Goal: Task Accomplishment & Management: Use online tool/utility

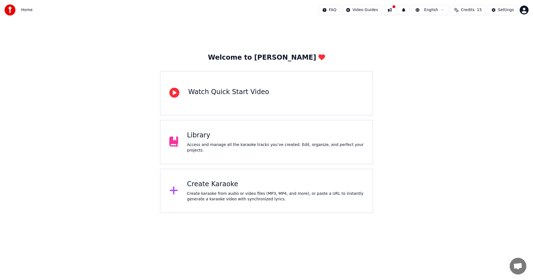
click at [255, 193] on div "Create karaoke from audio or video files (MP3, MP4, and more), or paste a URL t…" at bounding box center [275, 196] width 177 height 11
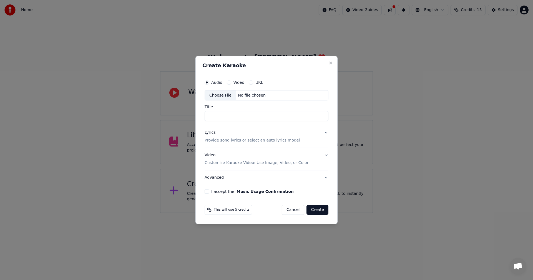
click at [218, 97] on div "Choose File" at bounding box center [220, 95] width 31 height 10
type input "**********"
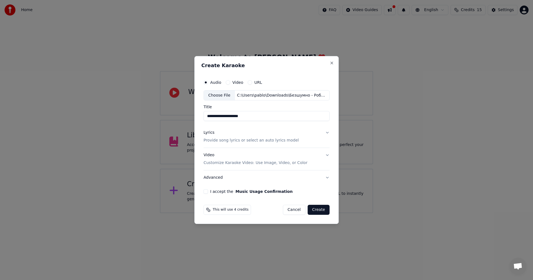
click at [322, 135] on button "Lyrics Provide song lyrics or select an auto lyrics model" at bounding box center [266, 137] width 126 height 22
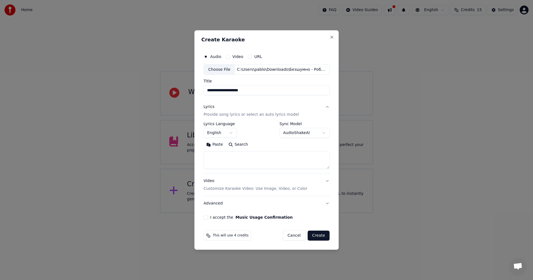
click at [226, 132] on body "**********" at bounding box center [266, 106] width 533 height 213
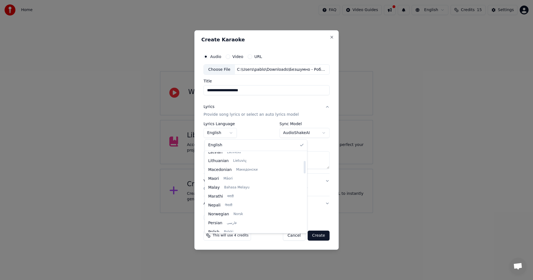
scroll to position [426, 0]
drag, startPoint x: 267, startPoint y: 162, endPoint x: 258, endPoint y: 237, distance: 75.7
click at [304, 232] on div at bounding box center [305, 225] width 2 height 12
select select "**"
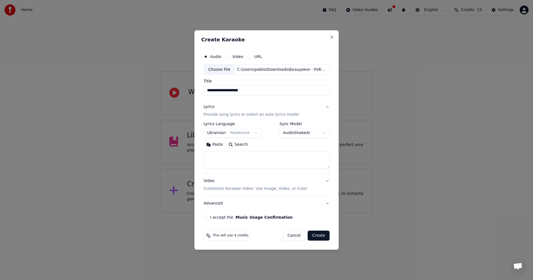
click at [237, 160] on textarea at bounding box center [266, 160] width 126 height 18
click at [224, 156] on textarea at bounding box center [266, 160] width 126 height 18
paste textarea "**********"
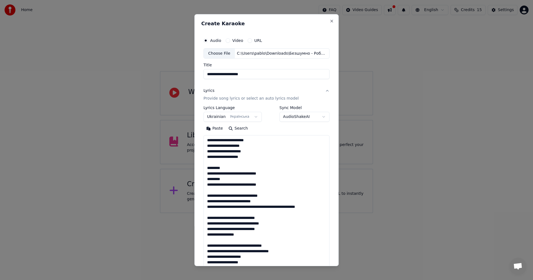
scroll to position [173, 0]
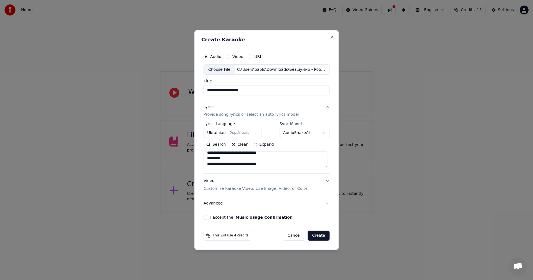
type textarea "**********"
click at [325, 181] on button "Video Customize Karaoke Video: Use Image, Video, or Color" at bounding box center [266, 185] width 126 height 22
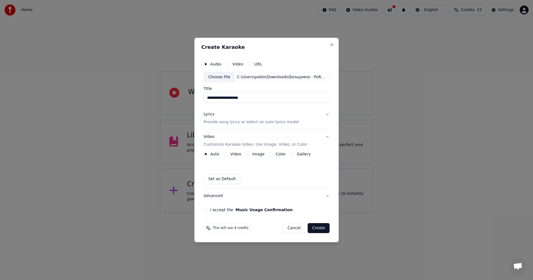
click at [249, 153] on button "Image" at bounding box center [248, 154] width 4 height 4
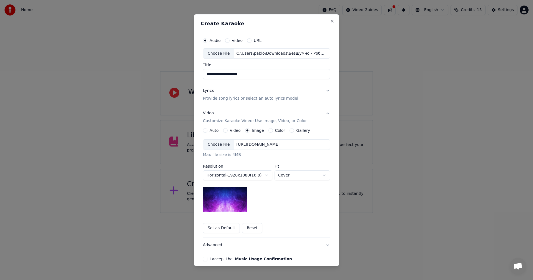
click at [213, 145] on div "Choose File" at bounding box center [218, 145] width 31 height 10
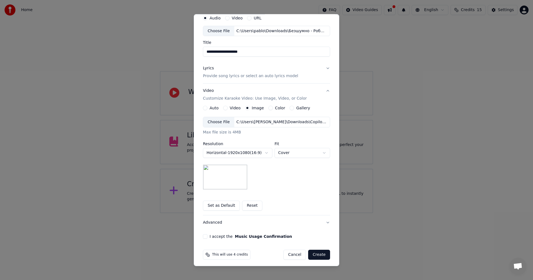
scroll to position [25, 0]
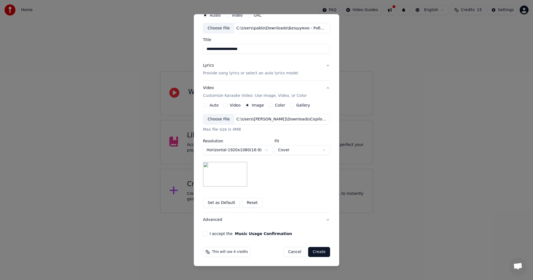
click at [214, 233] on label "I accept the Music Usage Confirmation" at bounding box center [250, 234] width 82 height 4
click at [207, 233] on button "I accept the Music Usage Confirmation" at bounding box center [205, 233] width 4 height 4
click at [312, 252] on button "Create" at bounding box center [319, 252] width 22 height 10
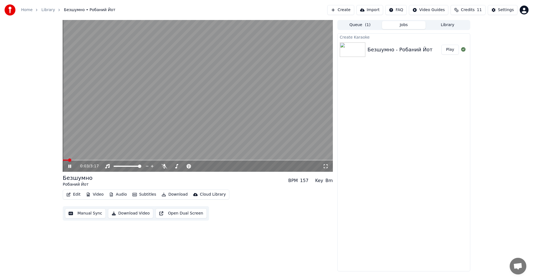
click at [247, 108] on video at bounding box center [198, 96] width 270 height 152
click at [77, 195] on button "Edit" at bounding box center [73, 195] width 19 height 8
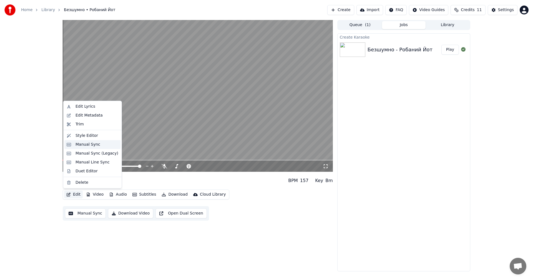
click at [91, 142] on div "Manual Sync" at bounding box center [87, 145] width 25 height 6
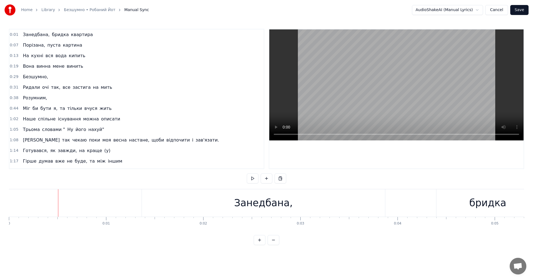
click at [382, 81] on video at bounding box center [396, 84] width 254 height 111
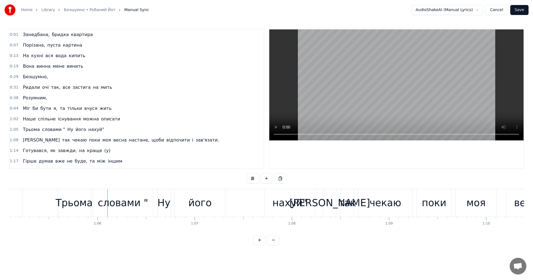
scroll to position [0, 6322]
click at [370, 89] on video at bounding box center [396, 84] width 254 height 111
click at [278, 204] on div "нахуй"" at bounding box center [288, 203] width 35 height 15
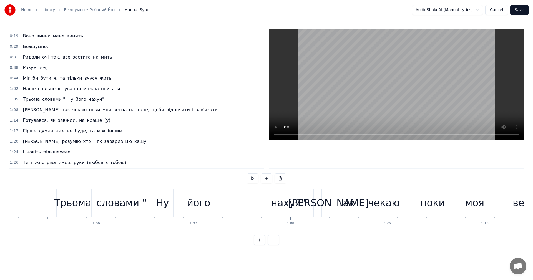
scroll to position [31, 0]
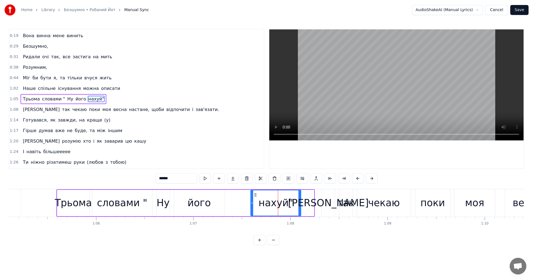
drag, startPoint x: 268, startPoint y: 195, endPoint x: 255, endPoint y: 195, distance: 13.0
click at [255, 195] on icon at bounding box center [255, 195] width 4 height 4
drag, startPoint x: 299, startPoint y: 206, endPoint x: 292, endPoint y: 205, distance: 6.3
click at [292, 205] on div at bounding box center [293, 202] width 2 height 25
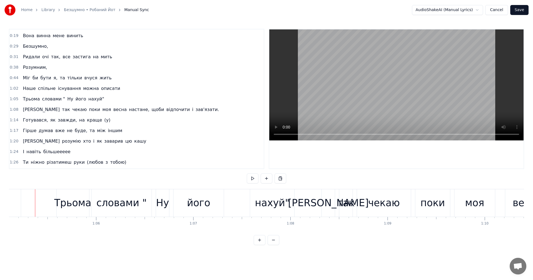
scroll to position [0, 6321]
click at [383, 98] on video at bounding box center [396, 84] width 254 height 111
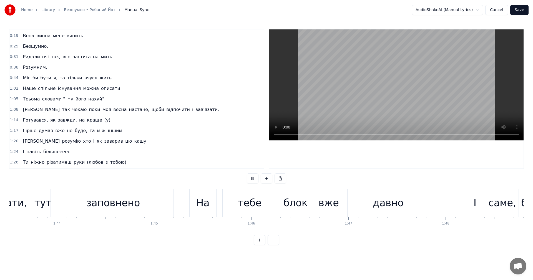
scroll to position [0, 10054]
click at [396, 85] on video at bounding box center [396, 84] width 254 height 111
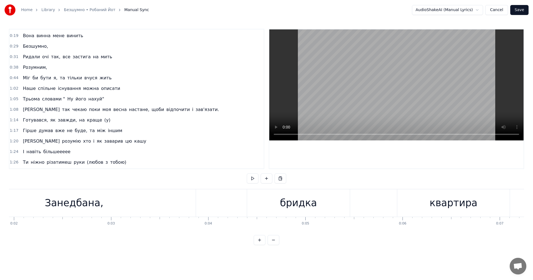
scroll to position [0, 179]
click at [79, 199] on div "Занедбана," at bounding box center [84, 203] width 59 height 15
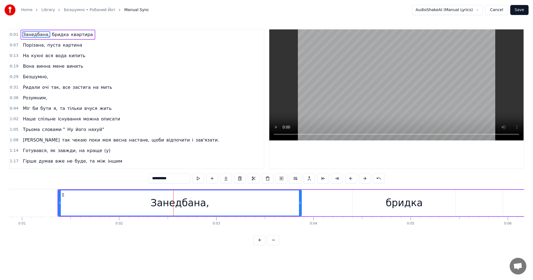
scroll to position [0, 0]
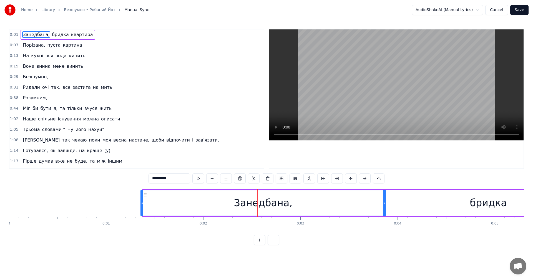
click at [141, 203] on icon at bounding box center [142, 203] width 2 height 4
drag, startPoint x: 202, startPoint y: 202, endPoint x: 191, endPoint y: 203, distance: 11.5
click at [191, 203] on div "Занедбана," at bounding box center [263, 202] width 244 height 25
click at [501, 12] on button "Cancel" at bounding box center [496, 10] width 22 height 10
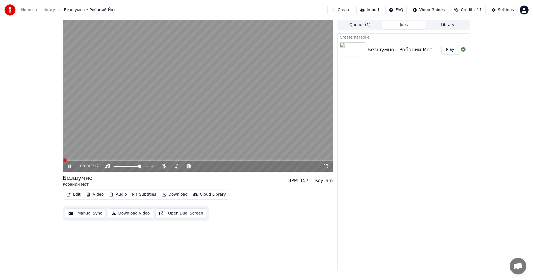
click at [123, 113] on video at bounding box center [198, 96] width 270 height 152
click at [77, 192] on button "Edit" at bounding box center [73, 195] width 19 height 8
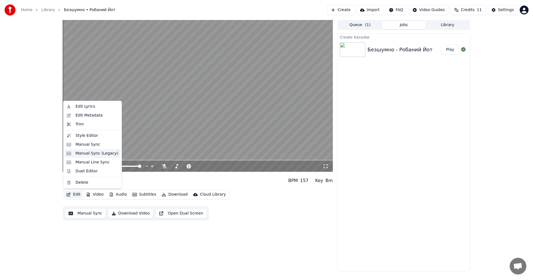
click at [98, 157] on div "Manual Sync (Legacy)" at bounding box center [92, 153] width 56 height 9
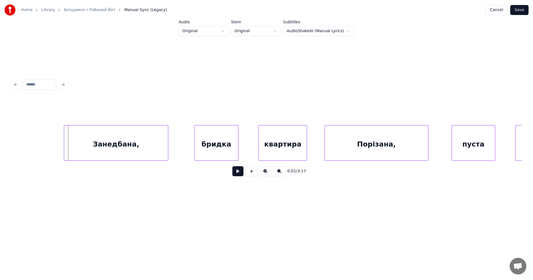
click at [91, 147] on div "Занедбана," at bounding box center [116, 144] width 104 height 38
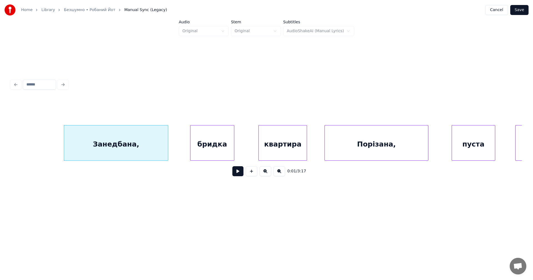
click at [205, 146] on div "бридка" at bounding box center [212, 144] width 44 height 38
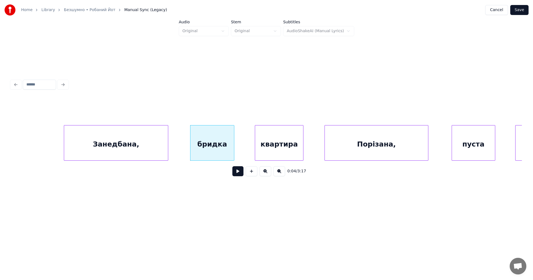
click at [265, 146] on div "квартира" at bounding box center [279, 144] width 48 height 38
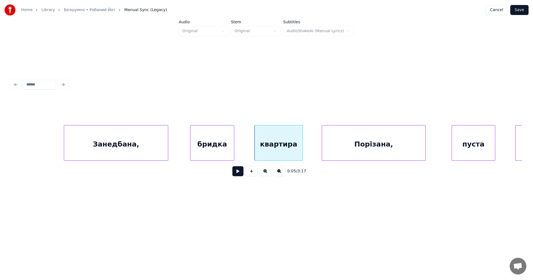
click at [354, 145] on div "Порізана," at bounding box center [373, 144] width 103 height 38
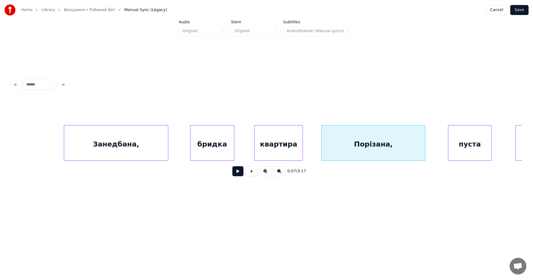
click at [457, 140] on div "пуста" at bounding box center [469, 144] width 43 height 38
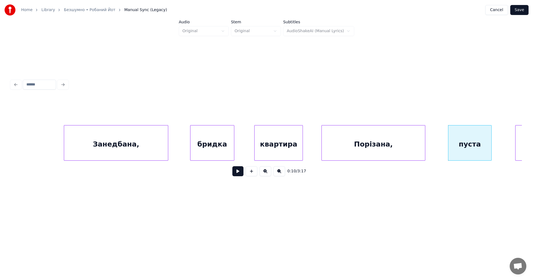
click at [236, 175] on button at bounding box center [237, 171] width 11 height 10
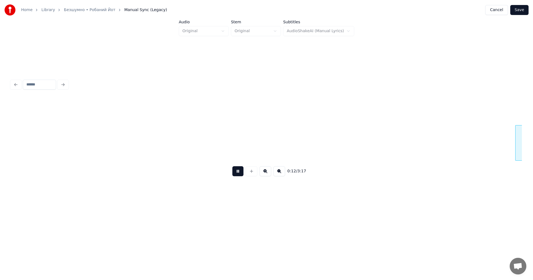
scroll to position [0, 511]
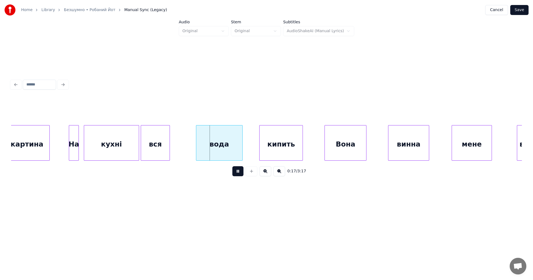
click at [236, 175] on button at bounding box center [237, 171] width 11 height 10
click at [206, 141] on div "вода" at bounding box center [216, 144] width 46 height 38
click at [268, 149] on div "кипить" at bounding box center [277, 144] width 43 height 38
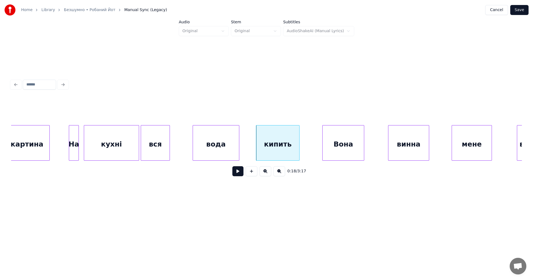
click at [340, 150] on div "Вона" at bounding box center [342, 144] width 41 height 38
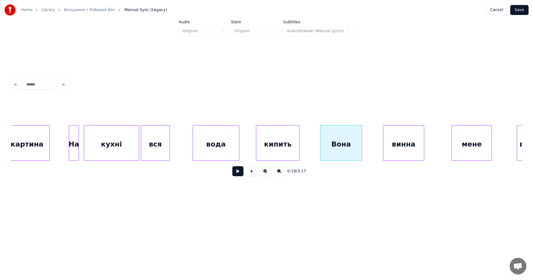
click at [404, 149] on div "винна" at bounding box center [403, 144] width 41 height 38
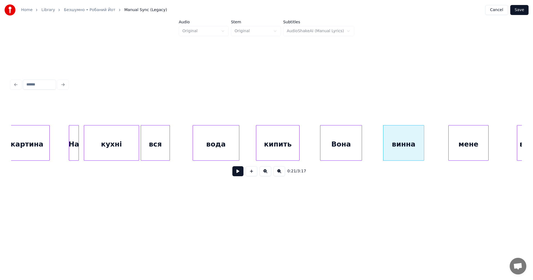
click at [459, 144] on div "мене" at bounding box center [468, 144] width 40 height 38
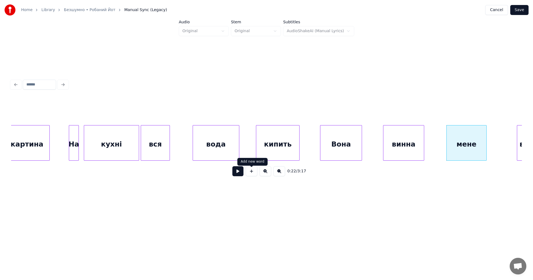
click at [243, 173] on button at bounding box center [237, 171] width 11 height 10
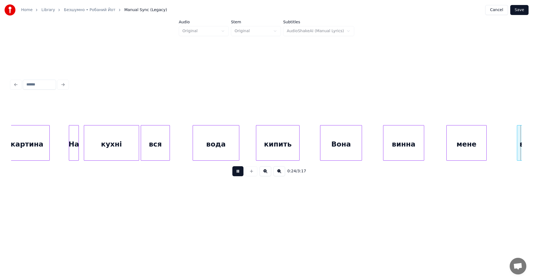
scroll to position [0, 1021]
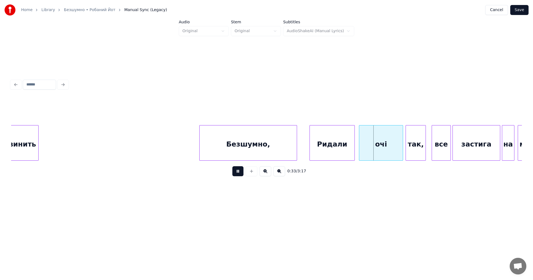
click at [236, 176] on button at bounding box center [237, 171] width 11 height 10
click at [322, 147] on div "Ридали" at bounding box center [331, 144] width 45 height 38
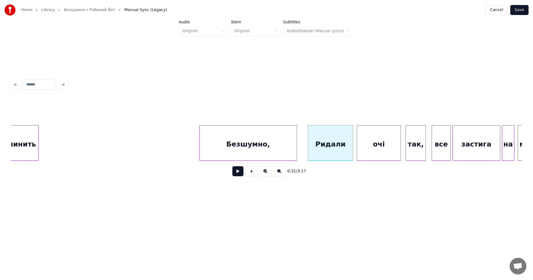
click at [361, 148] on div "очі" at bounding box center [379, 144] width 44 height 38
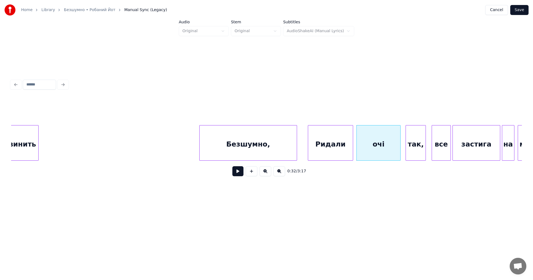
click at [242, 172] on button at bounding box center [237, 171] width 11 height 10
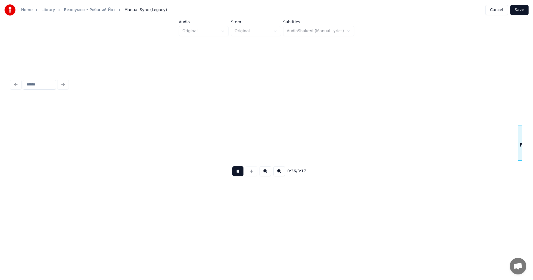
scroll to position [0, 1532]
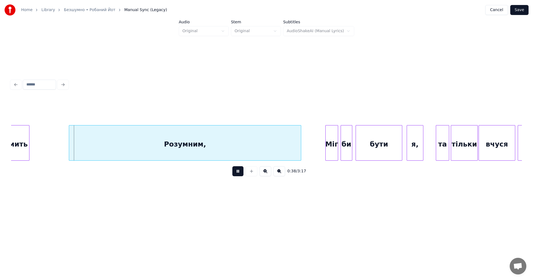
click at [243, 172] on button at bounding box center [237, 171] width 11 height 10
click at [121, 139] on div "Розумним," at bounding box center [181, 144] width 232 height 38
click at [120, 139] on div "Розумним," at bounding box center [181, 144] width 232 height 38
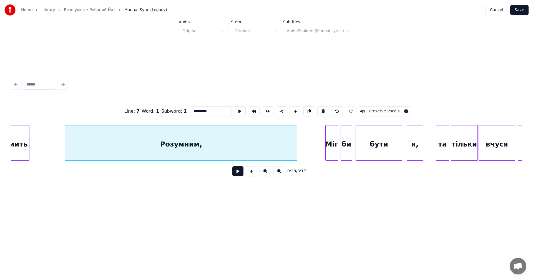
click at [236, 173] on button at bounding box center [237, 171] width 11 height 10
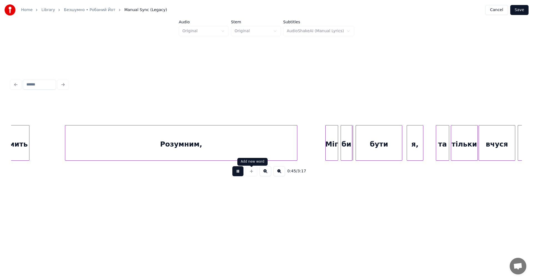
click at [239, 174] on button at bounding box center [237, 171] width 11 height 10
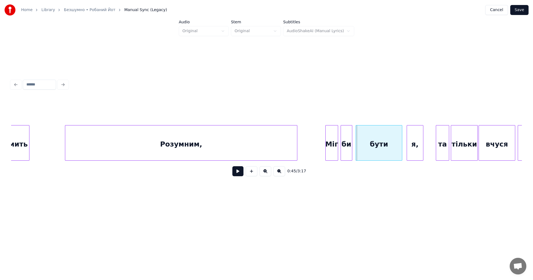
click at [267, 175] on button at bounding box center [265, 171] width 12 height 10
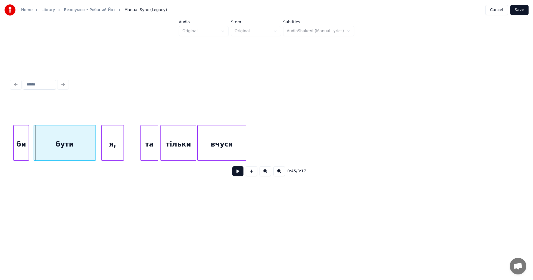
click at [267, 175] on button at bounding box center [265, 171] width 12 height 10
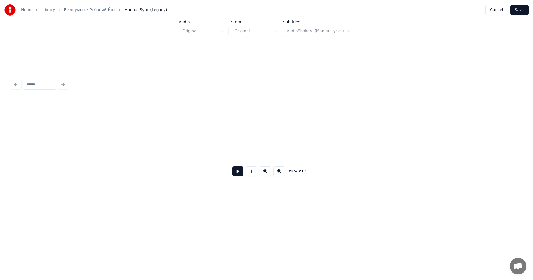
click at [267, 175] on button at bounding box center [265, 171] width 12 height 10
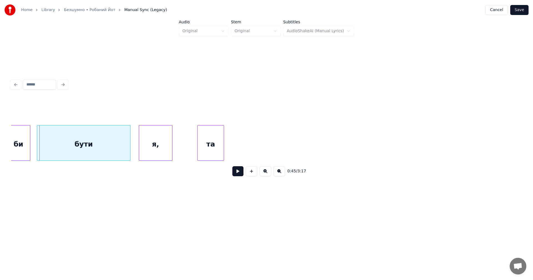
click at [267, 175] on button at bounding box center [265, 171] width 12 height 10
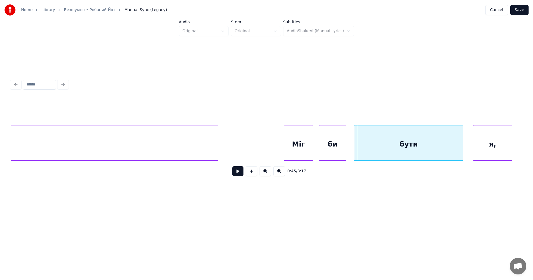
click at [267, 175] on button at bounding box center [265, 171] width 12 height 10
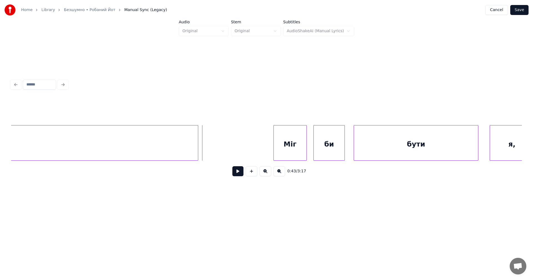
click at [236, 175] on button at bounding box center [237, 171] width 11 height 10
click at [275, 149] on div "Міг" at bounding box center [282, 144] width 33 height 38
click at [310, 151] on div "би" at bounding box center [324, 144] width 31 height 38
click at [236, 175] on button at bounding box center [237, 171] width 11 height 10
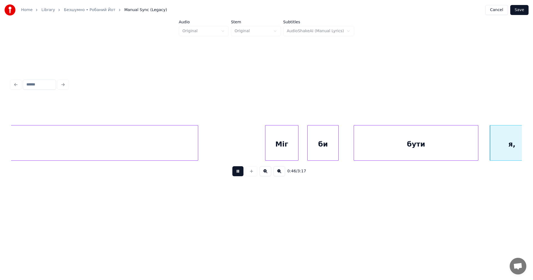
click at [236, 175] on button at bounding box center [237, 171] width 11 height 10
click at [468, 144] on div at bounding box center [469, 142] width 2 height 35
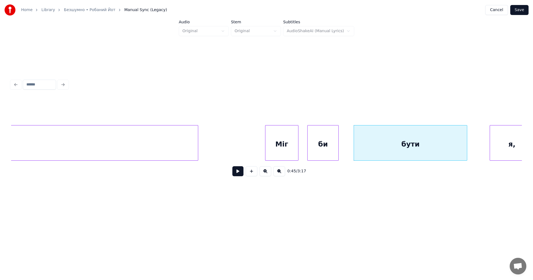
scroll to position [0, 4671]
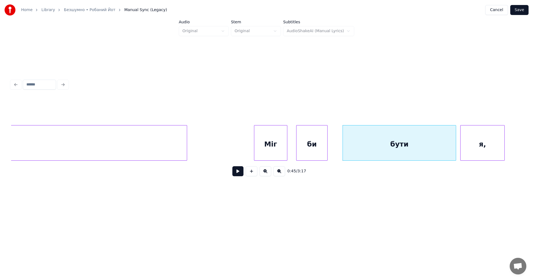
click at [476, 142] on div "я," at bounding box center [482, 144] width 44 height 38
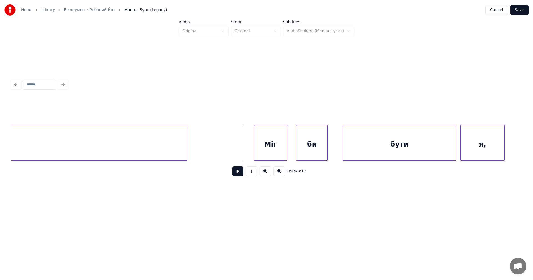
click at [237, 172] on button at bounding box center [237, 171] width 11 height 10
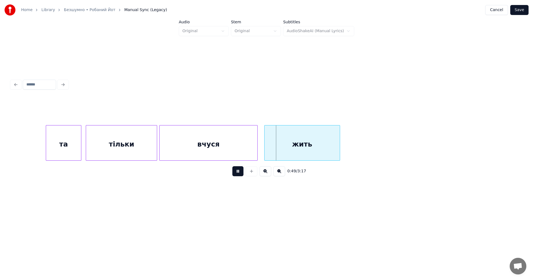
click at [237, 172] on button at bounding box center [237, 171] width 11 height 10
click at [254, 143] on div at bounding box center [255, 142] width 2 height 35
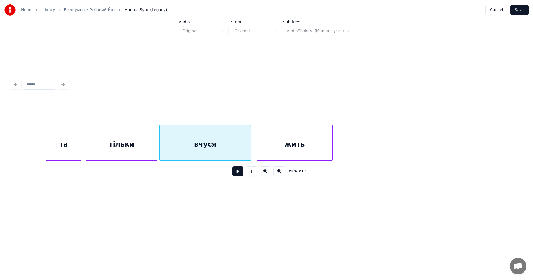
click at [261, 142] on div "жить" at bounding box center [294, 144] width 75 height 38
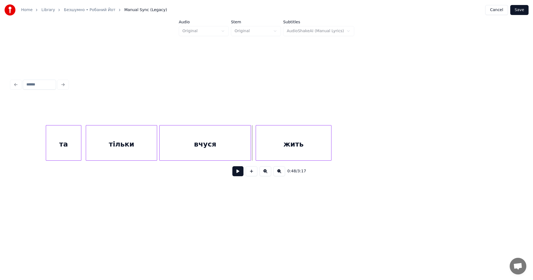
click at [236, 175] on button at bounding box center [237, 171] width 11 height 10
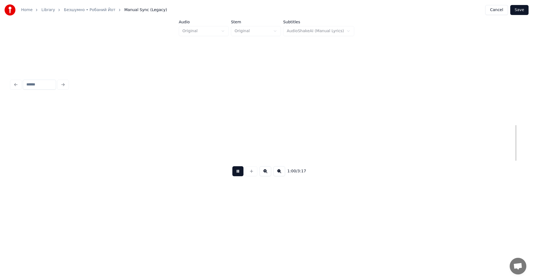
scroll to position [0, 6713]
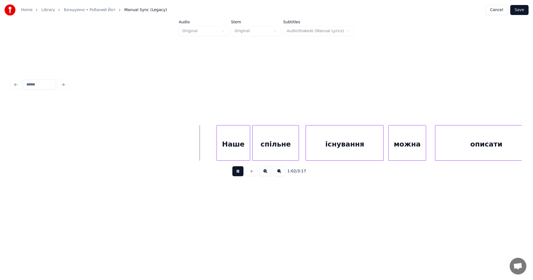
click at [240, 174] on button at bounding box center [237, 171] width 11 height 10
click at [220, 146] on div "Наше" at bounding box center [219, 144] width 33 height 38
click at [249, 147] on div "спільне" at bounding box center [266, 144] width 46 height 38
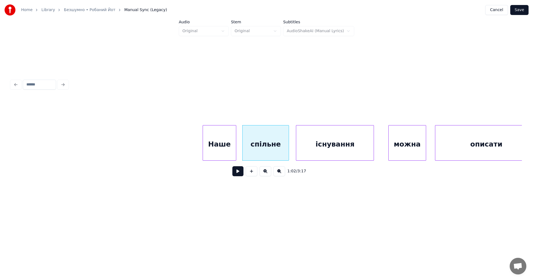
click at [318, 146] on div "існування" at bounding box center [334, 144] width 77 height 38
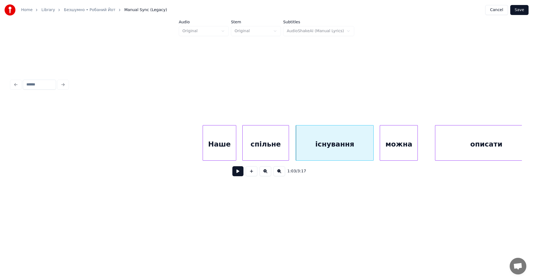
click at [391, 146] on div "можна" at bounding box center [398, 144] width 37 height 38
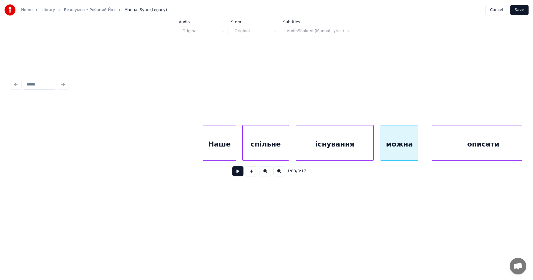
scroll to position [0, 6728]
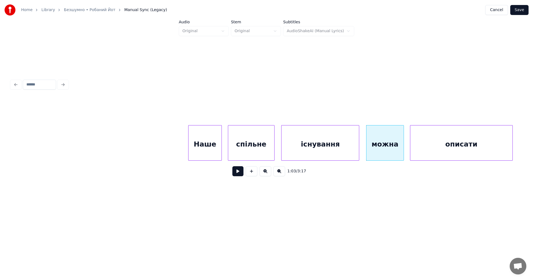
click at [438, 147] on div "описати" at bounding box center [461, 144] width 102 height 38
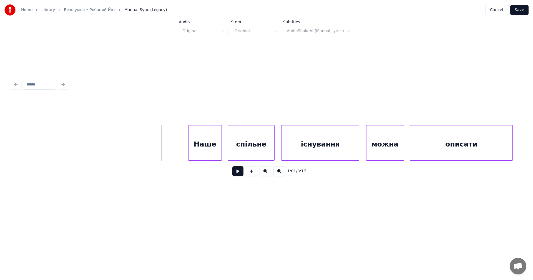
click at [243, 172] on button at bounding box center [237, 171] width 11 height 10
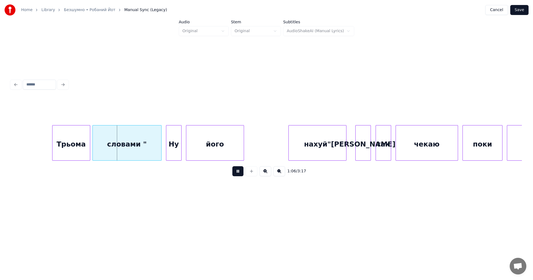
click at [243, 172] on button at bounding box center [237, 171] width 11 height 10
click at [60, 148] on div "Трьома" at bounding box center [63, 144] width 37 height 38
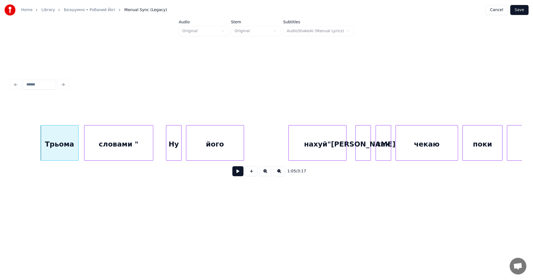
click at [95, 147] on div "словами "" at bounding box center [118, 144] width 69 height 38
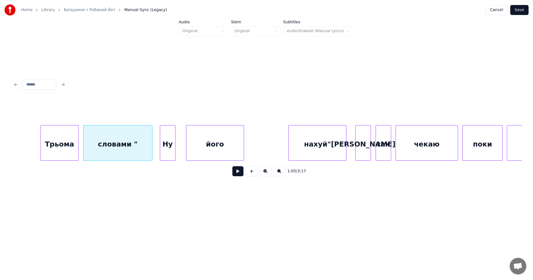
click at [169, 146] on div "Ну" at bounding box center [167, 144] width 15 height 38
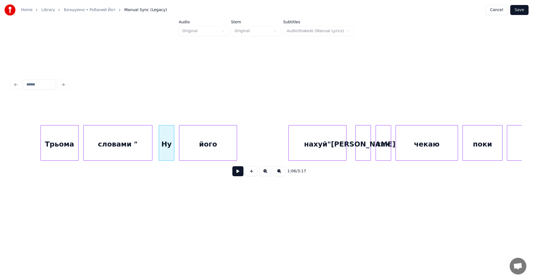
click at [189, 146] on div "його" at bounding box center [207, 144] width 57 height 38
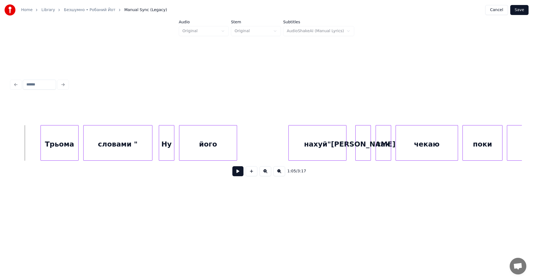
click at [239, 174] on button at bounding box center [237, 171] width 11 height 10
click at [235, 175] on button at bounding box center [237, 171] width 11 height 10
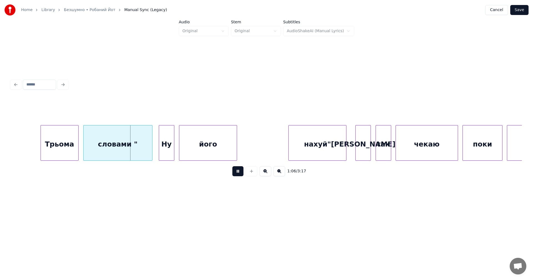
click at [235, 175] on button at bounding box center [237, 171] width 11 height 10
click at [135, 140] on div at bounding box center [135, 142] width 2 height 35
click at [148, 142] on div "Ну" at bounding box center [147, 144] width 15 height 38
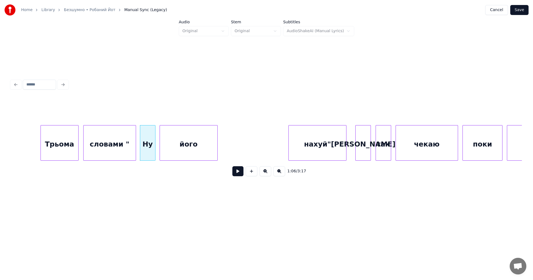
click at [175, 144] on div "його" at bounding box center [188, 144] width 57 height 38
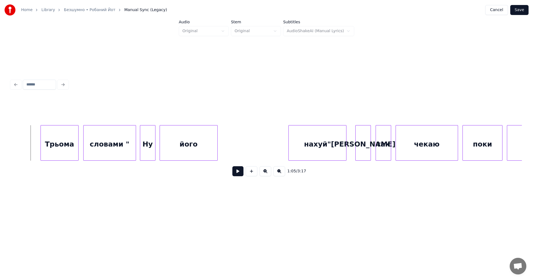
click at [236, 173] on button at bounding box center [237, 171] width 11 height 10
click at [264, 144] on div "нахуй"" at bounding box center [284, 144] width 57 height 38
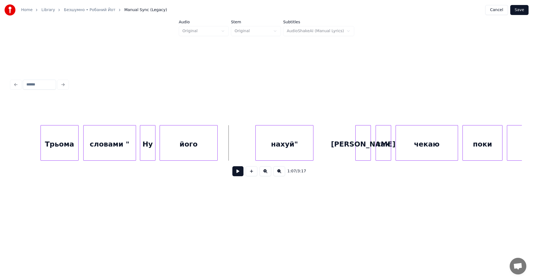
click at [239, 174] on button at bounding box center [237, 171] width 11 height 10
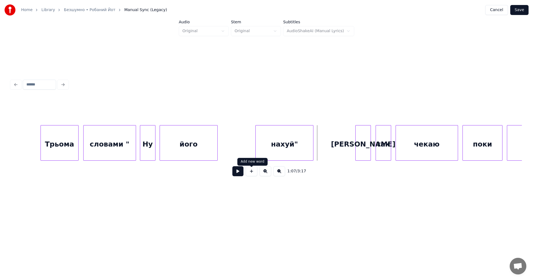
click at [240, 173] on button at bounding box center [237, 171] width 11 height 10
click at [337, 150] on div "[PERSON_NAME]" at bounding box center [340, 144] width 15 height 38
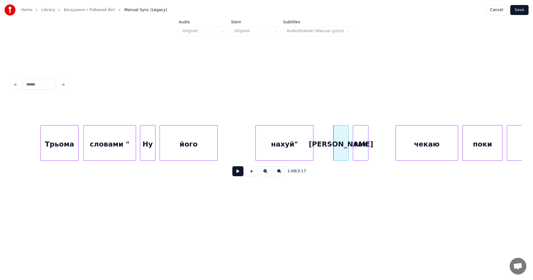
click at [357, 151] on div "так" at bounding box center [360, 144] width 15 height 38
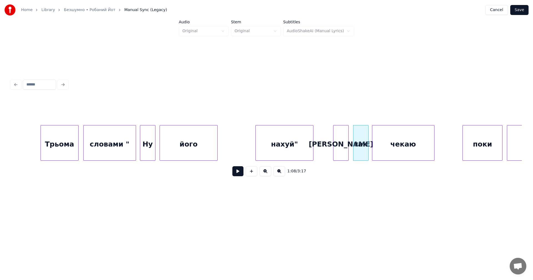
click at [399, 152] on div "чекаю" at bounding box center [403, 144] width 62 height 38
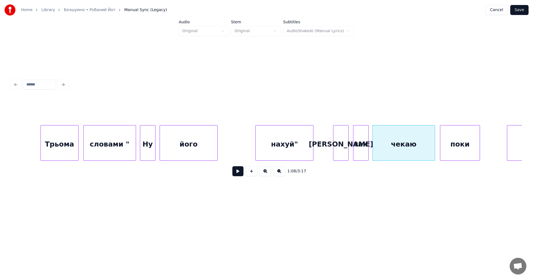
click at [456, 147] on div "поки" at bounding box center [460, 144] width 40 height 38
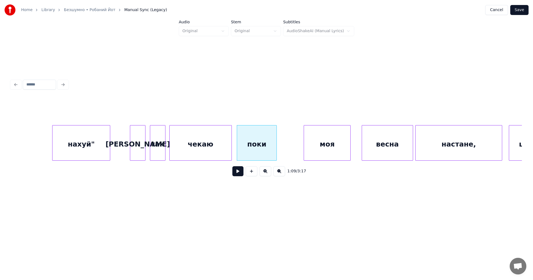
scroll to position [0, 7478]
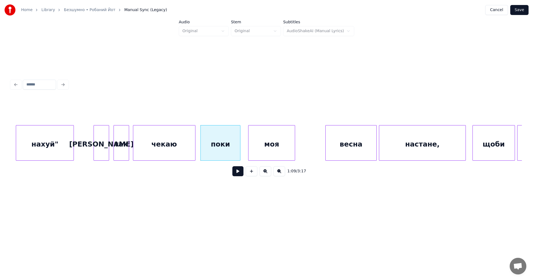
click at [264, 148] on div "моя" at bounding box center [271, 144] width 46 height 38
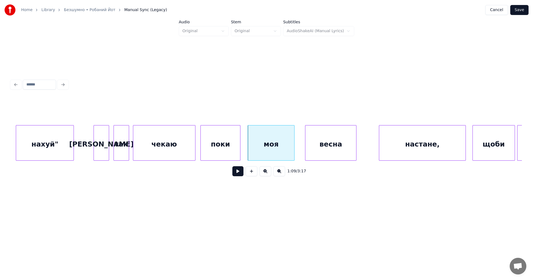
click at [317, 148] on div "весна" at bounding box center [330, 144] width 51 height 38
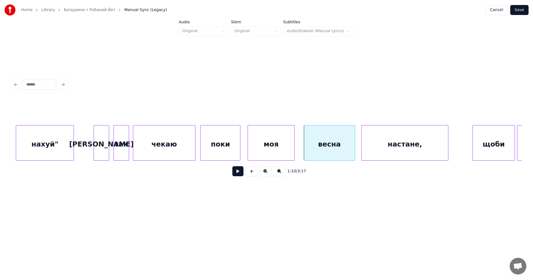
click at [401, 145] on div "настане," at bounding box center [405, 144] width 86 height 38
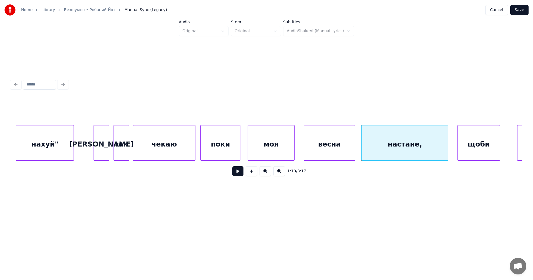
click at [471, 143] on div "щоби" at bounding box center [479, 144] width 42 height 38
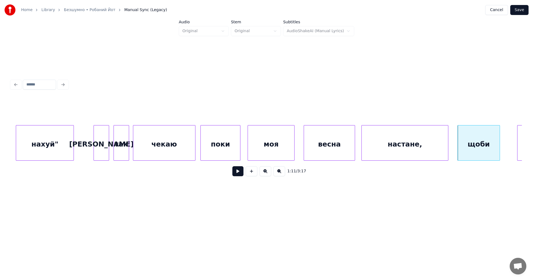
click at [239, 172] on button at bounding box center [237, 171] width 11 height 10
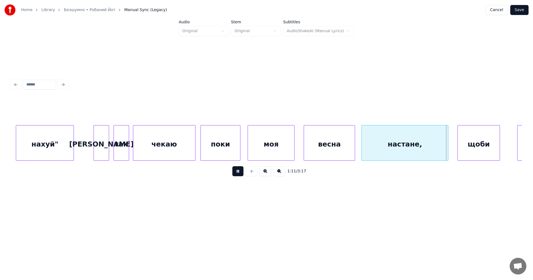
click at [239, 172] on button at bounding box center [237, 171] width 11 height 10
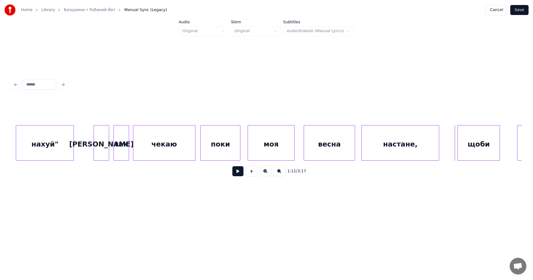
click at [438, 143] on div at bounding box center [438, 142] width 2 height 35
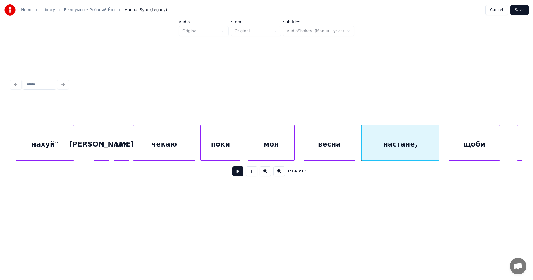
click at [449, 145] on div at bounding box center [450, 142] width 2 height 35
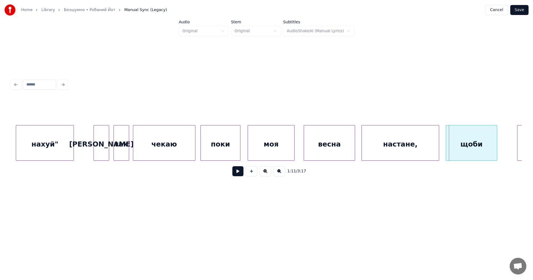
click at [458, 143] on div "щоби" at bounding box center [471, 144] width 51 height 38
click at [490, 143] on div at bounding box center [490, 142] width 2 height 35
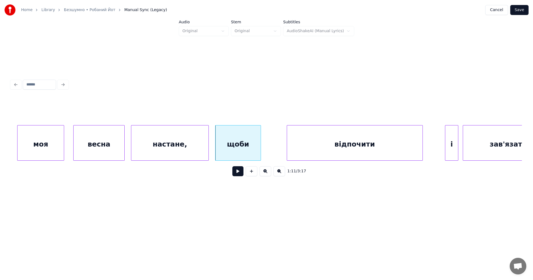
scroll to position [0, 7805]
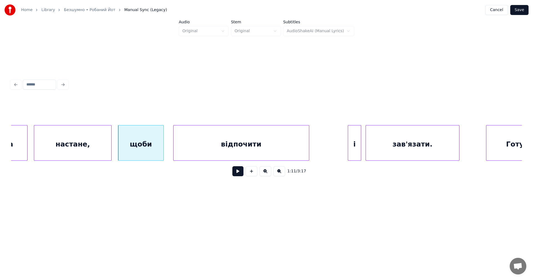
click at [235, 150] on div "відпочити" at bounding box center [240, 144] width 135 height 38
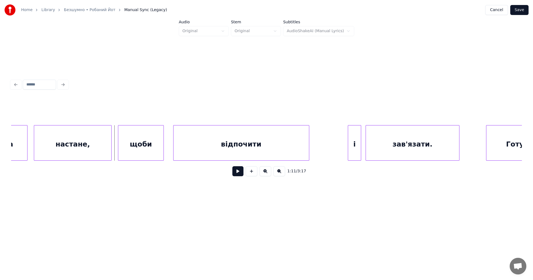
click at [236, 173] on button at bounding box center [237, 171] width 11 height 10
click at [234, 172] on button at bounding box center [237, 171] width 11 height 10
click at [238, 175] on button at bounding box center [237, 171] width 11 height 10
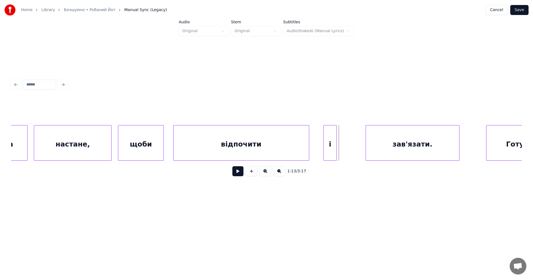
click at [331, 153] on div "і" at bounding box center [330, 144] width 13 height 38
click at [377, 153] on div "зав'язати." at bounding box center [386, 144] width 93 height 38
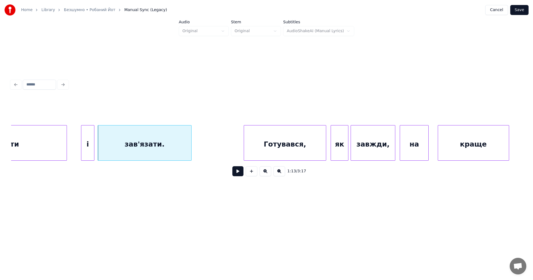
scroll to position [0, 8060]
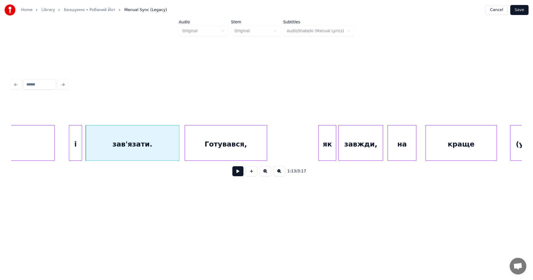
click at [213, 152] on div "Готувався," at bounding box center [226, 144] width 82 height 38
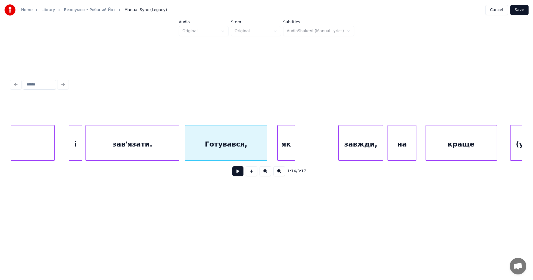
click at [282, 148] on div "як" at bounding box center [285, 144] width 17 height 38
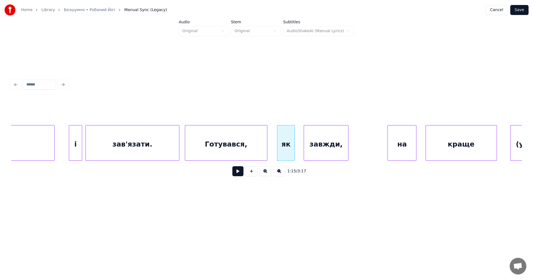
click at [316, 150] on div "завжди," at bounding box center [326, 144] width 44 height 38
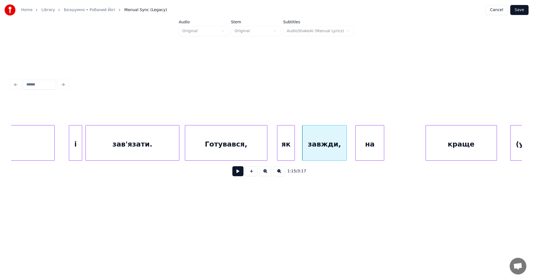
click at [362, 149] on div "на" at bounding box center [369, 144] width 28 height 38
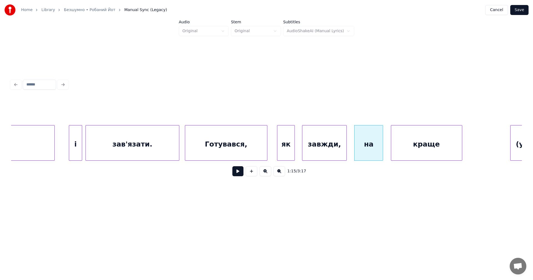
click at [395, 146] on div "краще" at bounding box center [426, 144] width 71 height 38
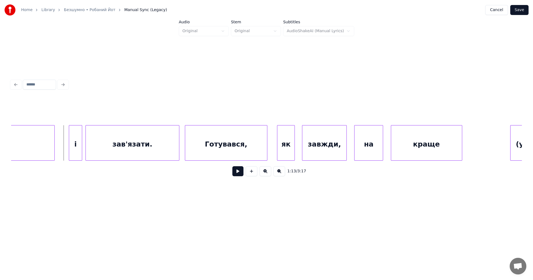
click at [237, 172] on button at bounding box center [237, 171] width 11 height 10
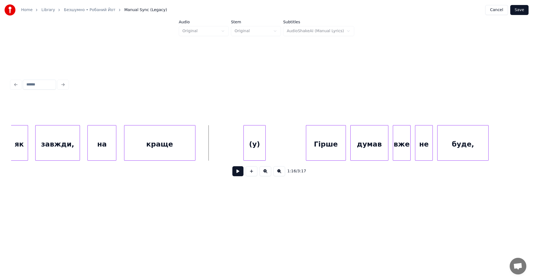
scroll to position [0, 8339]
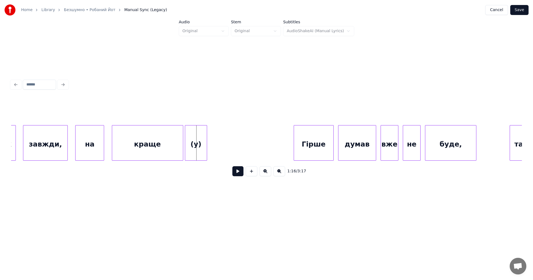
click at [193, 145] on div "(у)" at bounding box center [196, 144] width 22 height 38
click at [237, 175] on button at bounding box center [237, 171] width 11 height 10
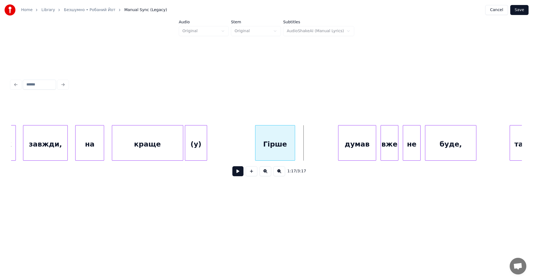
click at [264, 148] on div "Гірше" at bounding box center [275, 144] width 40 height 38
click at [238, 173] on button at bounding box center [237, 171] width 11 height 10
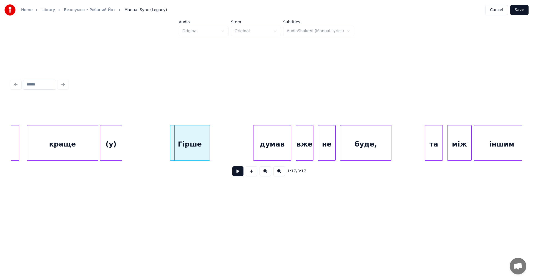
scroll to position [0, 8544]
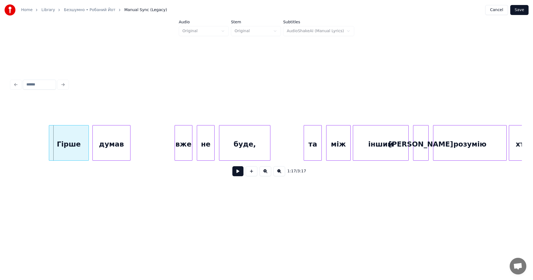
click at [122, 151] on div "думав" at bounding box center [111, 144] width 37 height 38
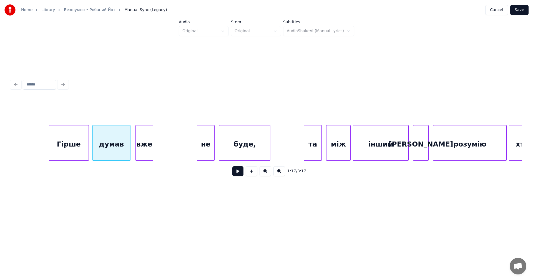
click at [150, 150] on div "вже" at bounding box center [144, 144] width 17 height 38
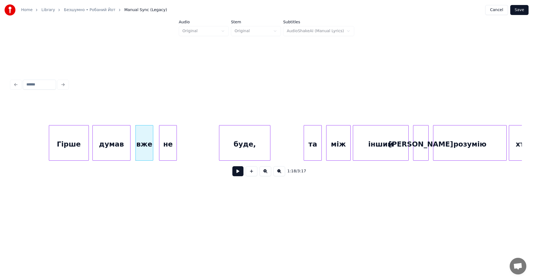
click at [162, 148] on div "не" at bounding box center [167, 144] width 17 height 38
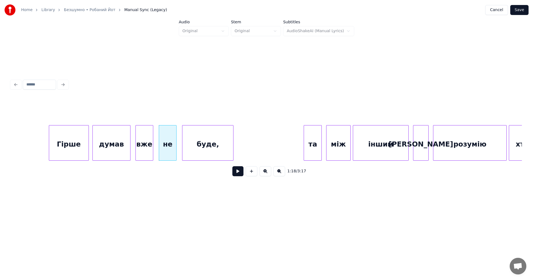
click at [206, 147] on div "буде," at bounding box center [207, 144] width 51 height 38
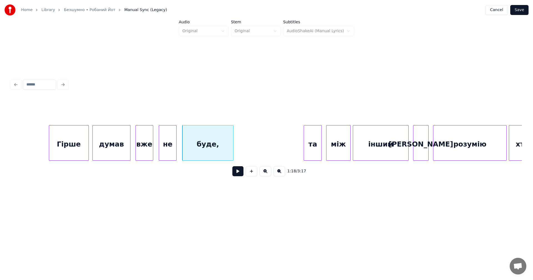
click at [235, 174] on button at bounding box center [237, 171] width 11 height 10
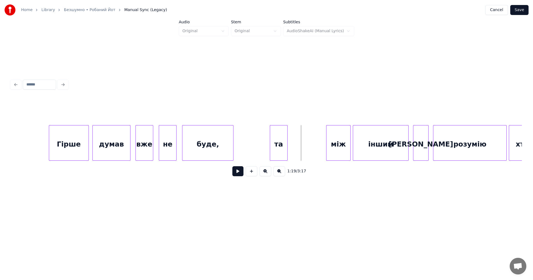
click at [277, 144] on div "та" at bounding box center [278, 144] width 17 height 38
click at [292, 145] on div "між" at bounding box center [302, 144] width 24 height 38
click at [327, 148] on div "іншим" at bounding box center [342, 144] width 55 height 38
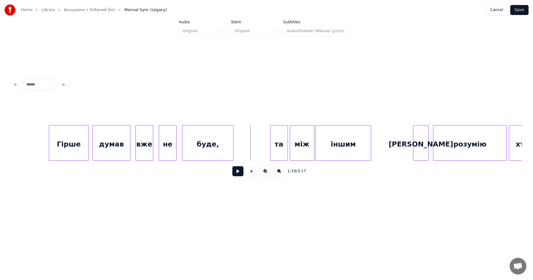
click at [239, 171] on button at bounding box center [237, 171] width 11 height 10
click at [380, 150] on div "[PERSON_NAME]" at bounding box center [384, 144] width 15 height 38
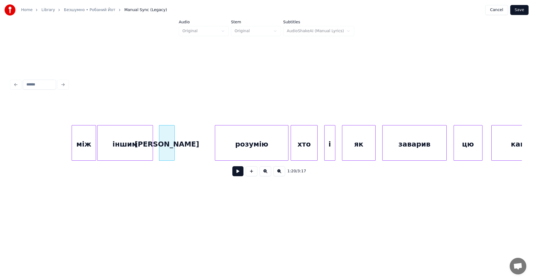
scroll to position [0, 8847]
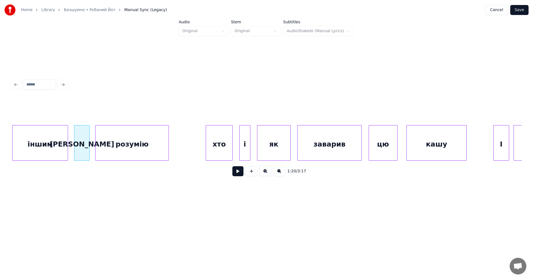
click at [139, 152] on div "розумію" at bounding box center [131, 144] width 73 height 38
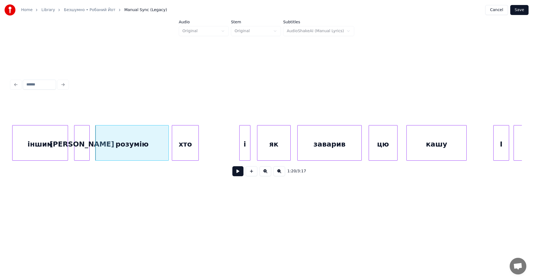
click at [190, 148] on div "хто" at bounding box center [185, 144] width 26 height 38
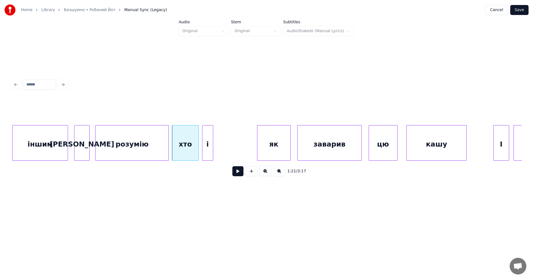
click at [204, 145] on div "і" at bounding box center [207, 144] width 11 height 38
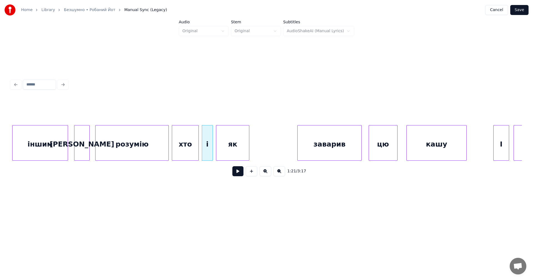
click at [227, 146] on div "як" at bounding box center [232, 144] width 33 height 38
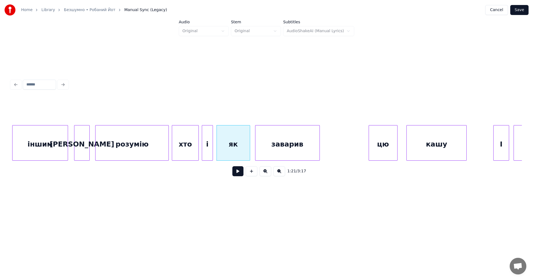
click at [263, 146] on div "заварив" at bounding box center [287, 144] width 64 height 38
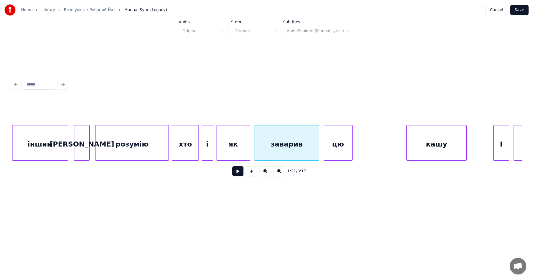
click at [331, 145] on div "цю" at bounding box center [338, 144] width 28 height 38
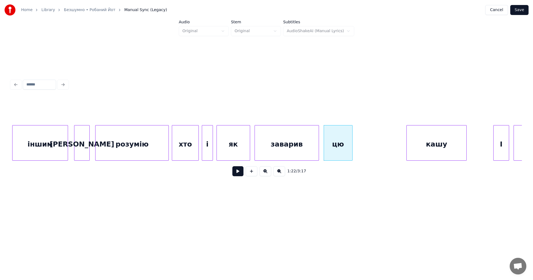
click at [237, 173] on button at bounding box center [237, 171] width 11 height 10
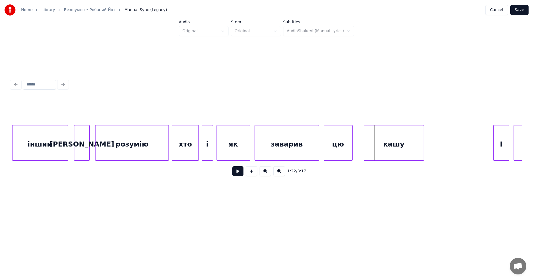
click at [392, 145] on div "кашу" at bounding box center [394, 144] width 60 height 38
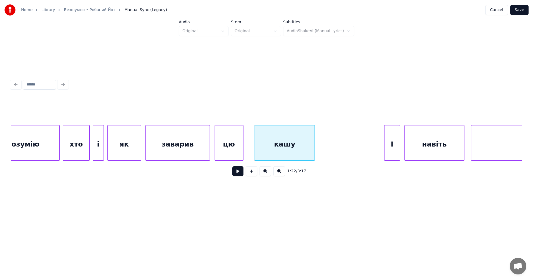
scroll to position [0, 9102]
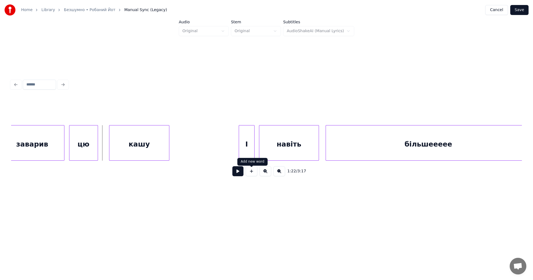
click at [239, 173] on button at bounding box center [237, 171] width 11 height 10
drag, startPoint x: 176, startPoint y: 144, endPoint x: 214, endPoint y: 172, distance: 47.2
click at [237, 176] on button at bounding box center [237, 171] width 11 height 10
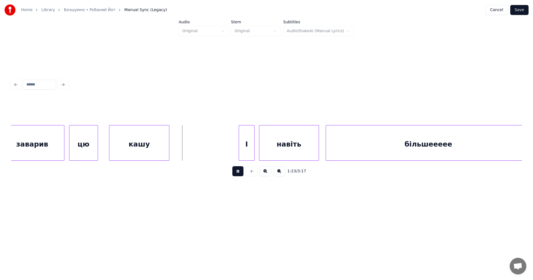
click at [237, 176] on button at bounding box center [237, 171] width 11 height 10
click at [198, 152] on div "І" at bounding box center [203, 144] width 15 height 38
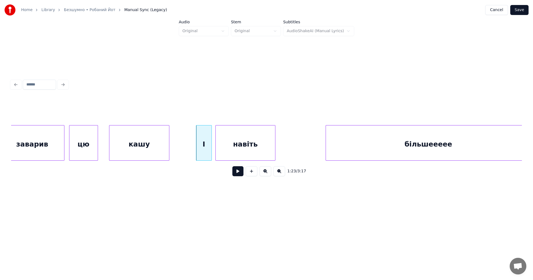
click at [231, 151] on div "навіть" at bounding box center [246, 144] width 60 height 38
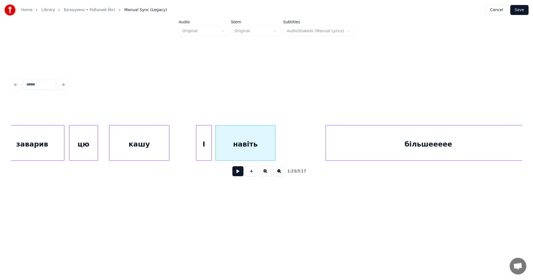
scroll to position [0, 9109]
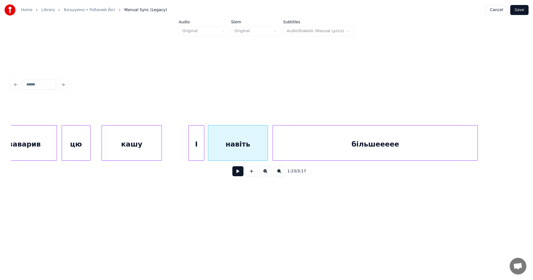
click at [314, 147] on div "більшеееее" at bounding box center [375, 144] width 204 height 38
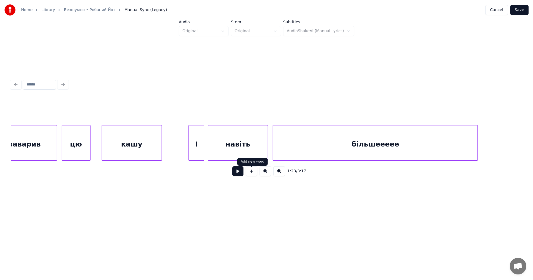
click at [239, 174] on button at bounding box center [237, 171] width 11 height 10
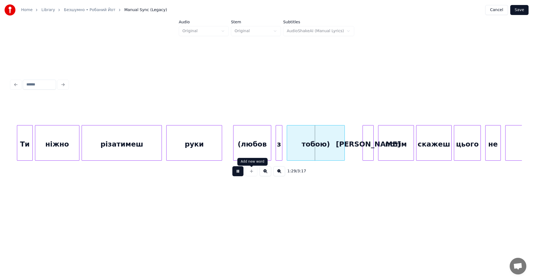
click at [240, 173] on button at bounding box center [237, 171] width 11 height 10
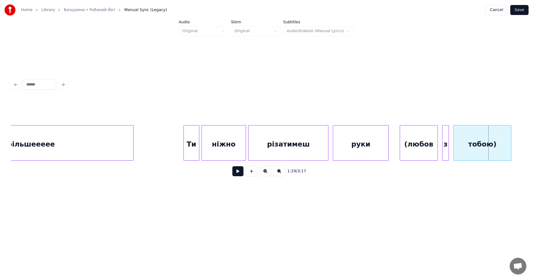
scroll to position [0, 9417]
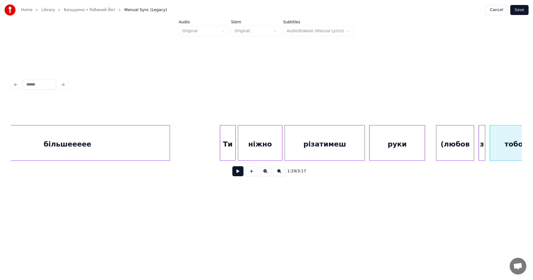
click at [238, 173] on button at bounding box center [237, 171] width 11 height 10
click at [225, 151] on div "Ти" at bounding box center [227, 144] width 15 height 38
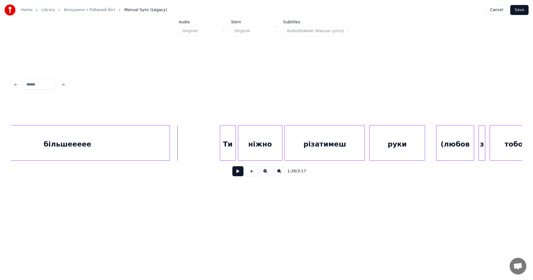
click at [235, 173] on button at bounding box center [237, 171] width 11 height 10
click at [195, 150] on div "Ти" at bounding box center [196, 144] width 15 height 38
click at [224, 150] on div "ніжно" at bounding box center [228, 144] width 44 height 38
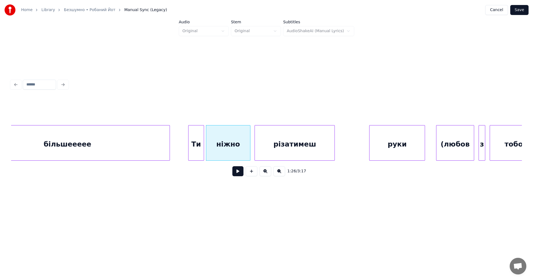
click at [270, 146] on div "різатимеш" at bounding box center [295, 144] width 80 height 38
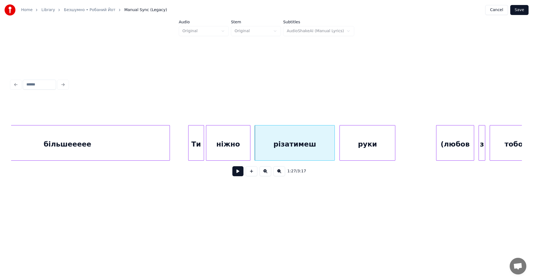
click at [363, 146] on div "руки" at bounding box center [367, 144] width 55 height 38
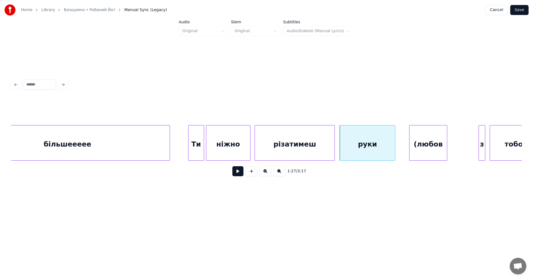
click at [417, 148] on div "(любов" at bounding box center [427, 144] width 37 height 38
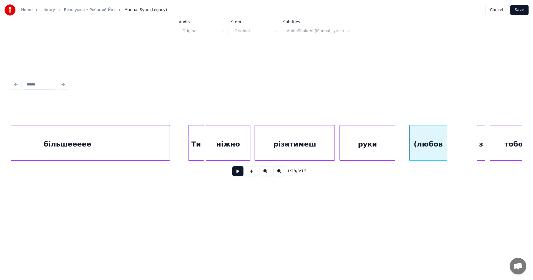
click at [479, 153] on div at bounding box center [478, 142] width 2 height 35
click at [454, 143] on div "з" at bounding box center [452, 144] width 7 height 38
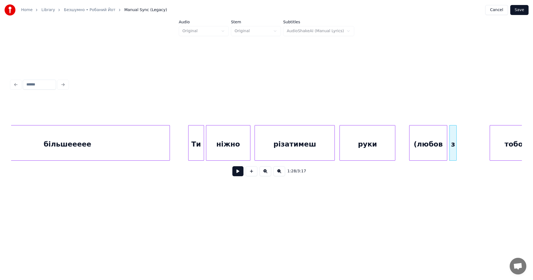
scroll to position [0, 9441]
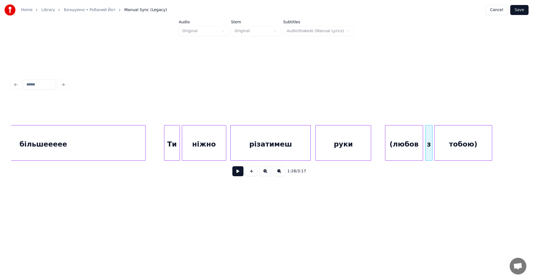
click at [467, 147] on div "тобою)" at bounding box center [462, 144] width 57 height 38
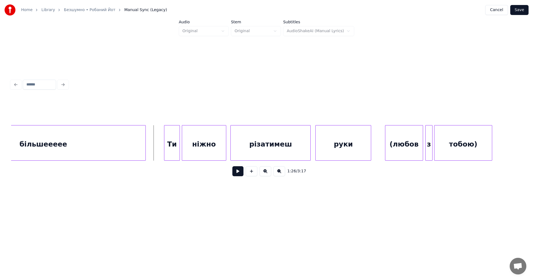
click at [235, 171] on button at bounding box center [237, 171] width 11 height 10
click at [237, 174] on button at bounding box center [237, 171] width 11 height 10
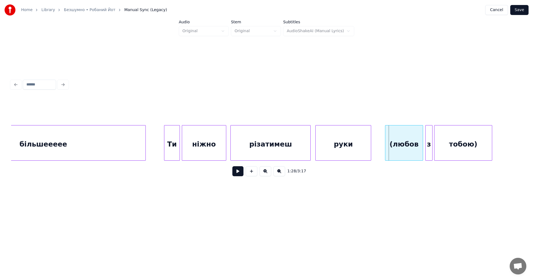
click at [234, 176] on button at bounding box center [237, 171] width 11 height 10
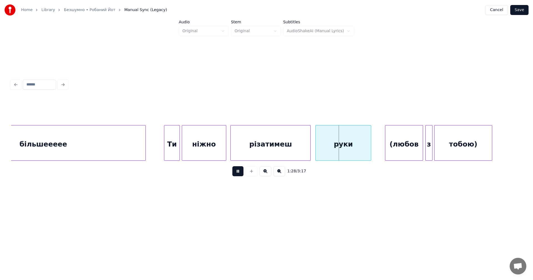
click at [234, 176] on button at bounding box center [237, 171] width 11 height 10
click at [306, 143] on div at bounding box center [307, 142] width 2 height 35
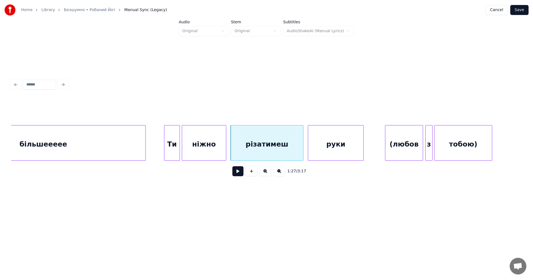
click at [315, 143] on div "руки" at bounding box center [335, 144] width 55 height 38
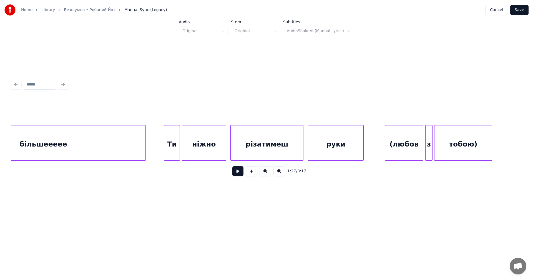
click at [243, 177] on div "1:27 / 3:17" at bounding box center [267, 171] width 502 height 12
click at [241, 176] on button at bounding box center [237, 171] width 11 height 10
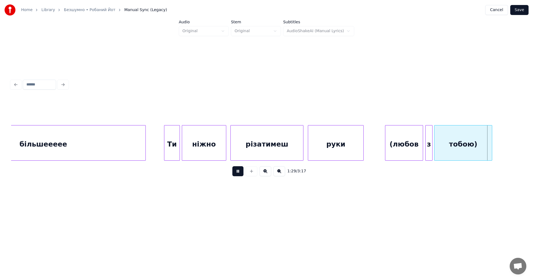
click at [241, 176] on button at bounding box center [237, 171] width 11 height 10
click at [388, 146] on div "(любов" at bounding box center [400, 144] width 37 height 38
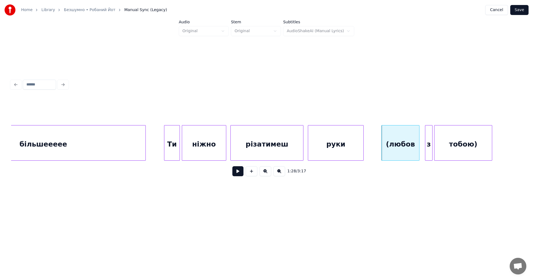
click at [426, 150] on div at bounding box center [426, 142] width 2 height 35
click at [427, 143] on div "з" at bounding box center [427, 144] width 6 height 38
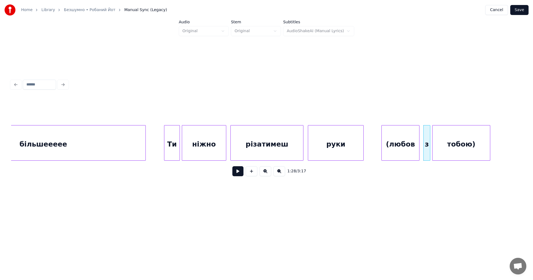
click at [452, 145] on div "тобою)" at bounding box center [460, 144] width 57 height 38
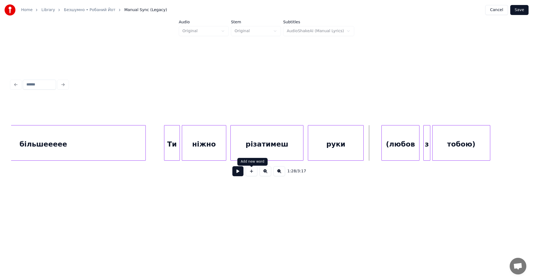
click at [237, 172] on button at bounding box center [237, 171] width 11 height 10
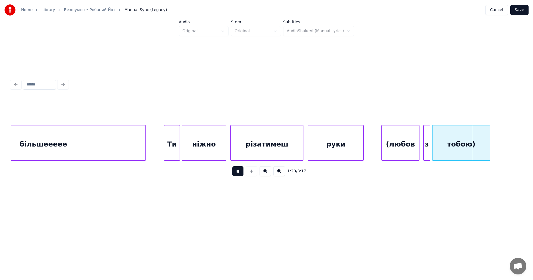
click at [237, 172] on button at bounding box center [237, 171] width 11 height 10
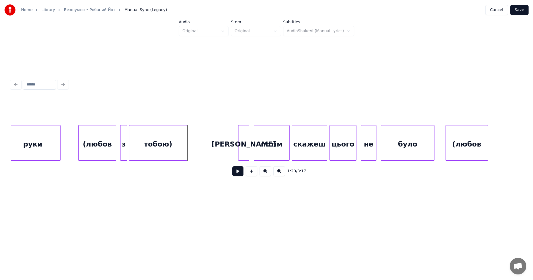
scroll to position [0, 9768]
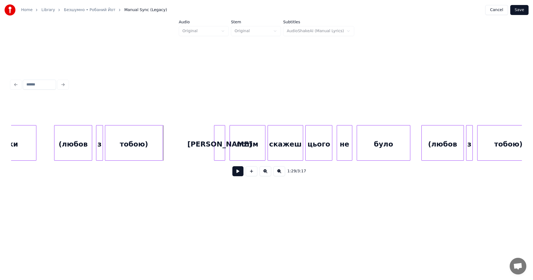
click at [238, 175] on button at bounding box center [237, 171] width 11 height 10
click at [238, 173] on button at bounding box center [237, 171] width 11 height 10
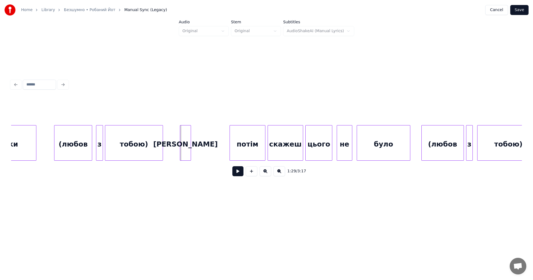
click at [186, 146] on div "[PERSON_NAME]" at bounding box center [185, 144] width 11 height 38
click at [209, 147] on div "потім" at bounding box center [210, 144] width 35 height 38
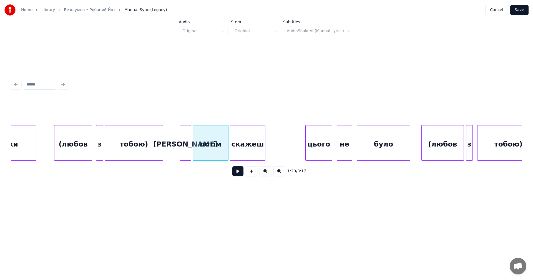
click at [253, 146] on div "скажеш" at bounding box center [247, 144] width 35 height 38
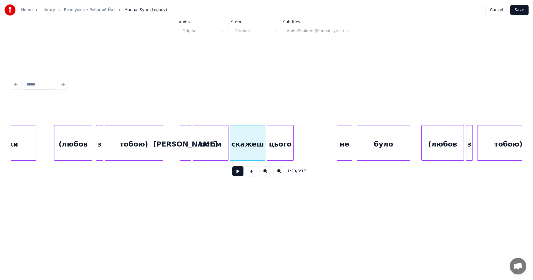
click at [283, 143] on div "цього" at bounding box center [280, 144] width 26 height 38
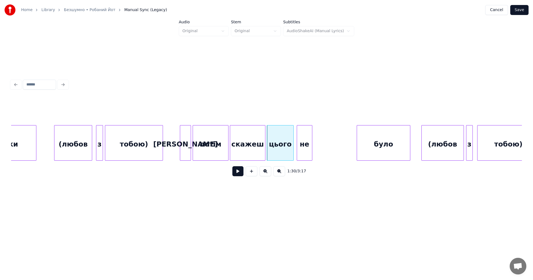
click at [302, 145] on div "не" at bounding box center [304, 144] width 15 height 38
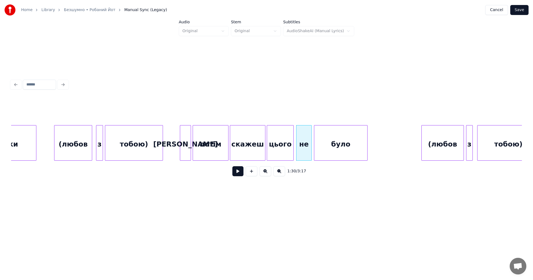
click at [327, 147] on div "було" at bounding box center [340, 144] width 53 height 38
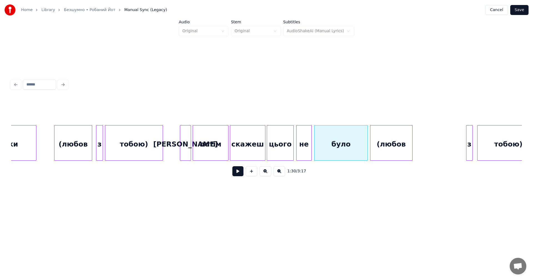
click at [381, 147] on div "(любов" at bounding box center [391, 144] width 42 height 38
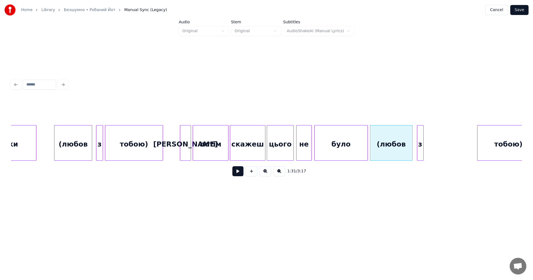
click at [419, 143] on div "з" at bounding box center [420, 144] width 6 height 38
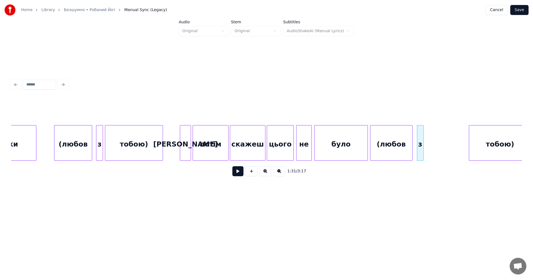
scroll to position [0, 9784]
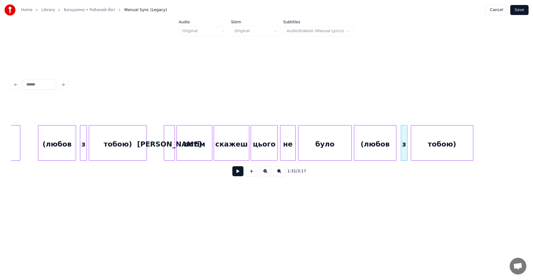
click at [448, 148] on div "тобою)" at bounding box center [442, 144] width 62 height 38
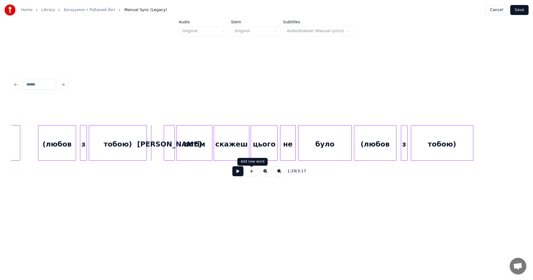
click at [238, 172] on button at bounding box center [237, 171] width 11 height 10
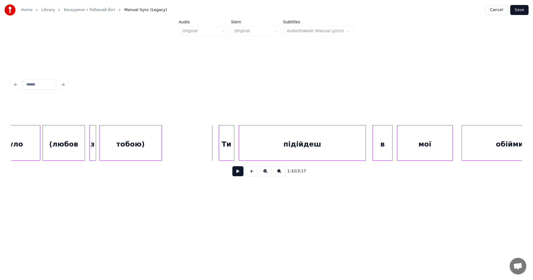
scroll to position [0, 10059]
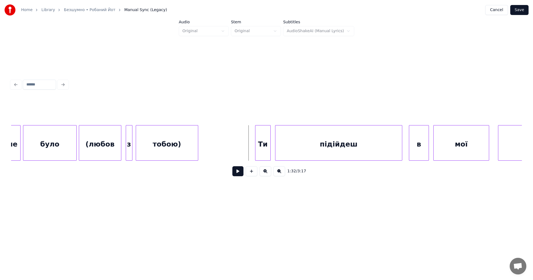
click at [236, 173] on button at bounding box center [237, 171] width 11 height 10
click at [222, 148] on div "Ти" at bounding box center [226, 144] width 15 height 38
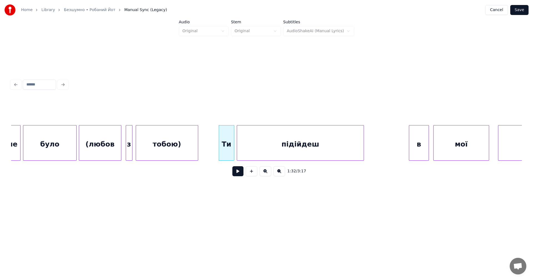
click at [284, 150] on div "підійдеш" at bounding box center [300, 144] width 127 height 38
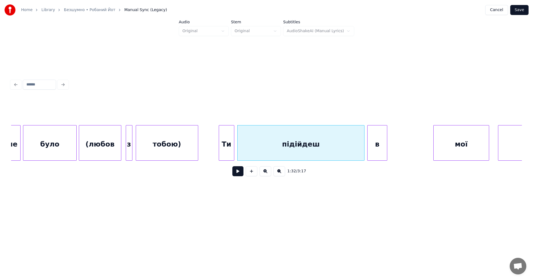
click at [377, 146] on div "в" at bounding box center [376, 144] width 19 height 38
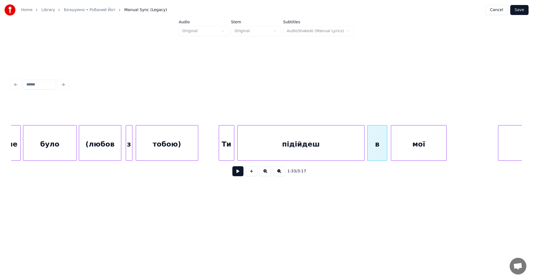
click at [415, 146] on div "мої" at bounding box center [418, 144] width 55 height 38
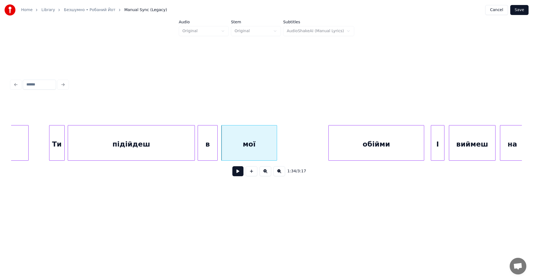
scroll to position [0, 10265]
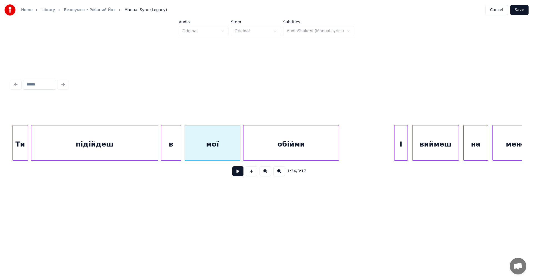
click at [284, 153] on div "обійми" at bounding box center [290, 144] width 95 height 38
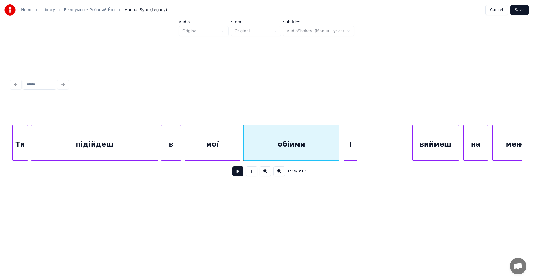
click at [348, 143] on div "І" at bounding box center [350, 144] width 13 height 38
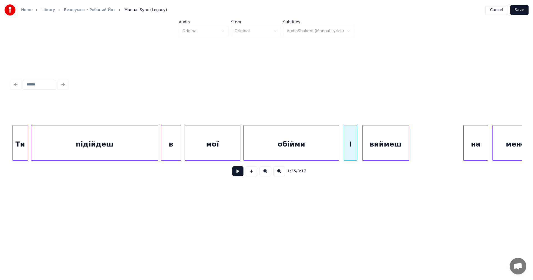
click at [367, 145] on div "виймеш" at bounding box center [385, 144] width 46 height 38
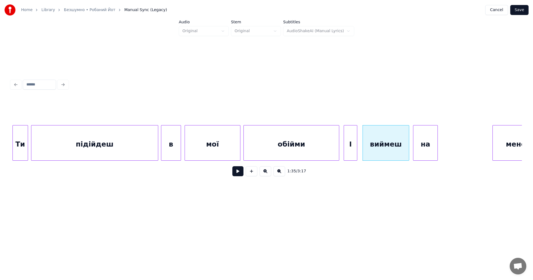
click at [415, 145] on div "на" at bounding box center [425, 144] width 24 height 38
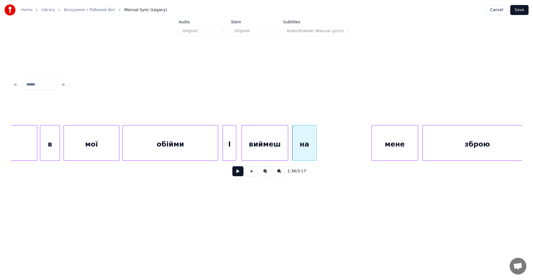
scroll to position [0, 10471]
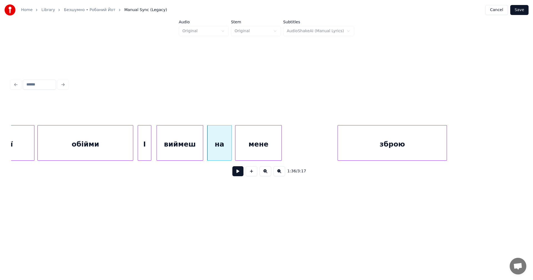
click at [256, 151] on div "мене" at bounding box center [258, 144] width 46 height 38
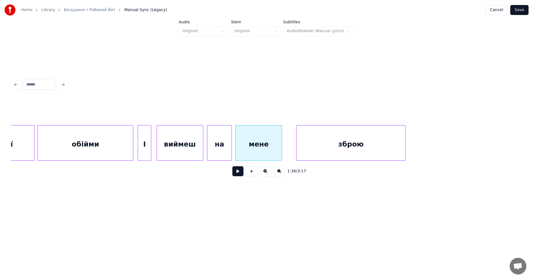
click at [325, 149] on div "зброю" at bounding box center [350, 144] width 109 height 38
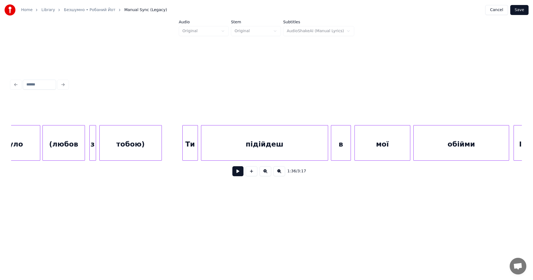
scroll to position [0, 10023]
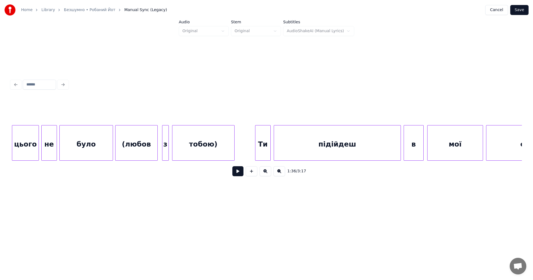
click at [240, 171] on button at bounding box center [237, 171] width 11 height 10
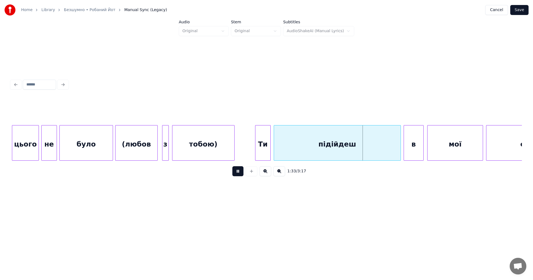
click at [240, 171] on button at bounding box center [237, 171] width 11 height 10
click at [382, 141] on div at bounding box center [381, 142] width 2 height 35
click at [395, 145] on div "в" at bounding box center [395, 144] width 19 height 38
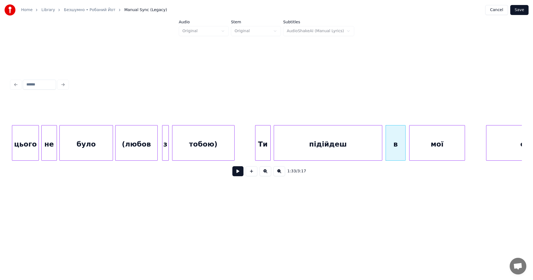
click at [417, 147] on div "мої" at bounding box center [436, 144] width 55 height 38
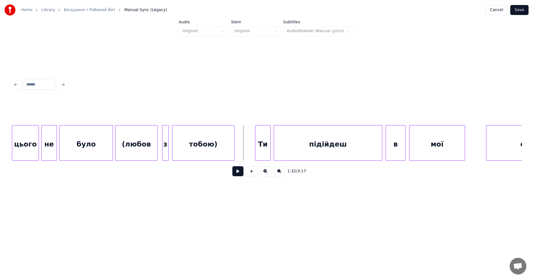
click at [239, 173] on button at bounding box center [237, 171] width 11 height 10
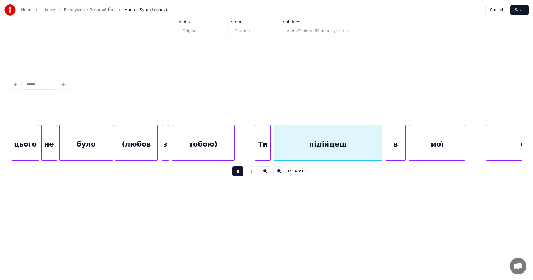
click at [239, 173] on button at bounding box center [237, 171] width 11 height 10
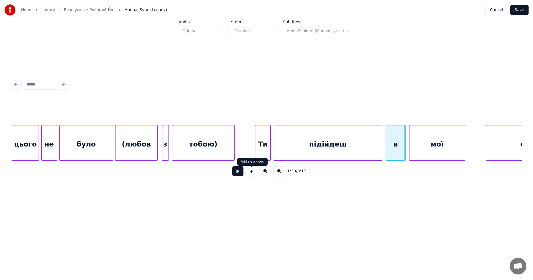
click at [237, 175] on button at bounding box center [237, 171] width 11 height 10
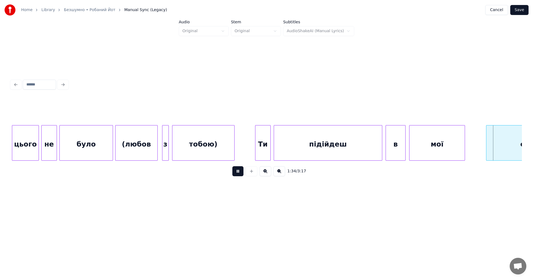
click at [237, 175] on button at bounding box center [237, 171] width 11 height 10
drag, startPoint x: 240, startPoint y: 142, endPoint x: 236, endPoint y: 172, distance: 30.3
click at [238, 172] on button at bounding box center [237, 171] width 11 height 10
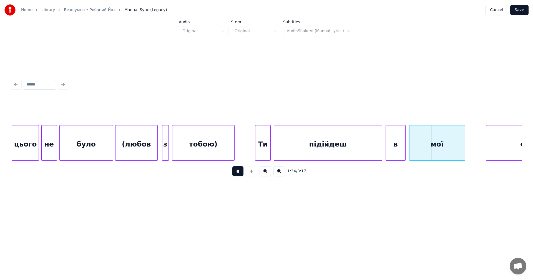
click at [242, 175] on button at bounding box center [237, 171] width 11 height 10
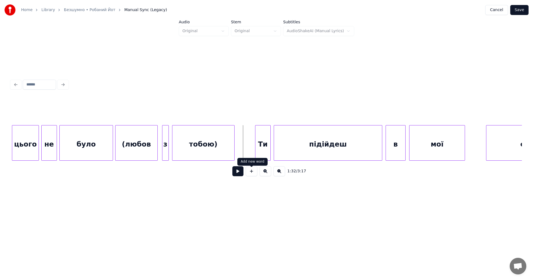
click at [239, 175] on button at bounding box center [237, 171] width 11 height 10
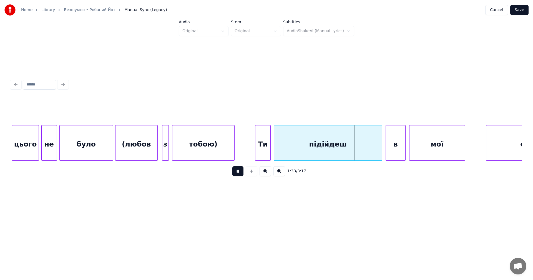
click at [240, 176] on button at bounding box center [237, 171] width 11 height 10
click at [371, 143] on div at bounding box center [372, 142] width 2 height 35
click at [375, 144] on div "в" at bounding box center [380, 144] width 19 height 38
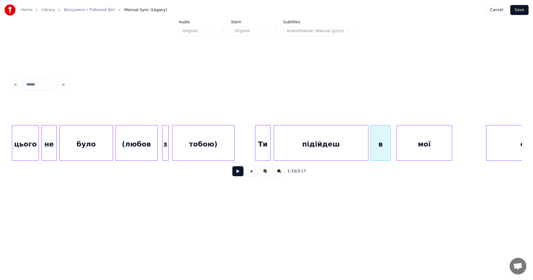
click at [406, 146] on div "мої" at bounding box center [423, 144] width 55 height 38
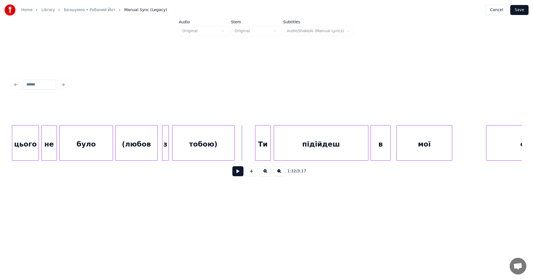
click at [239, 175] on button at bounding box center [237, 171] width 11 height 10
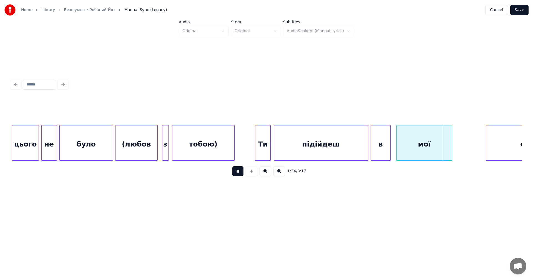
click at [239, 175] on button at bounding box center [237, 171] width 11 height 10
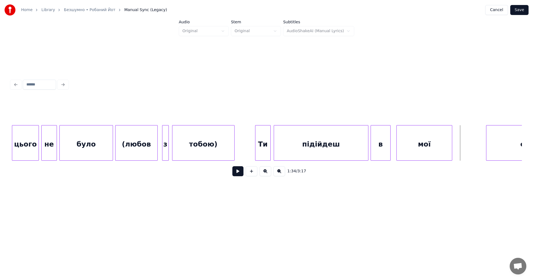
click at [306, 147] on div "підійдеш" at bounding box center [321, 144] width 94 height 38
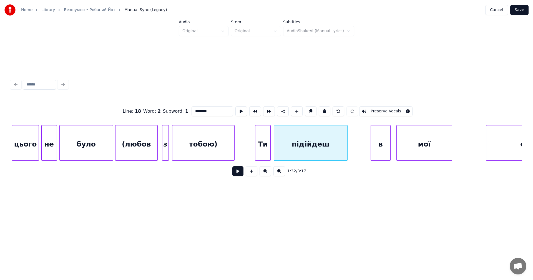
click at [346, 142] on div at bounding box center [346, 142] width 2 height 35
click at [361, 146] on div "в" at bounding box center [362, 144] width 19 height 38
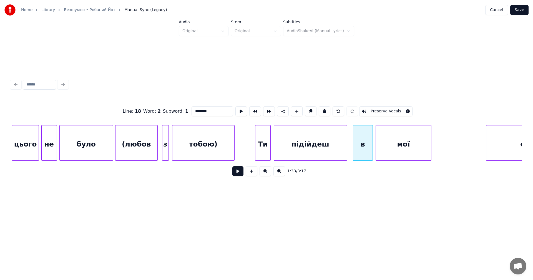
click at [384, 144] on div "мої" at bounding box center [403, 144] width 55 height 38
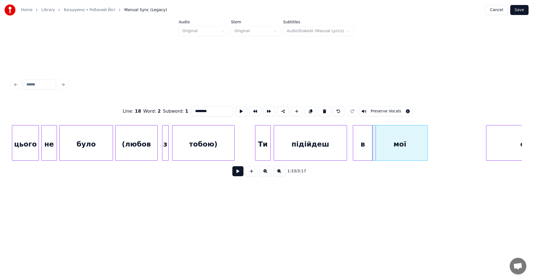
click at [424, 142] on div "мої" at bounding box center [400, 143] width 56 height 36
click at [413, 142] on div "мої" at bounding box center [402, 144] width 55 height 38
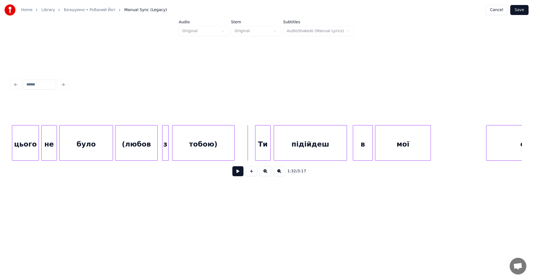
click at [237, 173] on button at bounding box center [237, 171] width 11 height 10
click at [238, 173] on button at bounding box center [237, 171] width 11 height 10
click at [239, 172] on button at bounding box center [237, 171] width 11 height 10
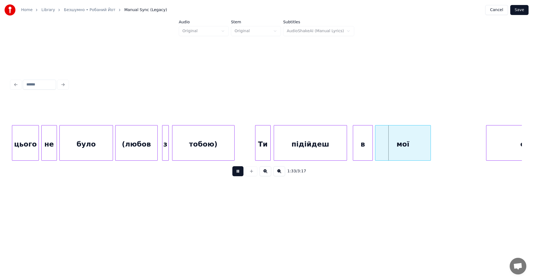
click at [239, 172] on button at bounding box center [237, 171] width 11 height 10
click at [392, 140] on div at bounding box center [392, 142] width 2 height 35
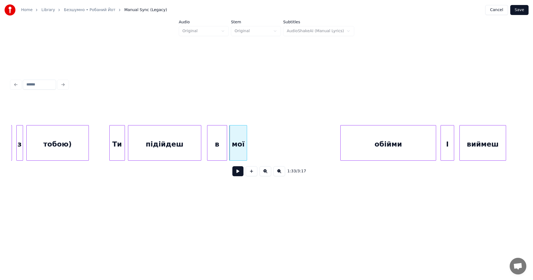
scroll to position [0, 10181]
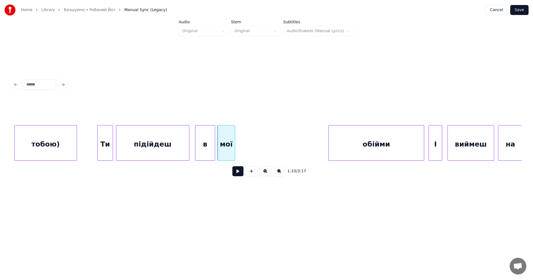
click at [363, 146] on div "обійми" at bounding box center [376, 144] width 95 height 38
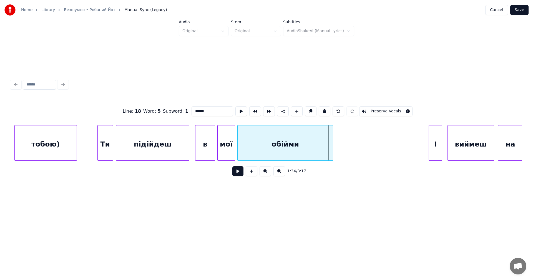
click at [271, 149] on div "обійми" at bounding box center [285, 144] width 95 height 38
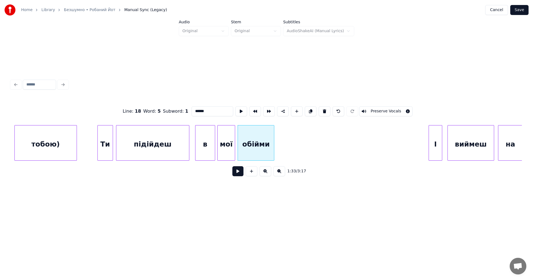
click at [274, 147] on div at bounding box center [273, 142] width 2 height 35
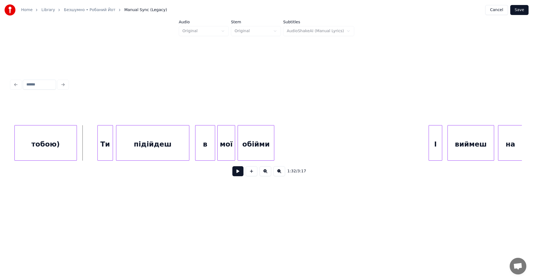
click at [235, 173] on button at bounding box center [237, 171] width 11 height 10
click at [236, 173] on button at bounding box center [237, 171] width 11 height 10
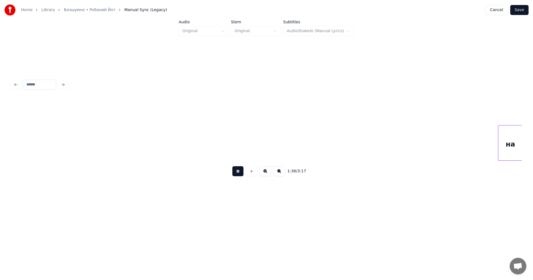
scroll to position [0, 10691]
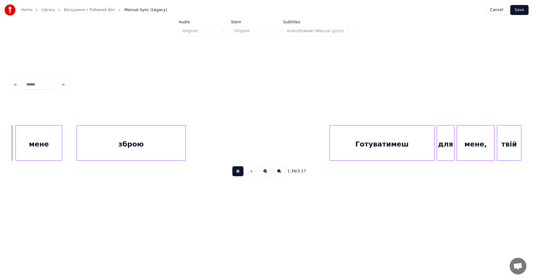
click at [236, 173] on button at bounding box center [237, 171] width 11 height 10
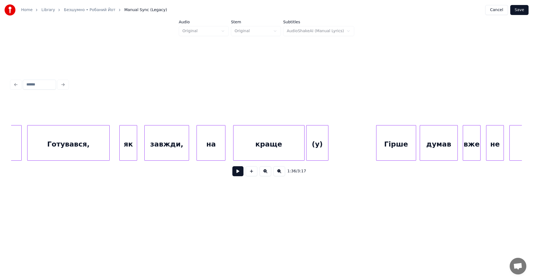
scroll to position [0, 8241]
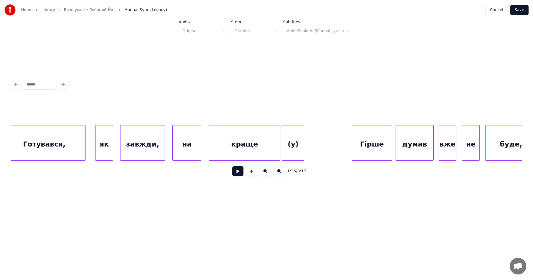
click at [237, 175] on button at bounding box center [237, 171] width 11 height 10
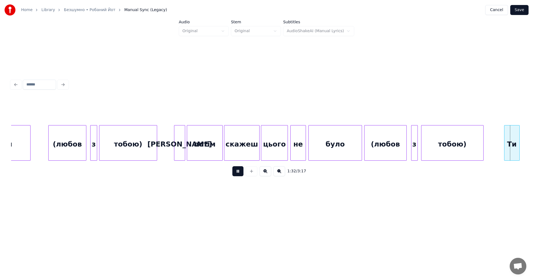
scroll to position [0, 10285]
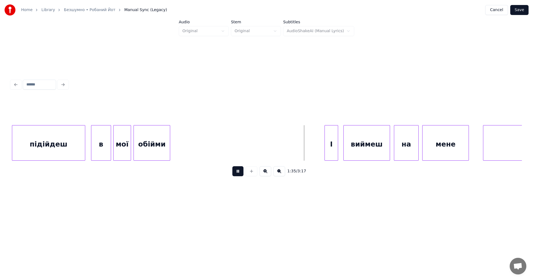
click at [234, 173] on button at bounding box center [237, 171] width 11 height 10
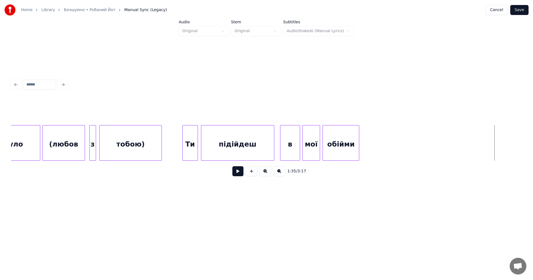
scroll to position [0, 10072]
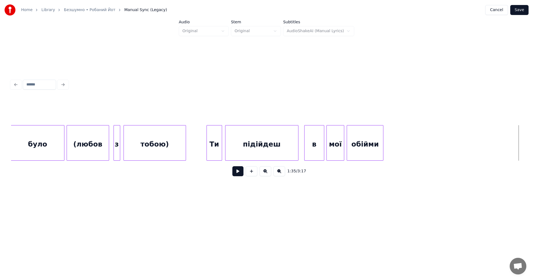
click at [93, 145] on div "(любов" at bounding box center [88, 144] width 42 height 38
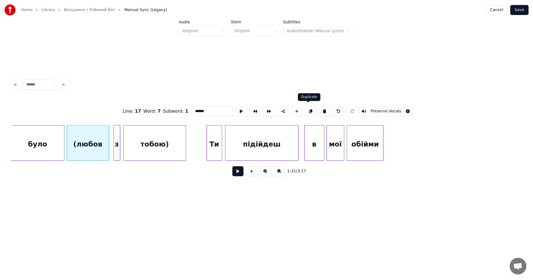
click at [309, 112] on button at bounding box center [311, 111] width 12 height 10
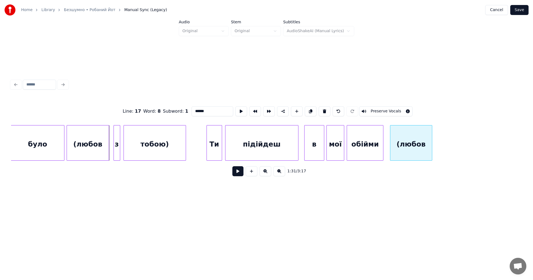
click at [412, 129] on div "(любов" at bounding box center [411, 144] width 42 height 38
click at [116, 138] on div "з" at bounding box center [117, 144] width 6 height 38
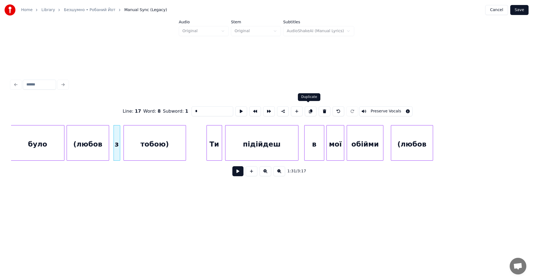
click at [309, 111] on button at bounding box center [311, 111] width 12 height 10
click at [438, 130] on div "з" at bounding box center [439, 144] width 6 height 38
click at [162, 139] on div "тобою)" at bounding box center [155, 144] width 62 height 38
type input "******"
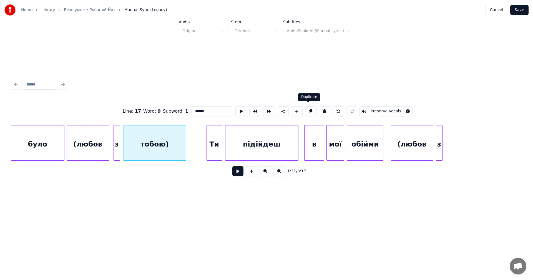
click at [310, 110] on button at bounding box center [311, 111] width 12 height 10
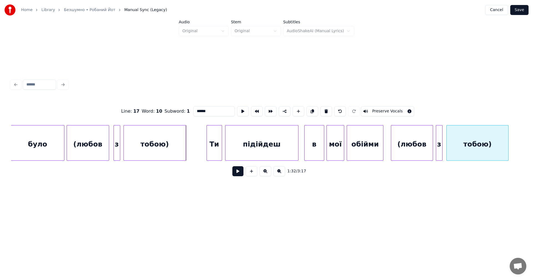
click at [461, 133] on div "тобою)" at bounding box center [477, 144] width 62 height 38
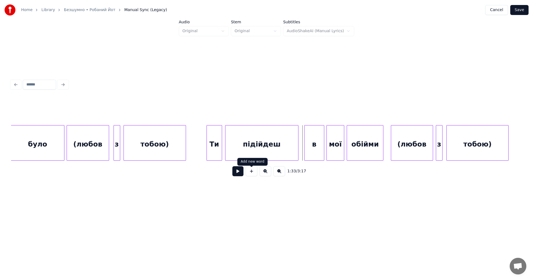
click at [242, 173] on button at bounding box center [237, 171] width 11 height 10
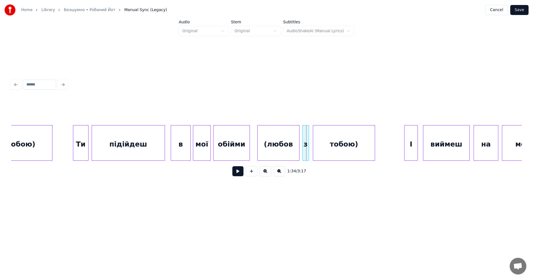
scroll to position [0, 10375]
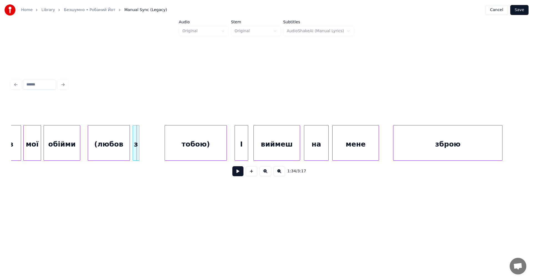
click at [210, 151] on div "тобою)" at bounding box center [196, 144] width 62 height 38
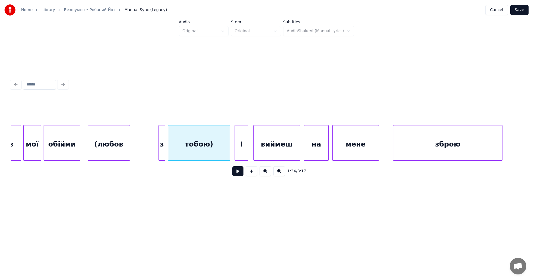
click at [160, 150] on div "з" at bounding box center [162, 144] width 6 height 38
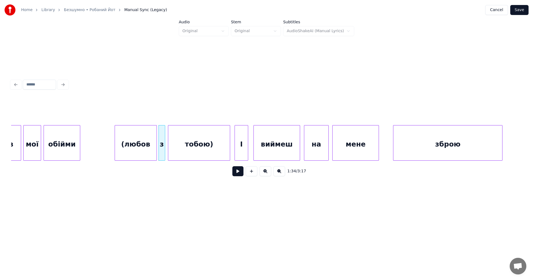
click at [143, 150] on div "(любов" at bounding box center [136, 144] width 42 height 38
click at [80, 142] on div at bounding box center [79, 142] width 2 height 35
click at [237, 174] on button at bounding box center [237, 171] width 11 height 10
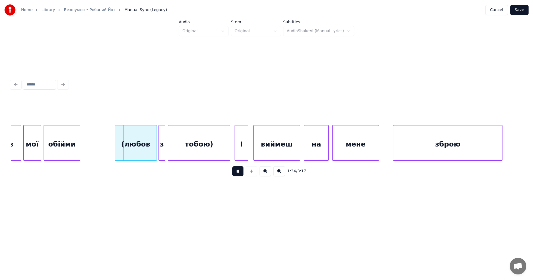
click at [237, 174] on button at bounding box center [237, 171] width 11 height 10
click at [129, 145] on div "(любов" at bounding box center [132, 144] width 42 height 38
click at [234, 173] on button at bounding box center [237, 171] width 11 height 10
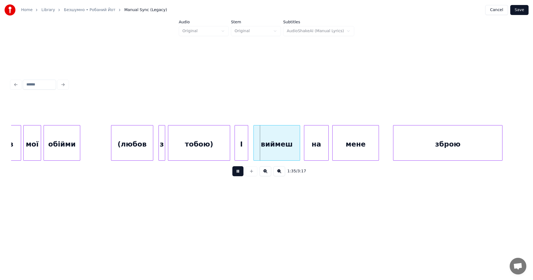
click at [234, 173] on button at bounding box center [237, 171] width 11 height 10
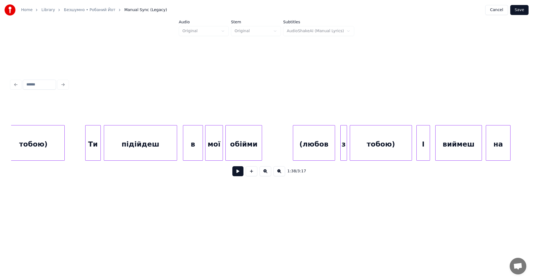
scroll to position [0, 10168]
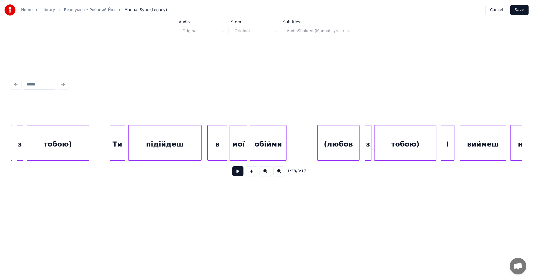
click at [236, 175] on button at bounding box center [237, 171] width 11 height 10
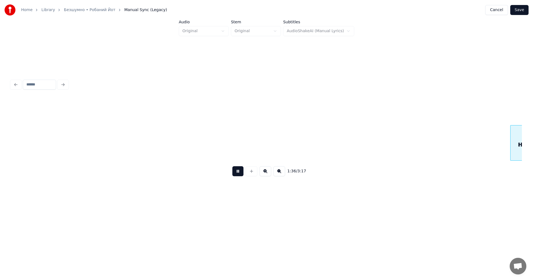
scroll to position [0, 10679]
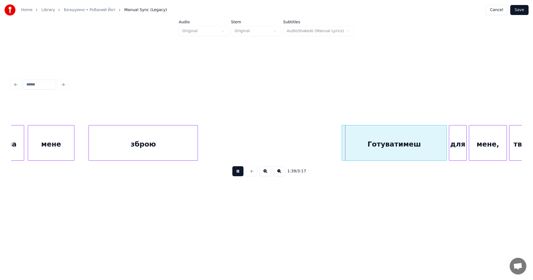
click at [236, 175] on button at bounding box center [237, 171] width 11 height 10
click at [212, 145] on div "на мене зброю Готуватимеш для мене, твій" at bounding box center [277, 143] width 21890 height 36
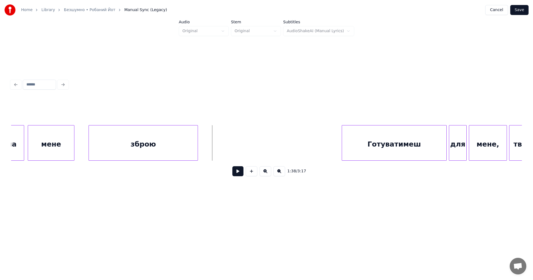
click at [236, 172] on button at bounding box center [237, 171] width 11 height 10
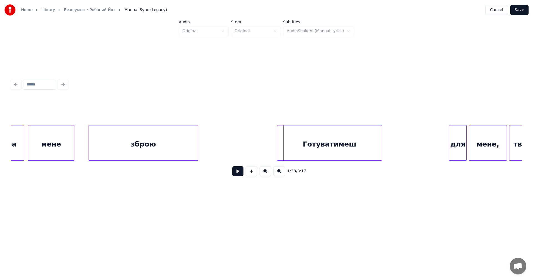
click at [291, 147] on div "Готуватимеш" at bounding box center [329, 144] width 104 height 38
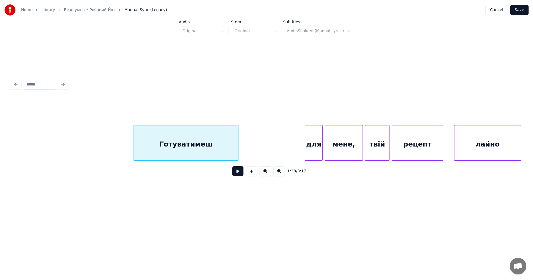
scroll to position [0, 10896]
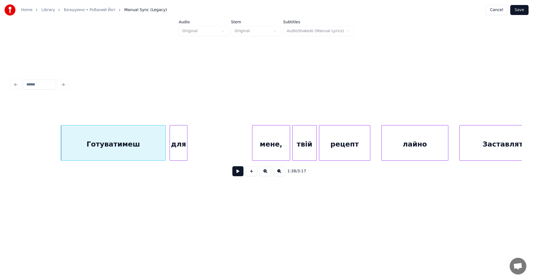
click at [181, 145] on div "для" at bounding box center [178, 144] width 17 height 38
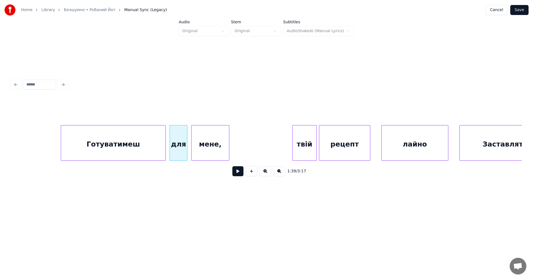
click at [211, 146] on div "мене," at bounding box center [209, 144] width 37 height 38
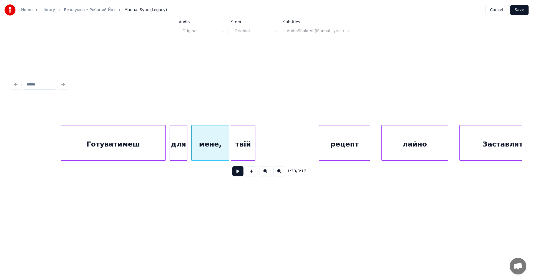
click at [246, 148] on div "твій" at bounding box center [243, 144] width 24 height 38
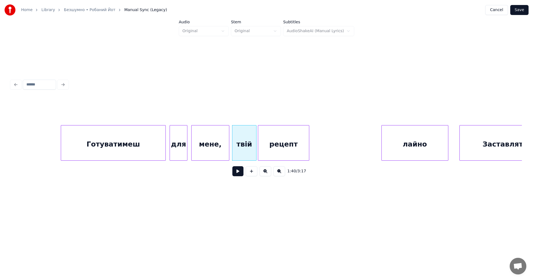
click at [275, 148] on div "рецепт" at bounding box center [283, 144] width 51 height 38
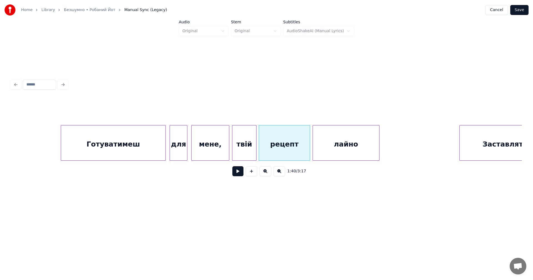
click at [321, 147] on div "лайно" at bounding box center [346, 144] width 66 height 38
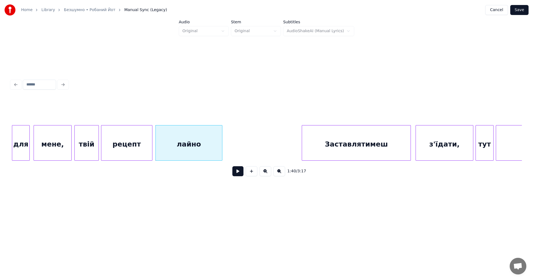
scroll to position [0, 11114]
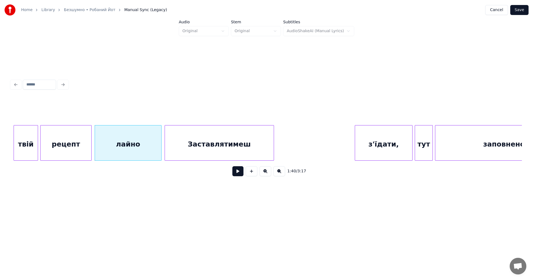
click at [211, 148] on div "Заставлятимеш" at bounding box center [219, 144] width 109 height 38
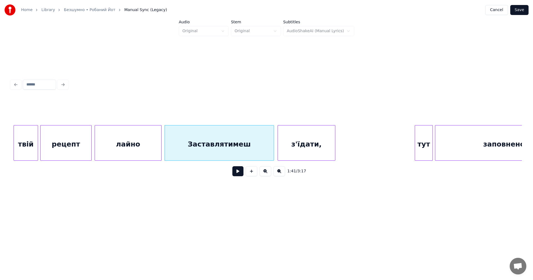
click at [289, 146] on div "з'їдати," at bounding box center [306, 144] width 57 height 38
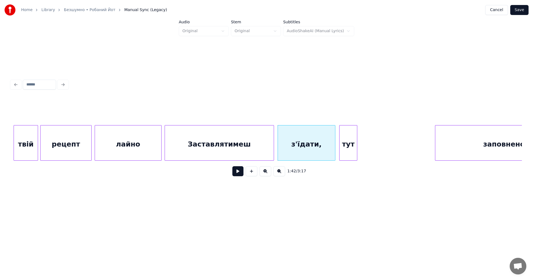
click at [341, 145] on div "тут" at bounding box center [347, 144] width 17 height 38
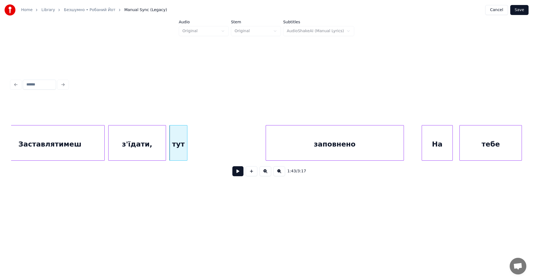
scroll to position [0, 11296]
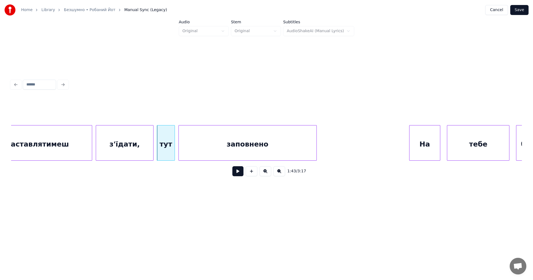
click at [229, 149] on div "заповнено" at bounding box center [248, 144] width 138 height 38
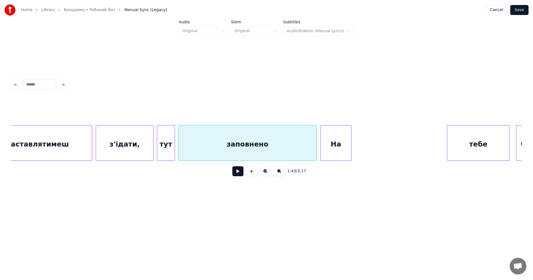
click at [325, 149] on div "На" at bounding box center [335, 144] width 31 height 38
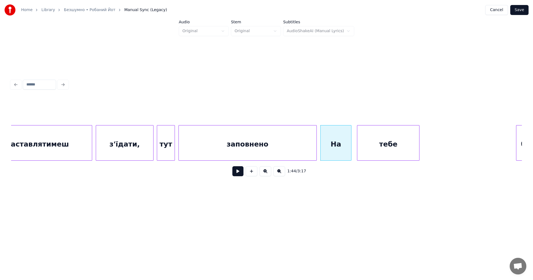
click at [375, 148] on div "тебе" at bounding box center [388, 144] width 62 height 38
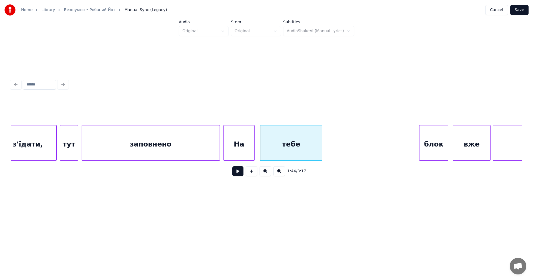
scroll to position [0, 11489]
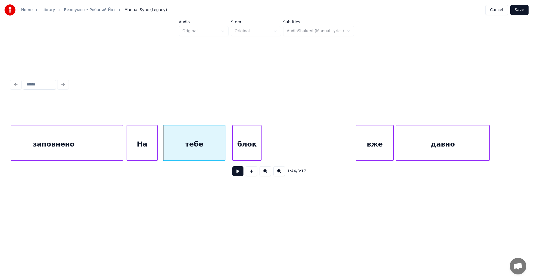
click at [242, 152] on div "блок" at bounding box center [247, 144] width 28 height 38
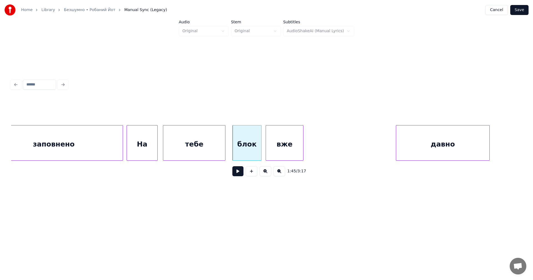
click at [277, 147] on div "вже" at bounding box center [284, 144] width 37 height 38
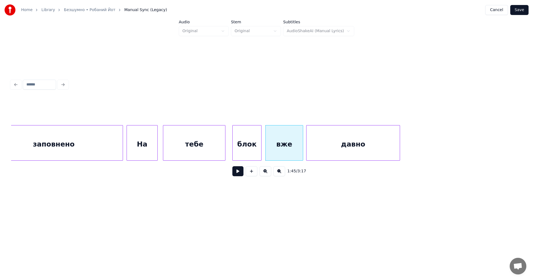
click at [336, 148] on div "давно" at bounding box center [352, 144] width 93 height 38
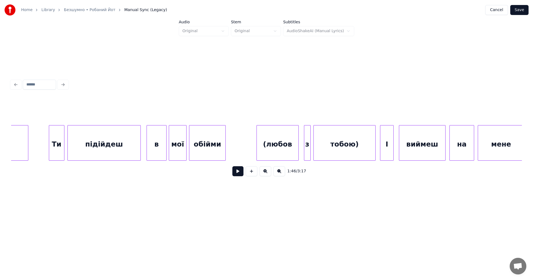
scroll to position [0, 10217]
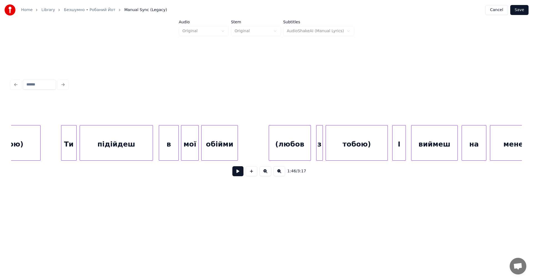
click at [239, 170] on button at bounding box center [237, 171] width 11 height 10
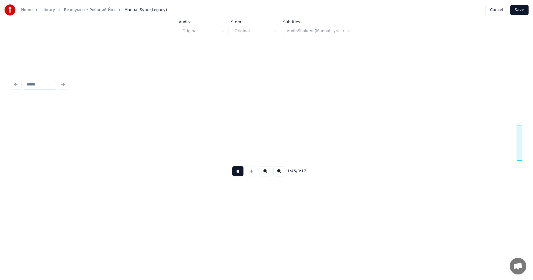
scroll to position [0, 11749]
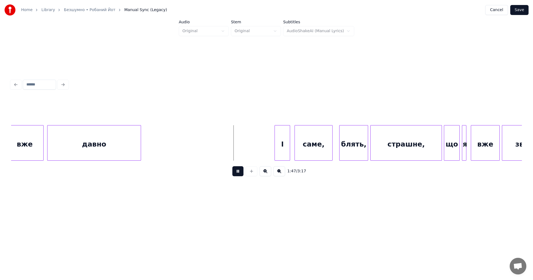
click at [239, 173] on button at bounding box center [237, 171] width 11 height 10
click at [238, 175] on button at bounding box center [237, 171] width 11 height 10
click at [230, 152] on div "І" at bounding box center [228, 144] width 15 height 38
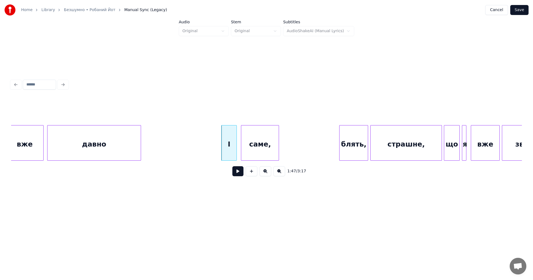
click at [263, 150] on div "саме," at bounding box center [259, 144] width 37 height 38
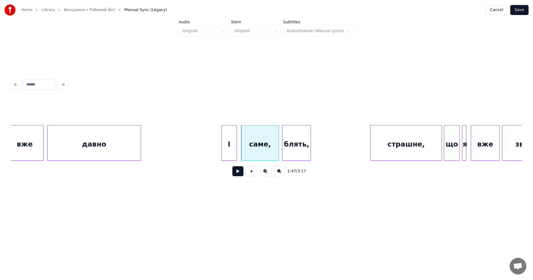
click at [284, 152] on div "блять," at bounding box center [296, 144] width 28 height 38
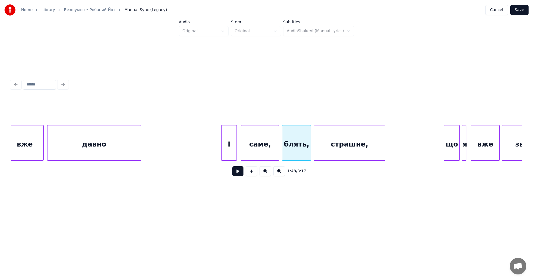
click at [328, 151] on div "страшне," at bounding box center [349, 144] width 71 height 38
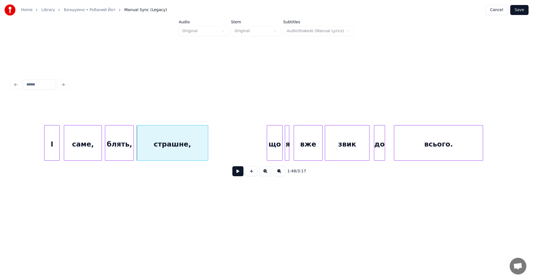
scroll to position [0, 11938]
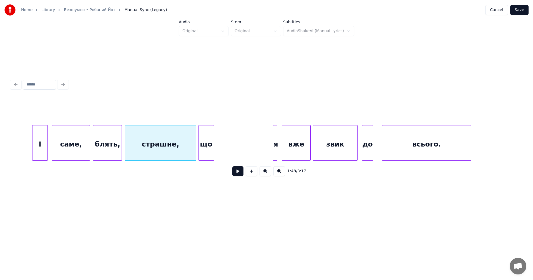
click at [206, 150] on div "що" at bounding box center [206, 144] width 15 height 38
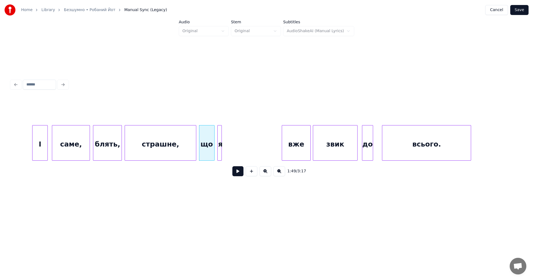
click at [219, 146] on div "я" at bounding box center [221, 144] width 6 height 38
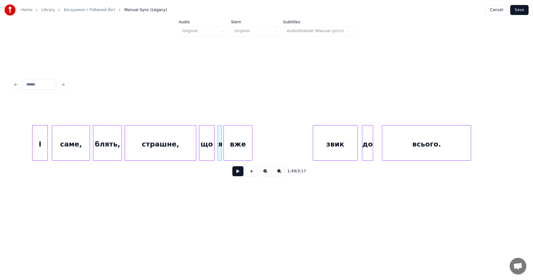
click at [241, 148] on div "вже" at bounding box center [238, 144] width 28 height 38
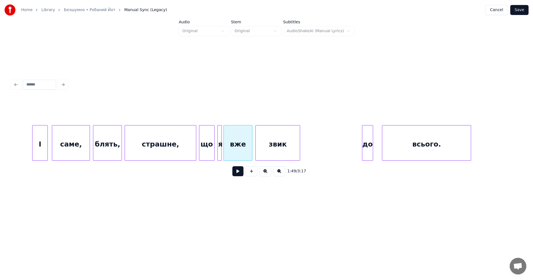
click at [276, 148] on div "звик" at bounding box center [278, 144] width 44 height 38
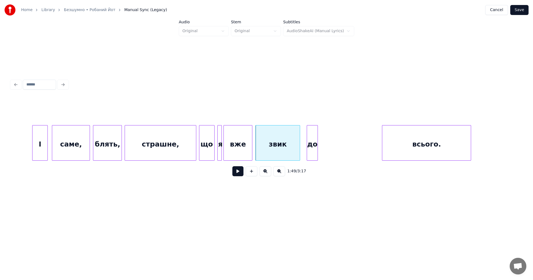
click at [309, 148] on div "до" at bounding box center [312, 144] width 11 height 38
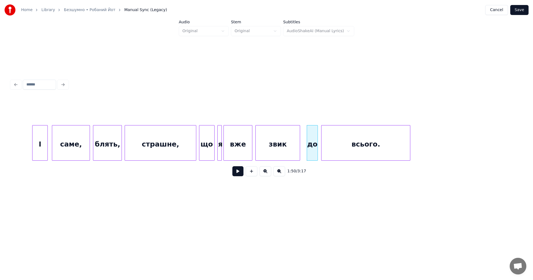
click at [340, 150] on div "всього." at bounding box center [365, 144] width 89 height 38
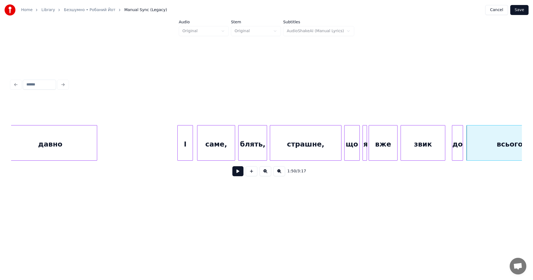
scroll to position [0, 11381]
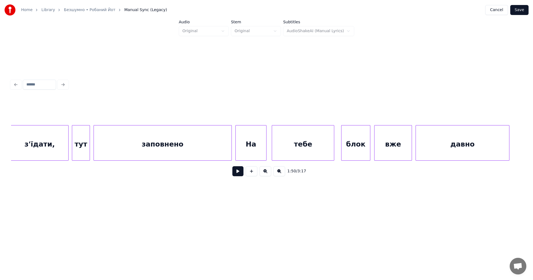
click at [238, 173] on button at bounding box center [237, 171] width 11 height 10
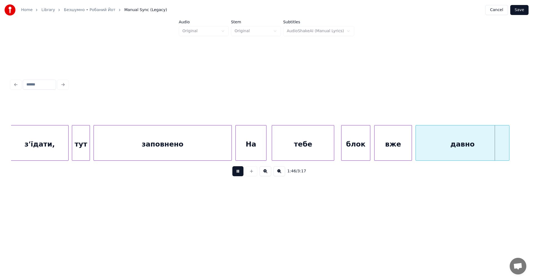
click at [238, 173] on button at bounding box center [237, 171] width 11 height 10
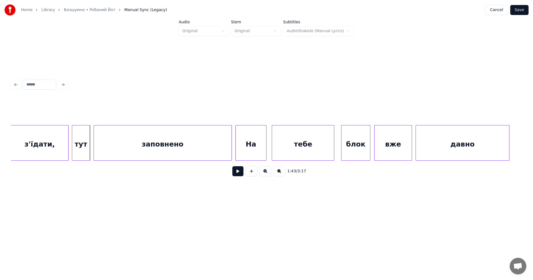
click at [234, 176] on button at bounding box center [237, 171] width 11 height 10
click at [236, 176] on button at bounding box center [237, 171] width 11 height 10
click at [295, 146] on div "тебе" at bounding box center [308, 144] width 62 height 38
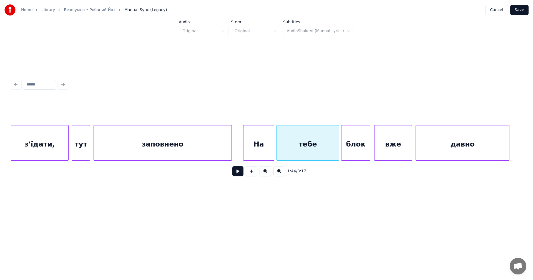
click at [263, 145] on div "На" at bounding box center [258, 144] width 31 height 38
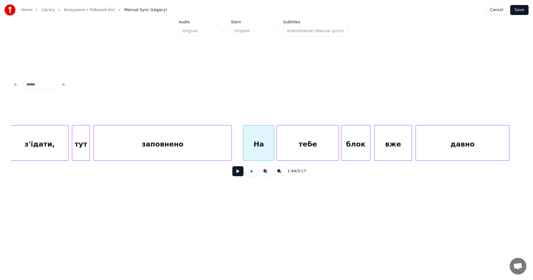
click at [238, 172] on button at bounding box center [237, 171] width 11 height 10
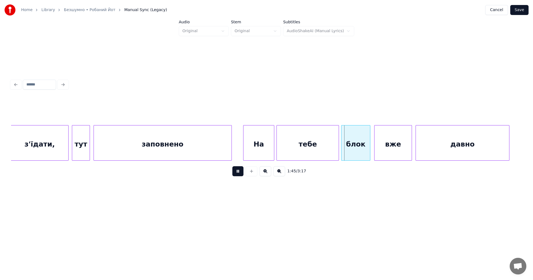
click at [238, 172] on button at bounding box center [237, 171] width 11 height 10
click at [237, 171] on button at bounding box center [237, 171] width 11 height 10
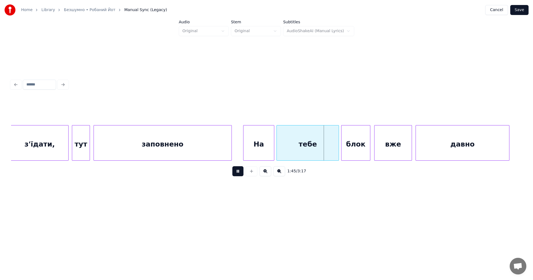
click at [237, 171] on button at bounding box center [237, 171] width 11 height 10
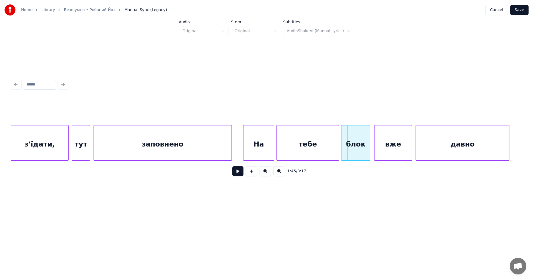
click at [234, 175] on button at bounding box center [237, 171] width 11 height 10
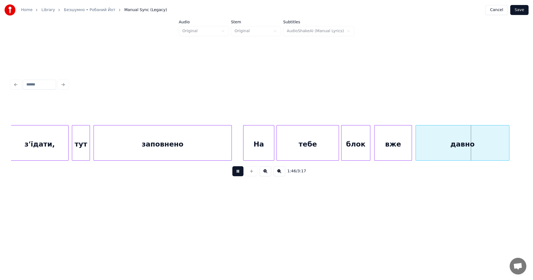
click at [234, 175] on button at bounding box center [237, 171] width 11 height 10
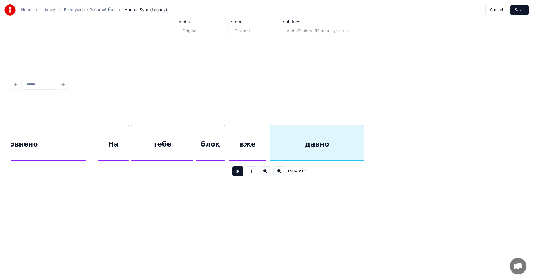
scroll to position [0, 11538]
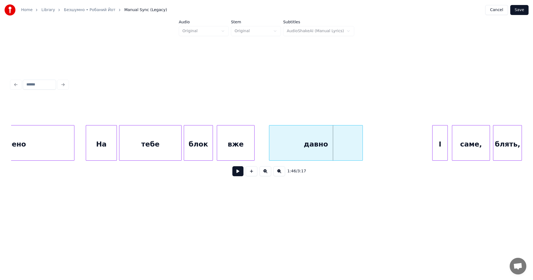
click at [316, 146] on div "давно" at bounding box center [315, 144] width 93 height 38
click at [253, 151] on div "вже" at bounding box center [245, 144] width 37 height 38
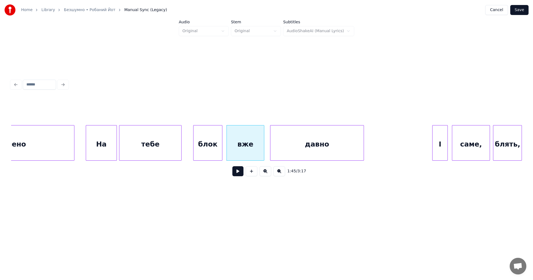
click at [219, 154] on div "блок" at bounding box center [207, 144] width 28 height 38
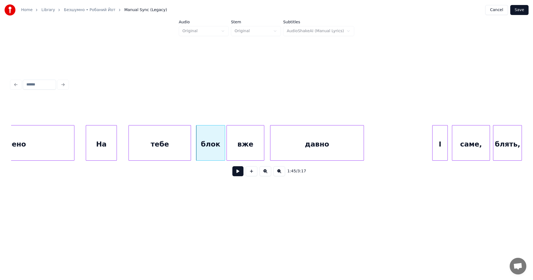
click at [176, 150] on div "тебе" at bounding box center [160, 144] width 62 height 38
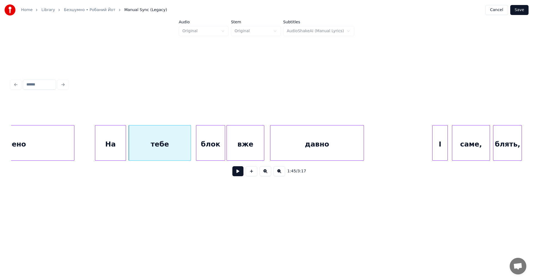
click at [121, 149] on div "На" at bounding box center [110, 144] width 31 height 38
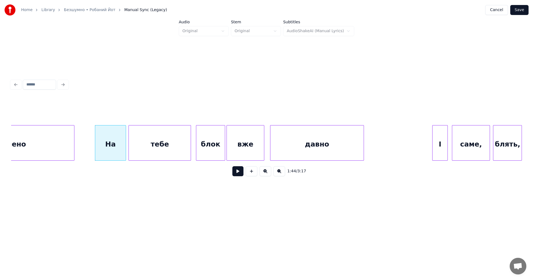
drag, startPoint x: 75, startPoint y: 141, endPoint x: 116, endPoint y: 156, distance: 43.2
click at [235, 173] on button at bounding box center [237, 171] width 11 height 10
click at [301, 153] on div "давно" at bounding box center [327, 144] width 93 height 38
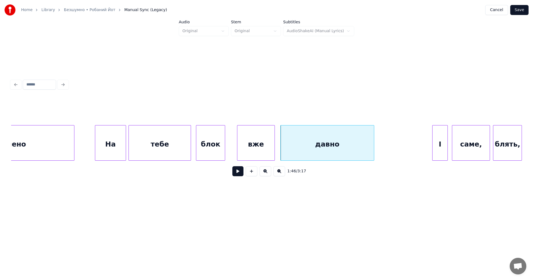
click at [247, 152] on div "вже" at bounding box center [255, 144] width 37 height 38
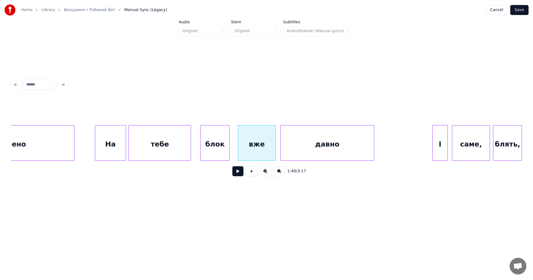
click at [221, 146] on div "блок" at bounding box center [215, 144] width 28 height 38
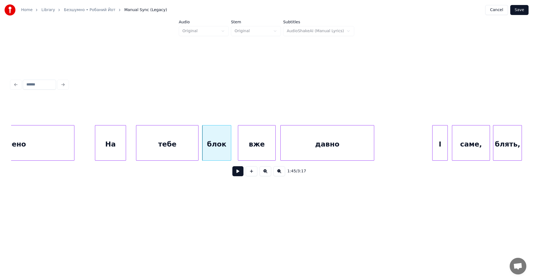
click at [185, 149] on div "тебе" at bounding box center [167, 144] width 62 height 38
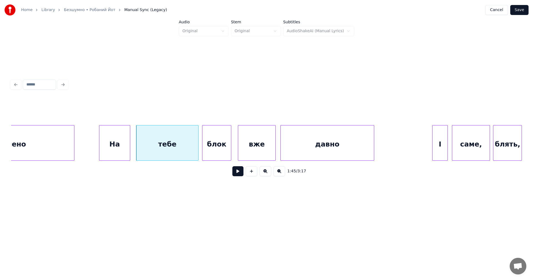
click at [120, 147] on div "На" at bounding box center [114, 144] width 31 height 38
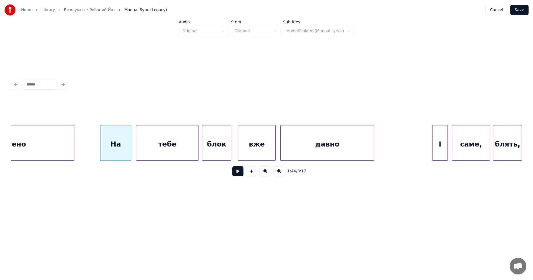
click at [235, 175] on button at bounding box center [237, 171] width 11 height 10
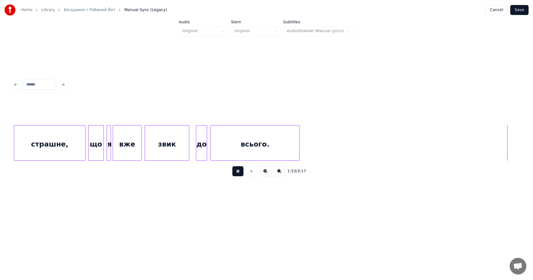
scroll to position [0, 12559]
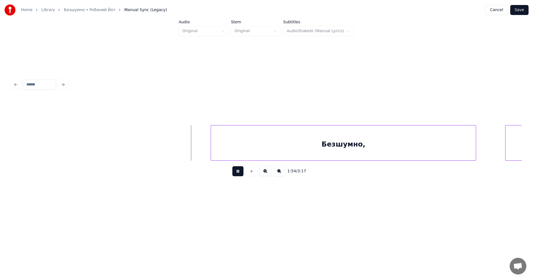
click at [238, 173] on button at bounding box center [237, 171] width 11 height 10
click at [238, 174] on button at bounding box center [237, 171] width 11 height 10
click at [212, 153] on div "Безшумно," at bounding box center [287, 144] width 265 height 38
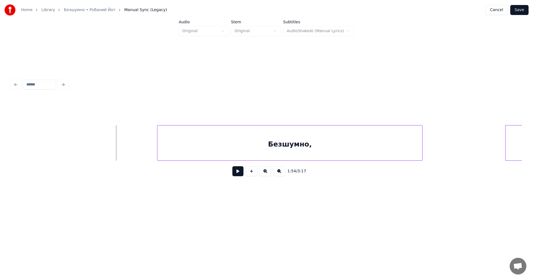
click at [237, 173] on button at bounding box center [237, 171] width 11 height 10
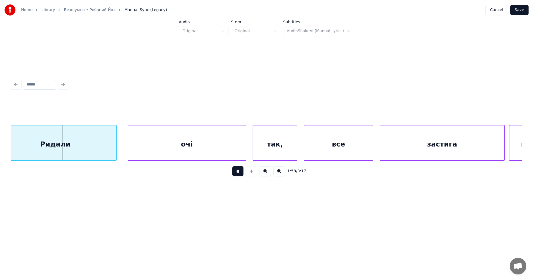
click at [237, 173] on button at bounding box center [237, 171] width 11 height 10
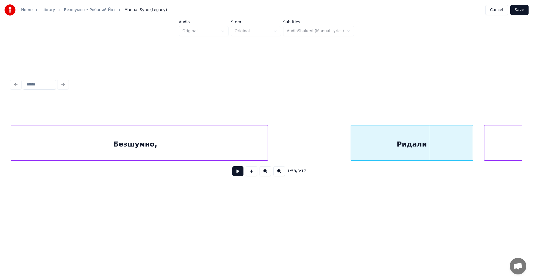
scroll to position [0, 12544]
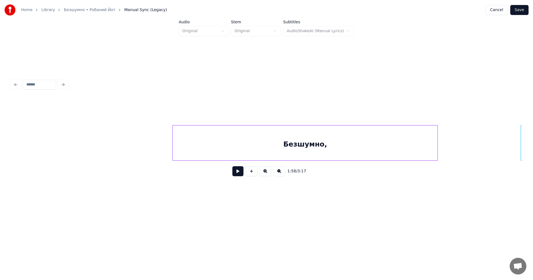
click at [238, 175] on button at bounding box center [237, 171] width 11 height 10
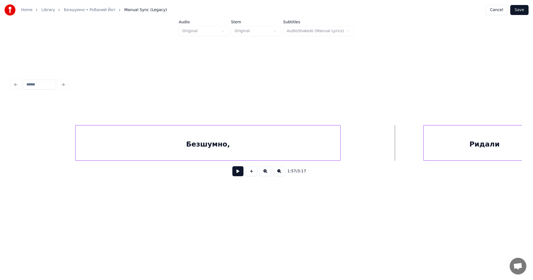
scroll to position [0, 12738]
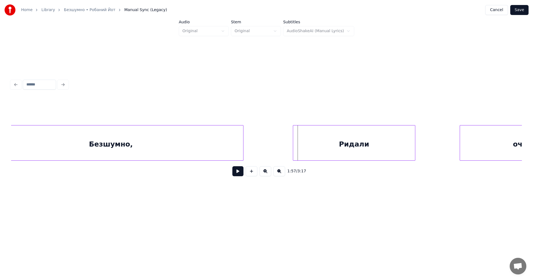
click at [308, 148] on div "Ридали" at bounding box center [354, 144] width 122 height 38
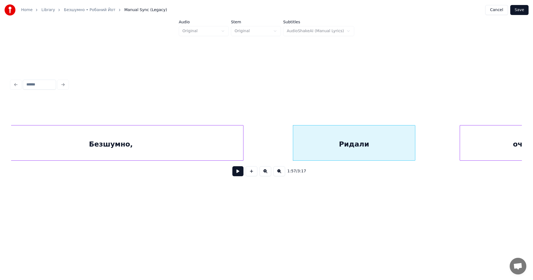
click at [239, 176] on button at bounding box center [237, 171] width 11 height 10
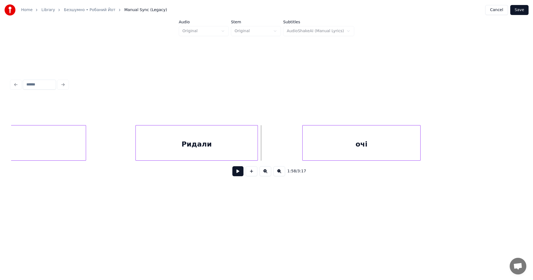
scroll to position [0, 12920]
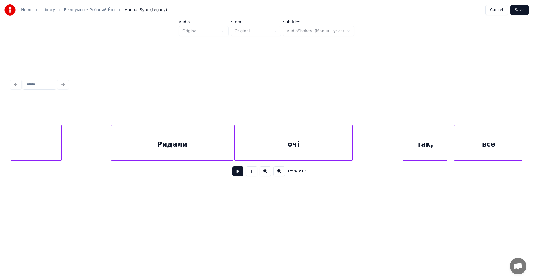
click at [273, 149] on div "очі" at bounding box center [293, 144] width 118 height 38
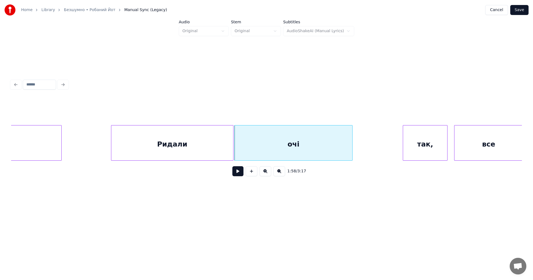
click at [236, 175] on button at bounding box center [237, 171] width 11 height 10
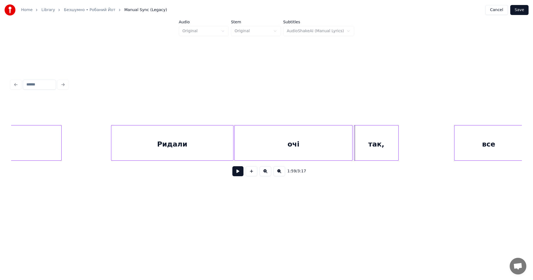
click at [357, 150] on div "так," at bounding box center [376, 144] width 44 height 38
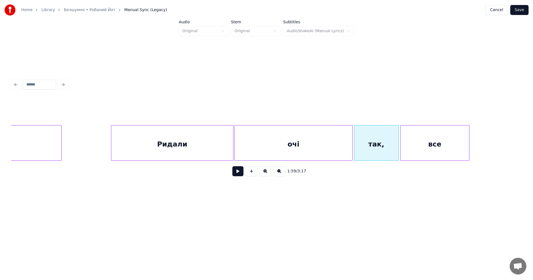
click at [413, 147] on div "все" at bounding box center [434, 144] width 69 height 38
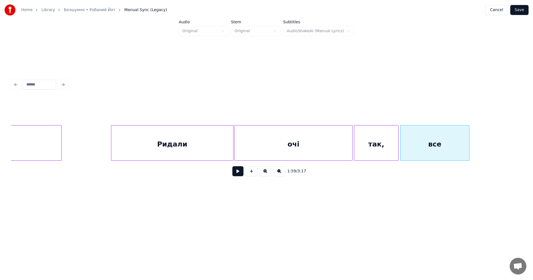
click at [234, 174] on button at bounding box center [237, 171] width 11 height 10
click at [235, 174] on button at bounding box center [237, 171] width 11 height 10
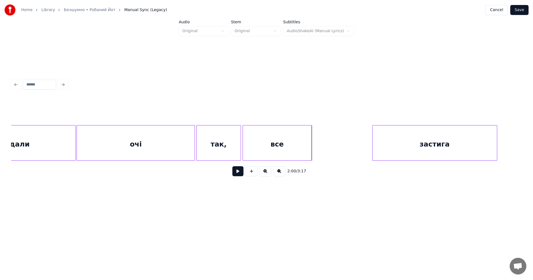
scroll to position [0, 13199]
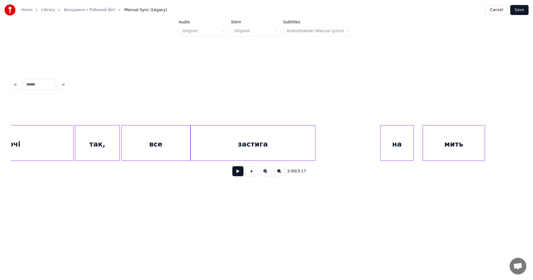
click at [228, 153] on div "застига" at bounding box center [253, 144] width 124 height 38
click at [333, 144] on div "на" at bounding box center [332, 144] width 33 height 38
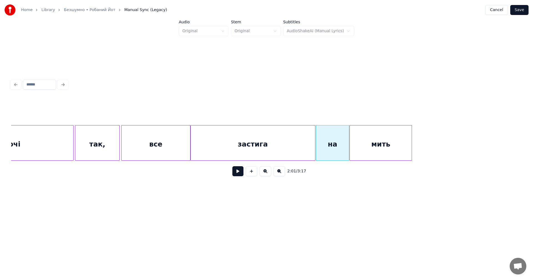
click at [383, 143] on div "мить" at bounding box center [381, 144] width 62 height 38
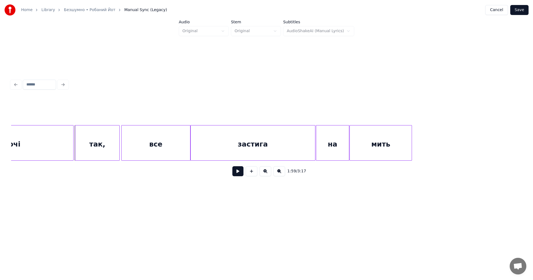
click at [236, 173] on button at bounding box center [237, 171] width 11 height 10
click at [419, 138] on div at bounding box center [418, 142] width 2 height 35
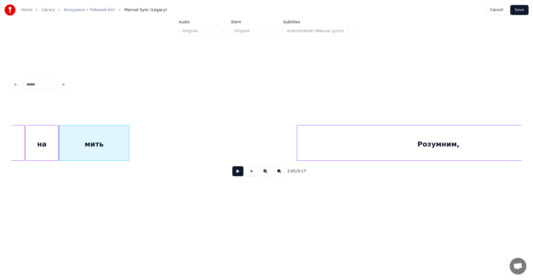
scroll to position [0, 13513]
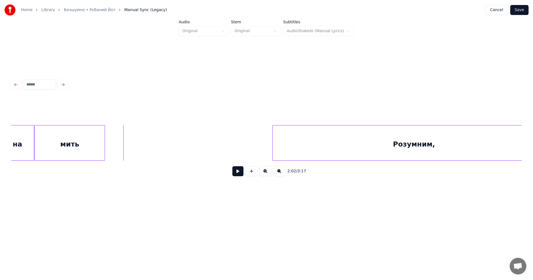
click at [237, 172] on button at bounding box center [237, 171] width 11 height 10
click at [240, 172] on button at bounding box center [237, 171] width 11 height 10
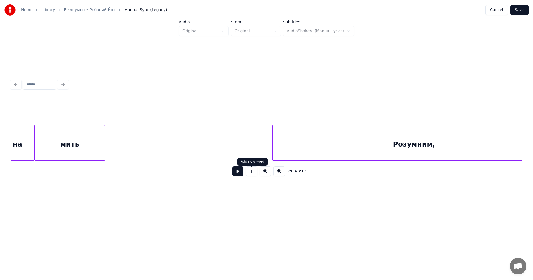
scroll to position [0, 13545]
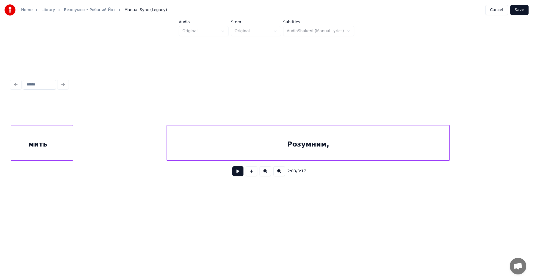
click at [228, 149] on div "Розумним," at bounding box center [308, 144] width 282 height 38
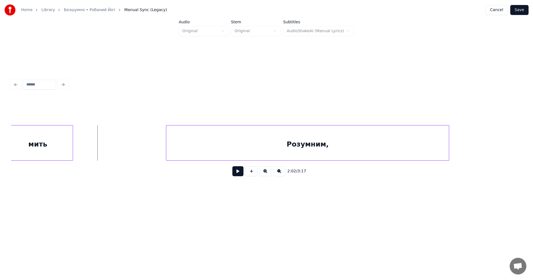
click at [238, 176] on button at bounding box center [237, 171] width 11 height 10
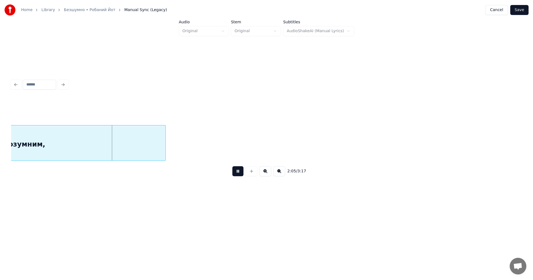
scroll to position [0, 13853]
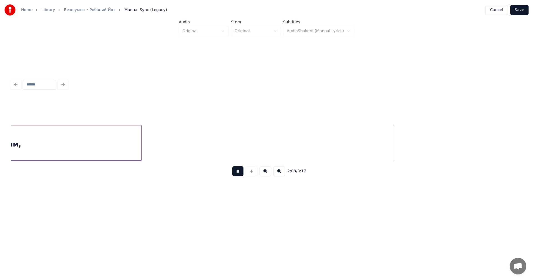
click at [239, 173] on button at bounding box center [237, 171] width 11 height 10
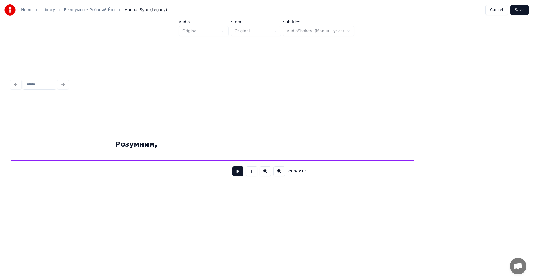
click at [414, 133] on div at bounding box center [413, 142] width 2 height 35
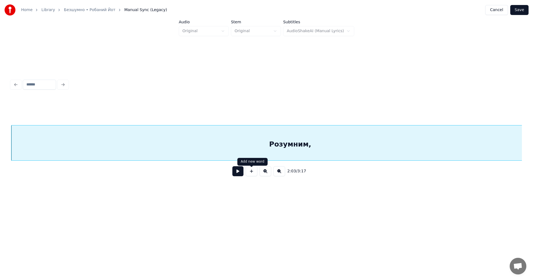
click at [237, 175] on button at bounding box center [237, 171] width 11 height 10
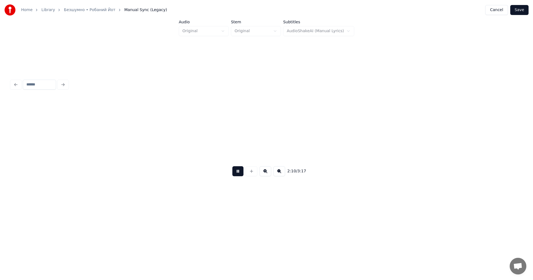
scroll to position [0, 14437]
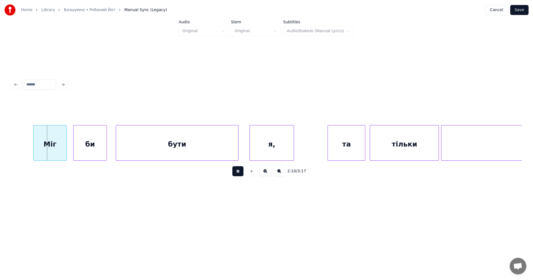
click at [240, 175] on button at bounding box center [237, 171] width 11 height 10
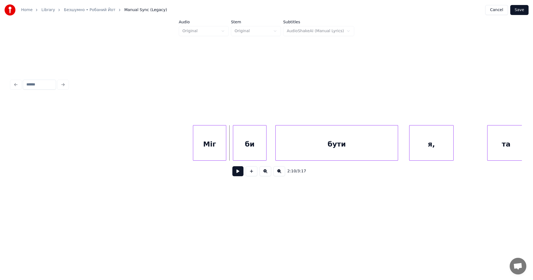
scroll to position [0, 14241]
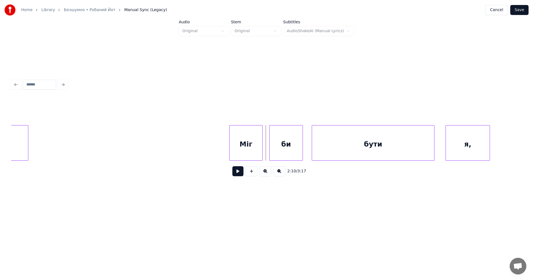
click at [238, 174] on button at bounding box center [237, 171] width 11 height 10
click at [209, 151] on div "Міг" at bounding box center [207, 144] width 33 height 38
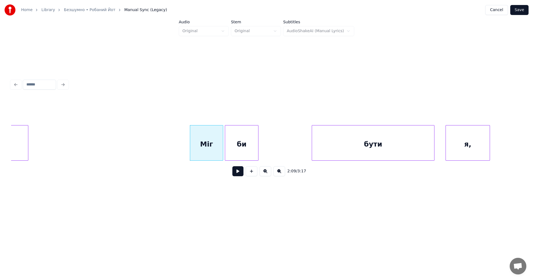
click at [239, 150] on div "би" at bounding box center [241, 144] width 33 height 38
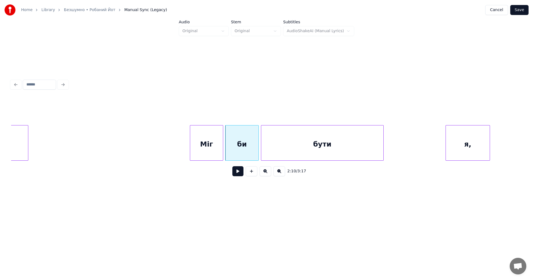
click at [294, 150] on div "бути" at bounding box center [322, 144] width 122 height 38
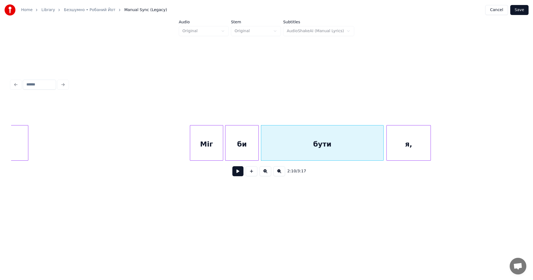
click at [408, 146] on div "я," at bounding box center [409, 144] width 44 height 38
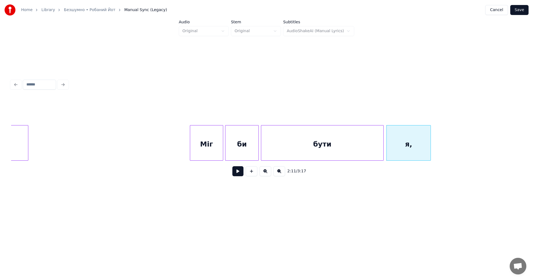
click at [240, 171] on button at bounding box center [237, 171] width 11 height 10
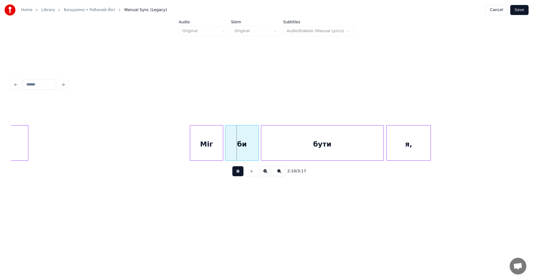
click at [240, 171] on button at bounding box center [237, 171] width 11 height 10
click at [242, 175] on button at bounding box center [237, 171] width 11 height 10
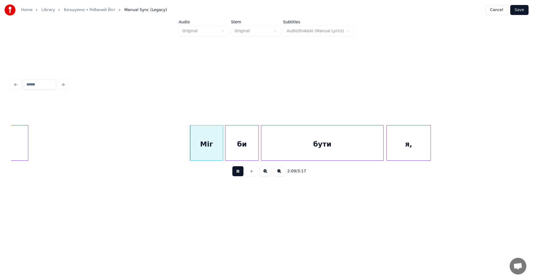
click at [240, 175] on button at bounding box center [237, 171] width 11 height 10
click at [197, 148] on div "Міг" at bounding box center [202, 144] width 33 height 38
click at [225, 148] on div "би" at bounding box center [239, 144] width 33 height 38
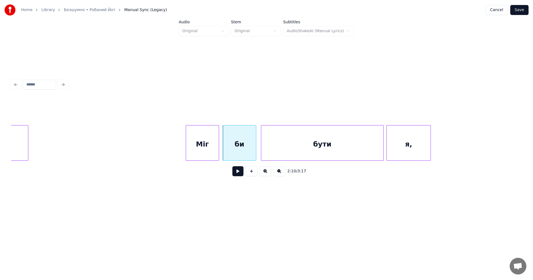
click at [235, 172] on button at bounding box center [237, 171] width 11 height 10
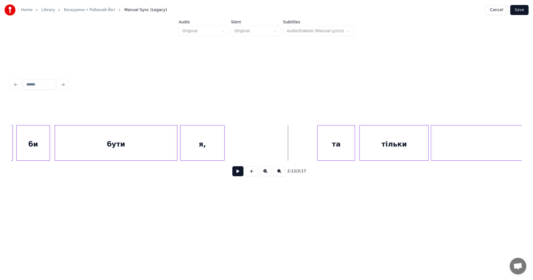
scroll to position [0, 14495]
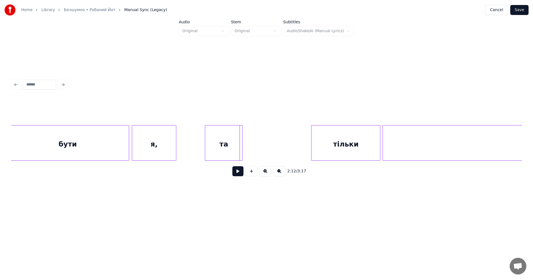
click at [229, 149] on div "та" at bounding box center [223, 144] width 37 height 38
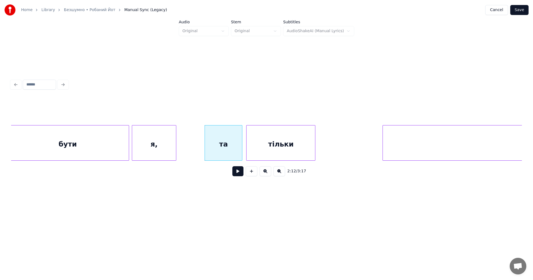
click at [268, 148] on div "тільки" at bounding box center [280, 144] width 69 height 38
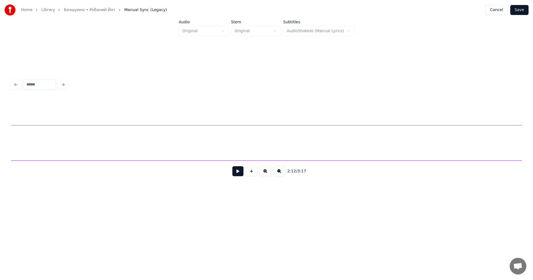
scroll to position [0, 14828]
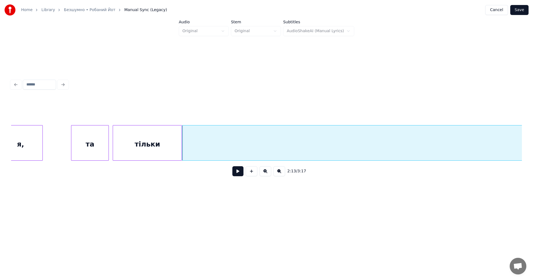
scroll to position [0, 14580]
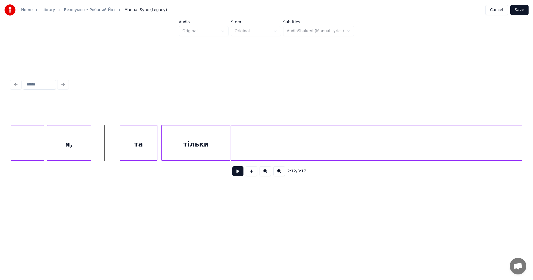
click at [236, 175] on button at bounding box center [237, 171] width 11 height 10
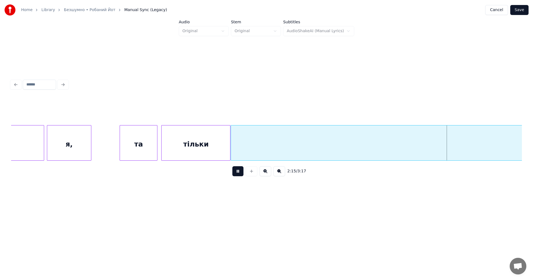
click at [236, 175] on button at bounding box center [237, 171] width 11 height 10
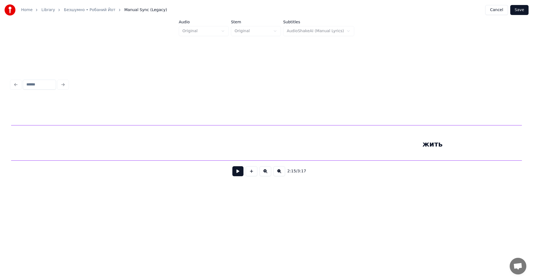
scroll to position [0, 20519]
click at [426, 147] on div "жить" at bounding box center [371, 144] width 1343 height 38
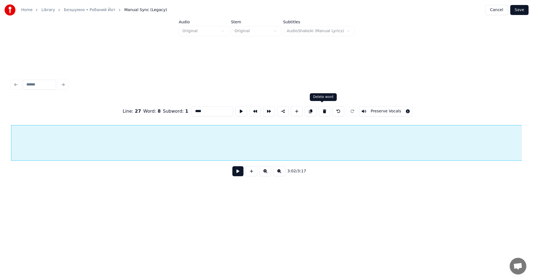
click at [321, 112] on button at bounding box center [325, 111] width 12 height 10
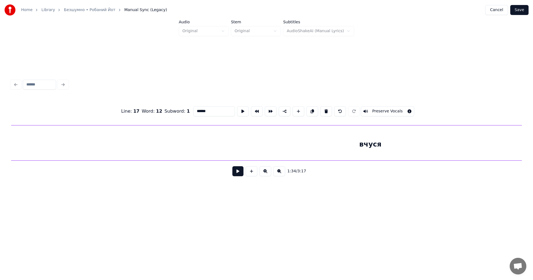
click at [395, 148] on div "вчуся" at bounding box center [370, 144] width 5320 height 38
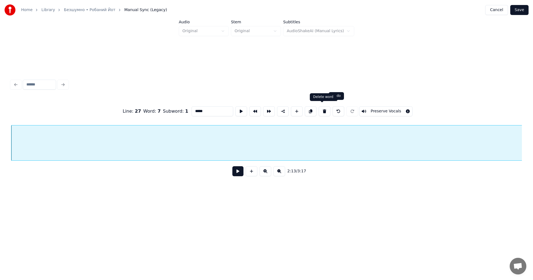
click at [320, 108] on button at bounding box center [325, 111] width 12 height 10
type input "******"
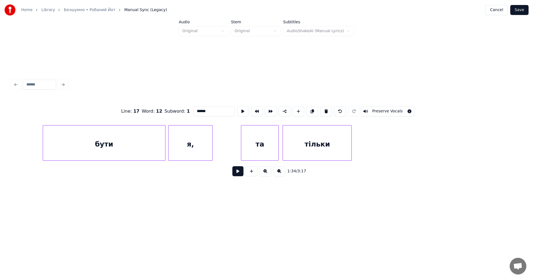
scroll to position [0, 14386]
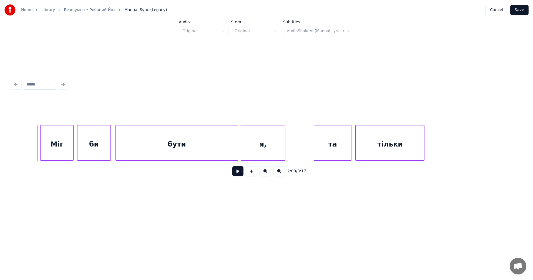
click at [238, 175] on button at bounding box center [237, 171] width 11 height 10
click at [253, 173] on button at bounding box center [252, 171] width 12 height 10
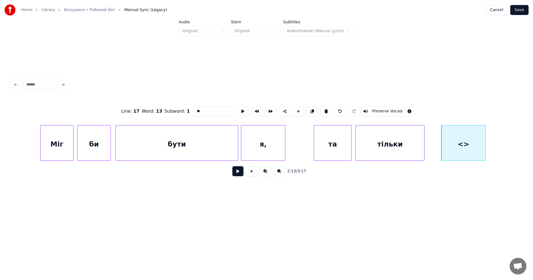
drag, startPoint x: 209, startPoint y: 110, endPoint x: 191, endPoint y: 109, distance: 17.2
click at [193, 109] on input "**" at bounding box center [214, 111] width 42 height 10
type input "*"
type input "*****"
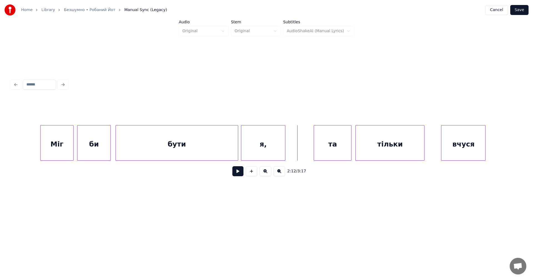
click at [239, 174] on button at bounding box center [237, 171] width 11 height 10
click at [435, 146] on div "вчуся" at bounding box center [454, 144] width 44 height 38
click at [240, 174] on button at bounding box center [237, 171] width 11 height 10
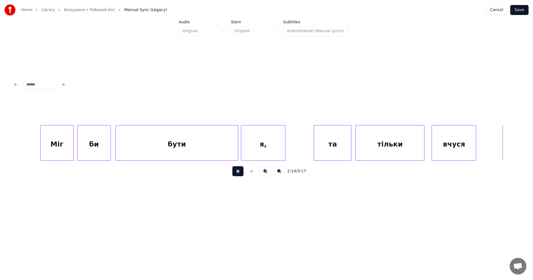
scroll to position [0, 14897]
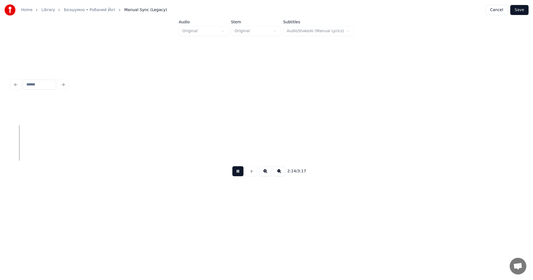
click at [240, 174] on button at bounding box center [237, 171] width 11 height 10
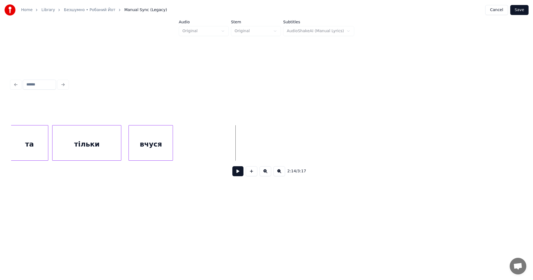
scroll to position [0, 14653]
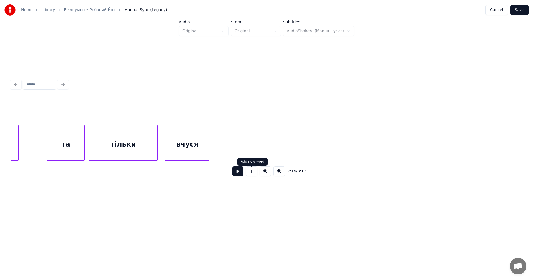
click at [255, 173] on button at bounding box center [252, 171] width 12 height 10
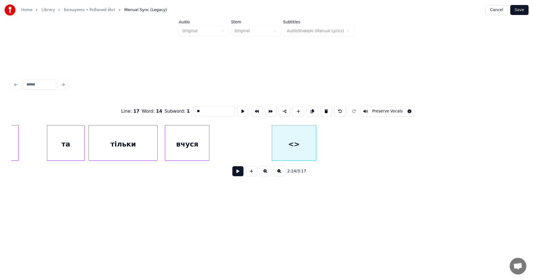
drag, startPoint x: 203, startPoint y: 108, endPoint x: 190, endPoint y: 108, distance: 13.0
click at [193, 108] on input "**" at bounding box center [214, 111] width 42 height 10
click at [277, 142] on div "жить" at bounding box center [291, 144] width 44 height 38
click at [192, 135] on div "вчуся" at bounding box center [187, 144] width 44 height 38
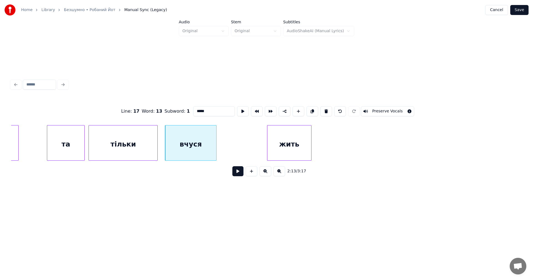
click at [215, 136] on div at bounding box center [215, 142] width 2 height 35
click at [271, 142] on div "жить" at bounding box center [289, 144] width 44 height 38
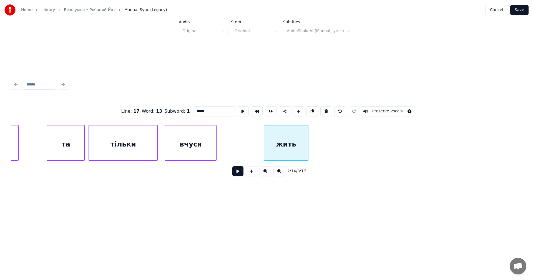
type input "*****"
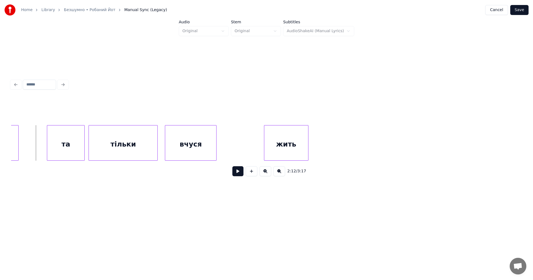
click at [238, 173] on button at bounding box center [237, 171] width 11 height 10
click at [239, 139] on div at bounding box center [239, 142] width 2 height 35
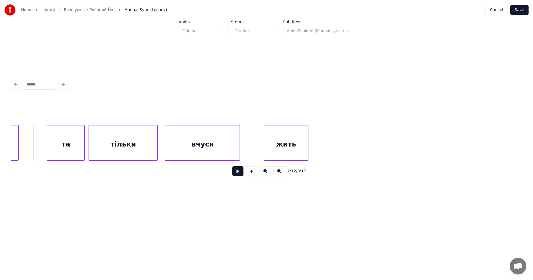
click at [238, 175] on button at bounding box center [237, 171] width 11 height 10
click at [265, 142] on div "жить" at bounding box center [281, 144] width 44 height 38
click at [235, 173] on button at bounding box center [237, 171] width 11 height 10
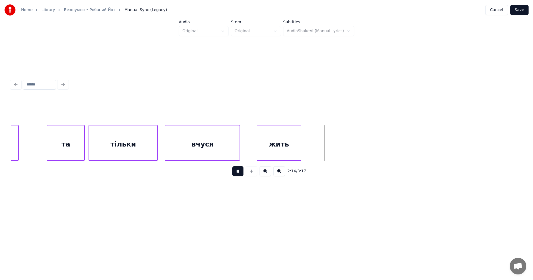
click at [235, 173] on button at bounding box center [237, 171] width 11 height 10
click at [335, 144] on div at bounding box center [335, 142] width 2 height 35
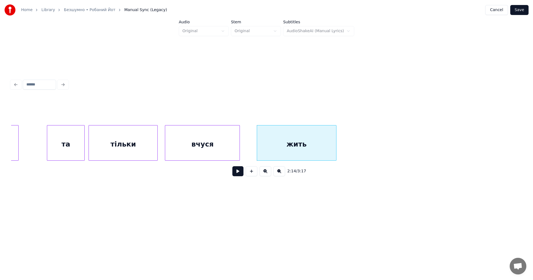
drag, startPoint x: 28, startPoint y: 140, endPoint x: 135, endPoint y: 160, distance: 108.6
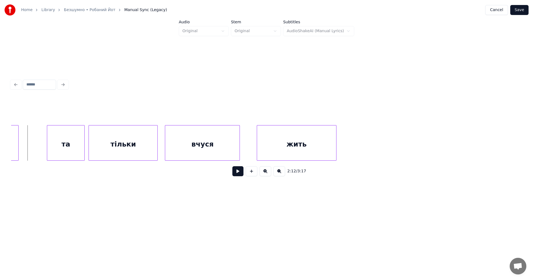
click at [237, 175] on button at bounding box center [237, 171] width 11 height 10
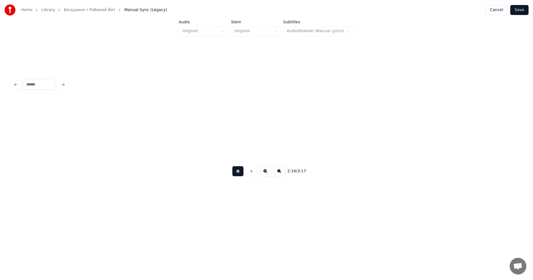
scroll to position [0, 15202]
click at [234, 176] on button at bounding box center [237, 171] width 11 height 10
click at [522, 11] on button "Save" at bounding box center [519, 10] width 18 height 10
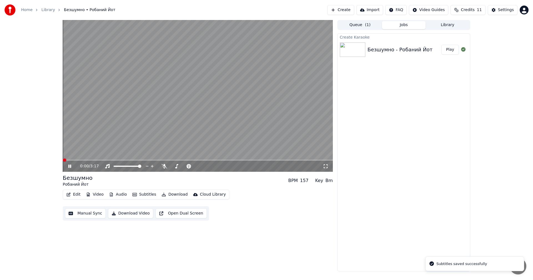
click at [112, 121] on video at bounding box center [198, 96] width 270 height 152
click at [75, 194] on button "Edit" at bounding box center [73, 195] width 19 height 8
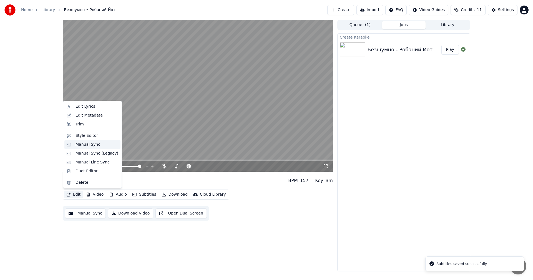
click at [93, 143] on div "Manual Sync" at bounding box center [87, 145] width 25 height 6
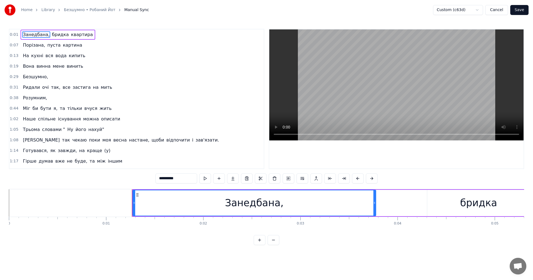
click at [317, 86] on video at bounding box center [396, 84] width 254 height 111
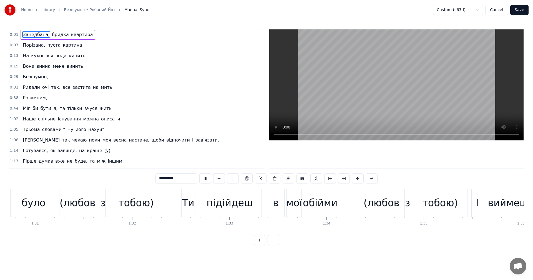
scroll to position [0, 8834]
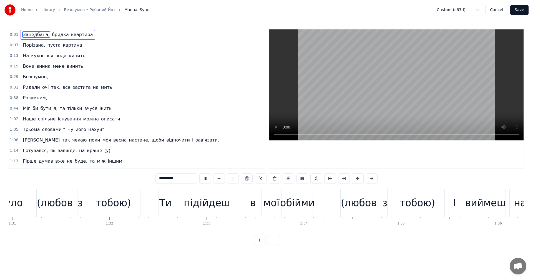
click at [387, 96] on video at bounding box center [396, 84] width 254 height 111
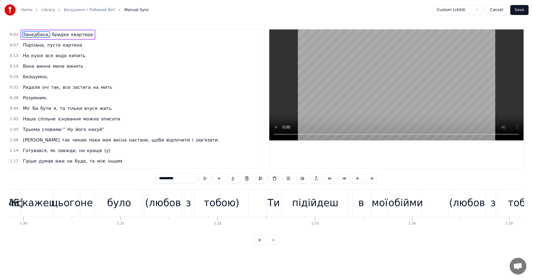
scroll to position [0, 8715]
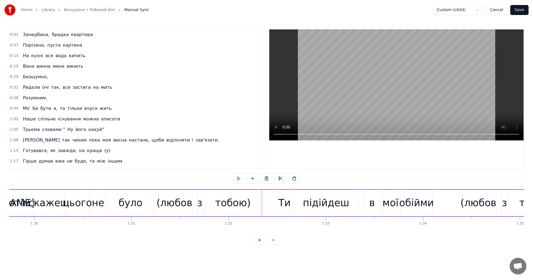
click at [355, 96] on video at bounding box center [396, 84] width 254 height 111
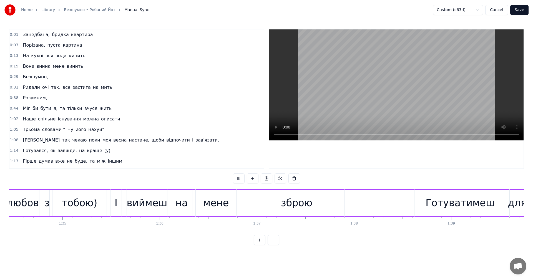
scroll to position [0, 9191]
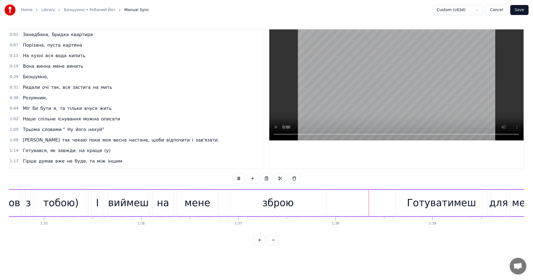
click at [380, 89] on video at bounding box center [396, 84] width 254 height 111
click at [505, 10] on button "Cancel" at bounding box center [496, 10] width 22 height 10
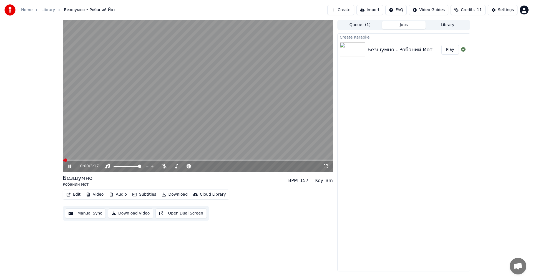
click at [199, 127] on video at bounding box center [198, 96] width 270 height 152
click at [144, 194] on button "Subtitles" at bounding box center [144, 195] width 28 height 8
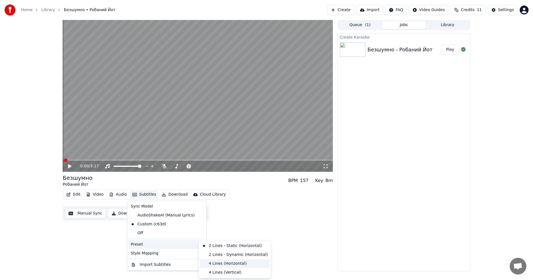
click at [221, 261] on div "4 Lines (Horizontal)" at bounding box center [235, 263] width 70 height 9
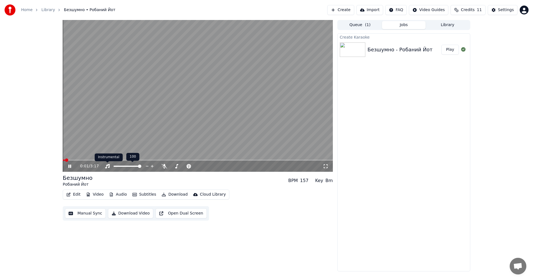
click at [115, 123] on video at bounding box center [198, 96] width 270 height 152
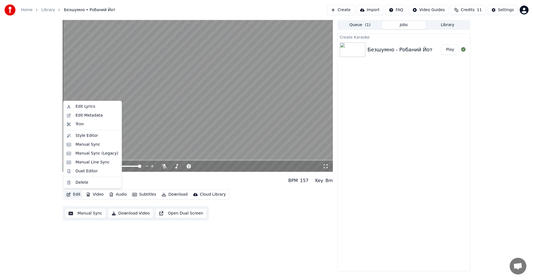
click at [77, 194] on button "Edit" at bounding box center [73, 195] width 19 height 8
click at [90, 146] on div "Manual Sync" at bounding box center [87, 145] width 25 height 6
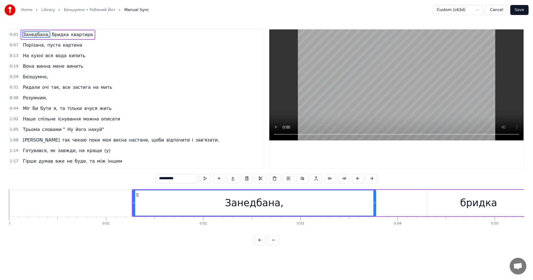
click at [390, 88] on video at bounding box center [396, 84] width 254 height 111
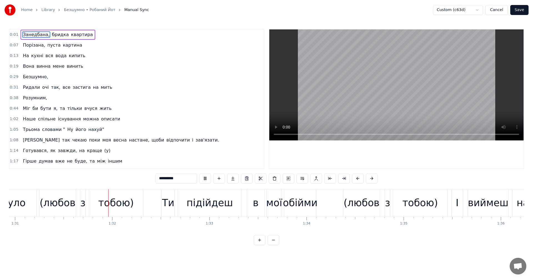
scroll to position [0, 8832]
click at [406, 92] on video at bounding box center [396, 84] width 254 height 111
click at [166, 209] on div "Ти" at bounding box center [167, 203] width 12 height 15
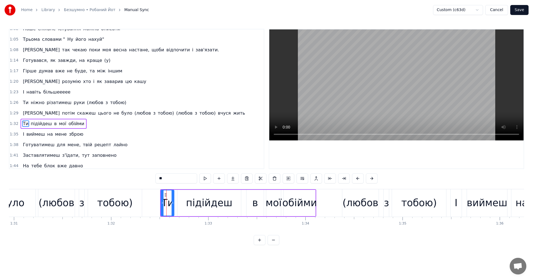
scroll to position [115, 0]
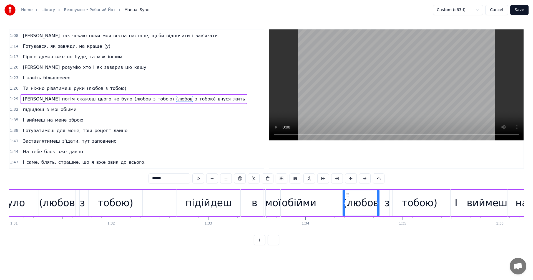
click at [199, 203] on div "підійдеш" at bounding box center [208, 203] width 46 height 15
click at [253, 202] on div "в" at bounding box center [255, 203] width 6 height 15
click at [272, 203] on div "мої" at bounding box center [273, 203] width 16 height 15
click at [298, 203] on div "обійми" at bounding box center [299, 203] width 35 height 15
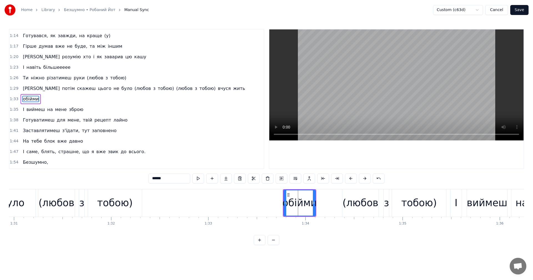
type input "******"
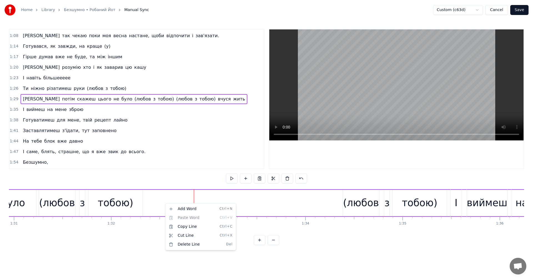
click at [180, 193] on html "Home Library [GEOGRAPHIC_DATA] • Робаний Йот Manual Sync Custom (c63d) Cancel S…" at bounding box center [266, 127] width 533 height 254
click at [247, 181] on button at bounding box center [246, 178] width 12 height 10
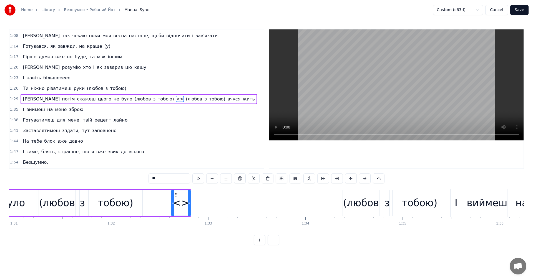
drag, startPoint x: 149, startPoint y: 180, endPoint x: 140, endPoint y: 180, distance: 8.9
click at [140, 180] on div "0:01 Занедбана, бридка квартира 0:07 Порізана, пуста картина 0:13 На кухні вся …" at bounding box center [266, 137] width 515 height 216
type input "**"
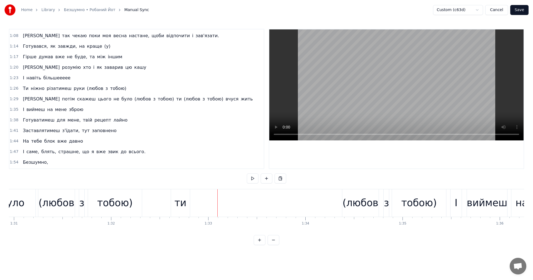
click at [264, 180] on button at bounding box center [267, 178] width 12 height 10
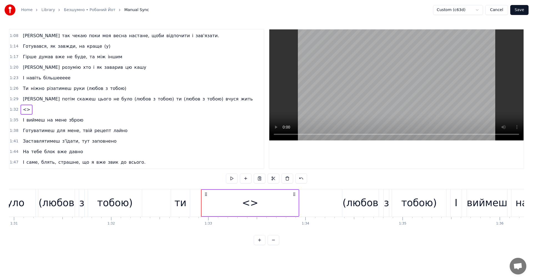
click at [244, 202] on div "<>" at bounding box center [250, 203] width 16 height 15
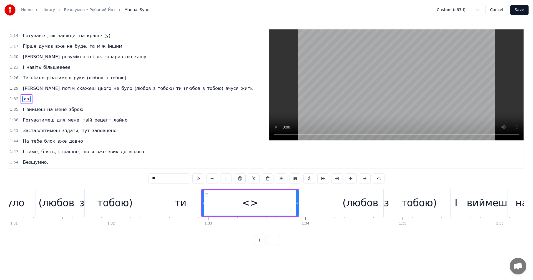
drag, startPoint x: 172, startPoint y: 177, endPoint x: 144, endPoint y: 177, distance: 28.3
click at [144, 177] on div "0:01 Занедбана, бридка квартира 0:07 Порізана, пуста картина 0:13 На кухні вся …" at bounding box center [266, 137] width 515 height 216
type input "********"
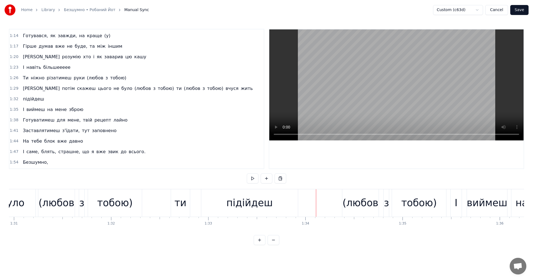
click at [158, 198] on div "А потім скажеш цього не було (любов з тобою) ти (любов з тобою) вчуся жить" at bounding box center [32, 202] width 320 height 27
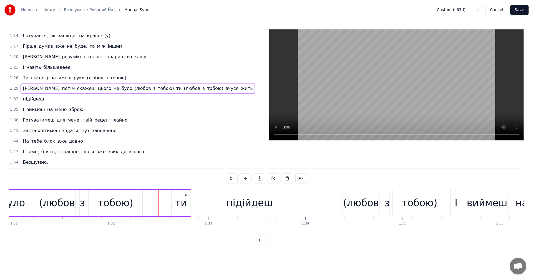
click at [150, 199] on div "А потім скажеш цього не було (любов з тобою) ти (любов з тобою) вчуся жить" at bounding box center [32, 202] width 320 height 27
click at [351, 95] on video at bounding box center [396, 84] width 254 height 111
click at [343, 92] on video at bounding box center [396, 84] width 254 height 111
click at [156, 202] on div "А потім скажеш цього не було (любов з тобою) ти (любов з тобою) вчуся жить" at bounding box center [32, 202] width 320 height 27
click at [375, 87] on video at bounding box center [396, 84] width 254 height 111
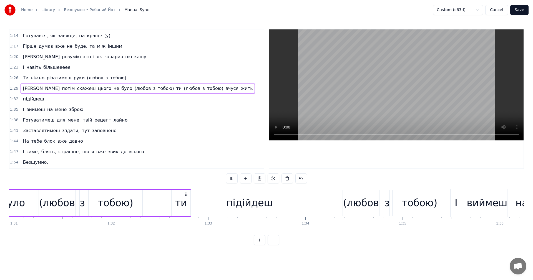
click at [370, 87] on video at bounding box center [396, 84] width 254 height 111
drag, startPoint x: 179, startPoint y: 204, endPoint x: 170, endPoint y: 203, distance: 8.9
click at [170, 203] on div "А потім скажеш цього не було (любов з тобою) ти (любов з тобою) вчуся жить" at bounding box center [32, 202] width 320 height 27
click at [156, 203] on div "А потім скажеш цього не було (любов з тобою) ти (любов з тобою) вчуся жить" at bounding box center [32, 202] width 320 height 27
click at [145, 200] on div "А потім скажеш цього не було (любов з тобою) ти (любов з тобою) вчуся жить" at bounding box center [32, 202] width 320 height 27
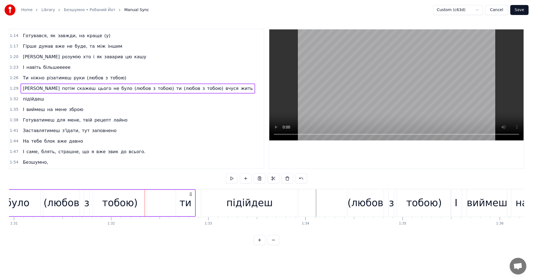
drag, startPoint x: 186, startPoint y: 194, endPoint x: 191, endPoint y: 195, distance: 4.5
click at [191, 195] on icon at bounding box center [190, 194] width 4 height 4
click at [243, 203] on div "підійдеш" at bounding box center [249, 203] width 46 height 15
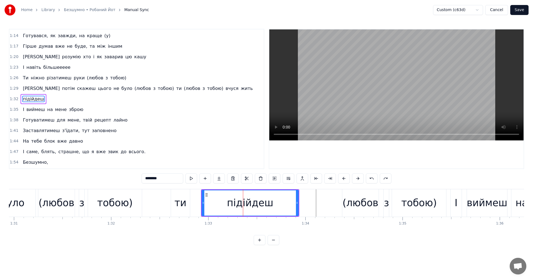
click at [181, 209] on div "ти" at bounding box center [180, 203] width 12 height 15
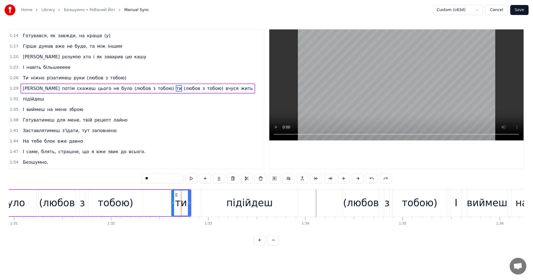
scroll to position [104, 0]
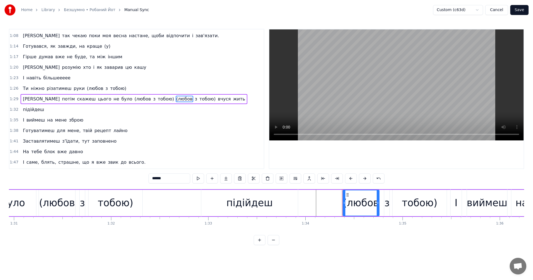
click at [233, 206] on div "підійдеш" at bounding box center [249, 203] width 46 height 15
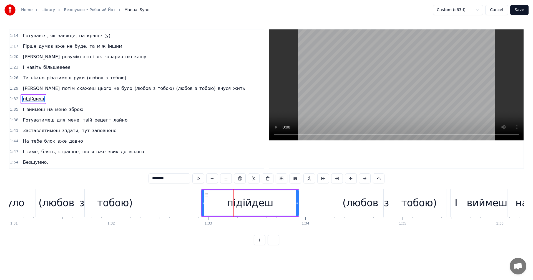
type input "******"
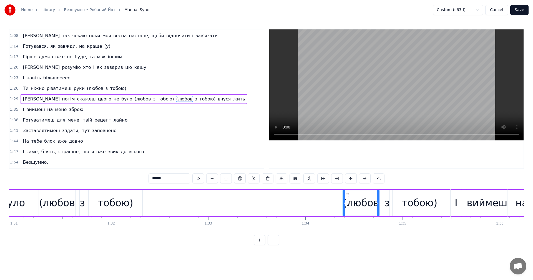
click at [518, 12] on button "Save" at bounding box center [519, 10] width 18 height 10
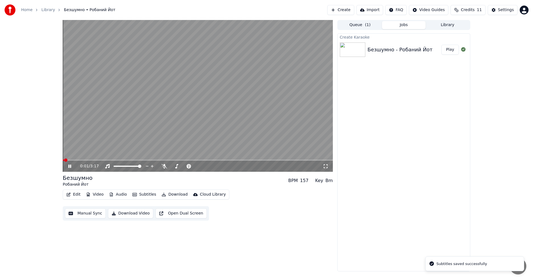
drag, startPoint x: 159, startPoint y: 128, endPoint x: 125, endPoint y: 173, distance: 56.8
click at [159, 128] on video at bounding box center [198, 96] width 270 height 152
click at [85, 213] on button "Manual Sync" at bounding box center [85, 213] width 41 height 10
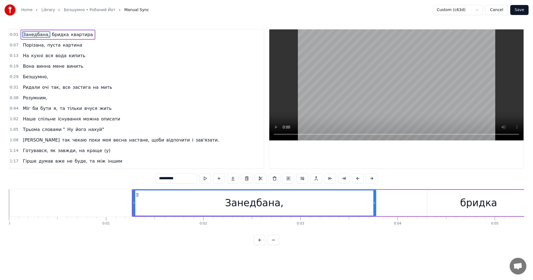
click at [498, 14] on button "Cancel" at bounding box center [496, 10] width 22 height 10
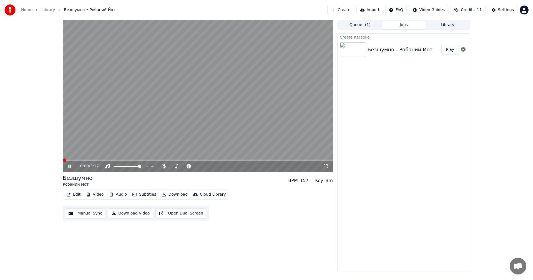
click at [132, 121] on video at bounding box center [198, 96] width 270 height 152
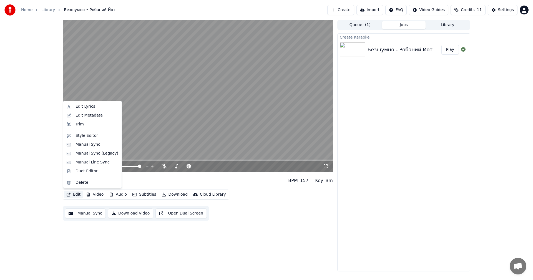
click at [78, 194] on button "Edit" at bounding box center [73, 195] width 19 height 8
click at [97, 152] on div "Manual Sync (Legacy)" at bounding box center [96, 154] width 43 height 6
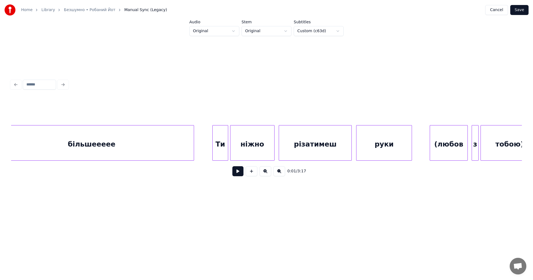
scroll to position [0, 9368]
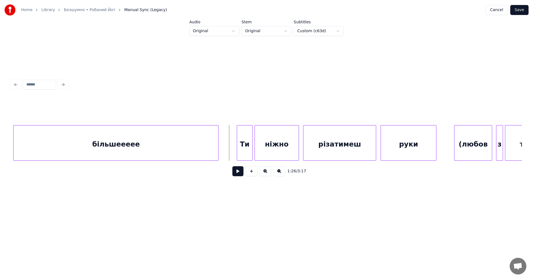
click at [239, 170] on button at bounding box center [237, 171] width 11 height 10
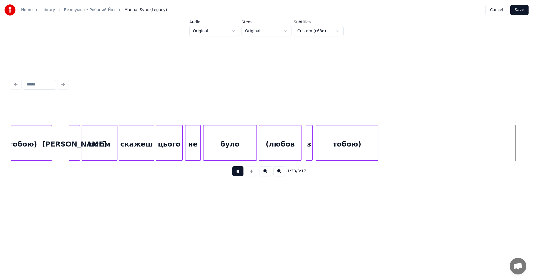
scroll to position [0, 10390]
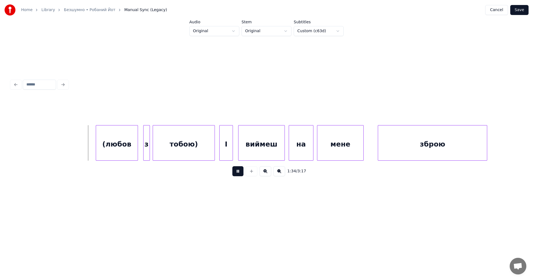
click at [239, 175] on button at bounding box center [237, 171] width 11 height 10
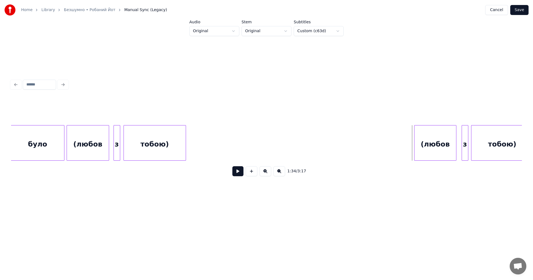
scroll to position [0, 10084]
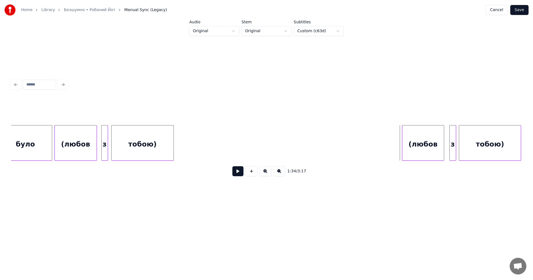
click at [253, 175] on button at bounding box center [252, 171] width 12 height 10
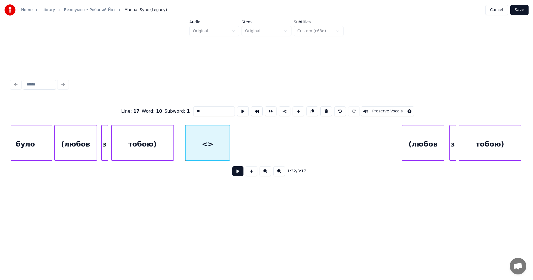
click at [193, 110] on input "**" at bounding box center [214, 111] width 42 height 10
type input "**"
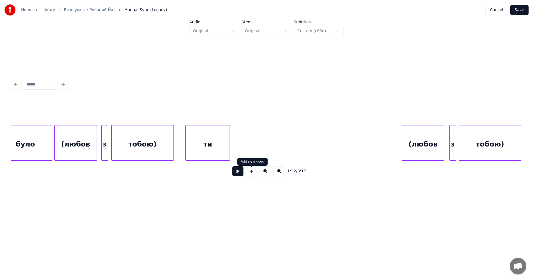
click at [251, 173] on button at bounding box center [252, 171] width 12 height 10
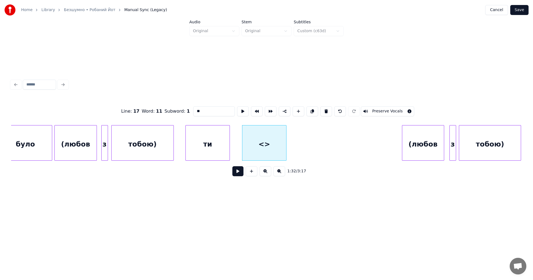
drag, startPoint x: 211, startPoint y: 110, endPoint x: 180, endPoint y: 110, distance: 31.1
click at [181, 110] on div "Line : 17 Word : 11 Subword : 1 ** Preserve Vocals" at bounding box center [266, 111] width 511 height 28
type input "********"
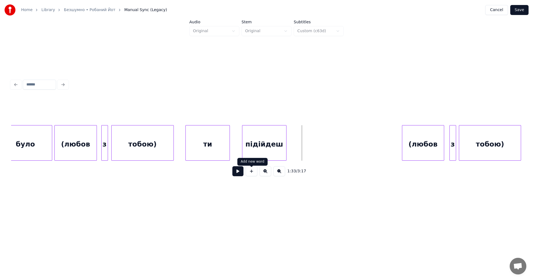
click at [254, 173] on button at bounding box center [252, 171] width 12 height 10
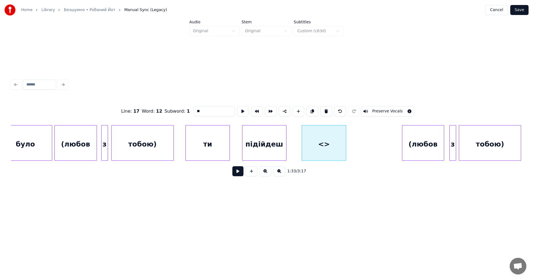
click at [202, 109] on input "**" at bounding box center [214, 111] width 42 height 10
type input "***"
drag, startPoint x: 202, startPoint y: 109, endPoint x: 186, endPoint y: 110, distance: 16.7
click at [186, 110] on div "Line : 17 Word : 12 Subword : 1 *** Preserve Vocals" at bounding box center [266, 111] width 511 height 28
click at [307, 145] on div at bounding box center [308, 142] width 2 height 35
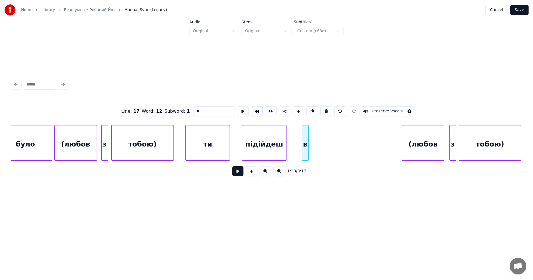
type input "*"
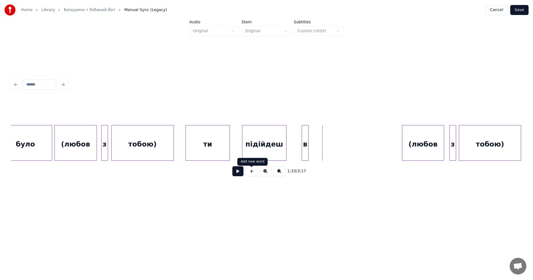
click at [248, 172] on button at bounding box center [252, 171] width 12 height 10
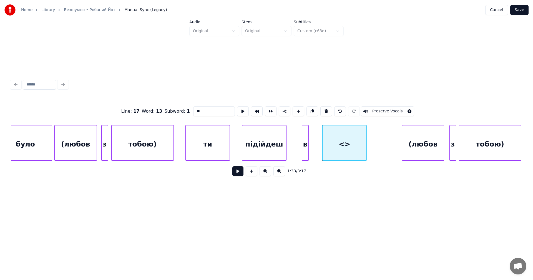
click at [211, 114] on div "Line : 17 Word : 13 Subword : 1 ** Preserve Vocals" at bounding box center [266, 111] width 511 height 28
click at [210, 113] on input "**" at bounding box center [214, 111] width 42 height 10
click at [344, 140] on div "мої" at bounding box center [333, 143] width 22 height 36
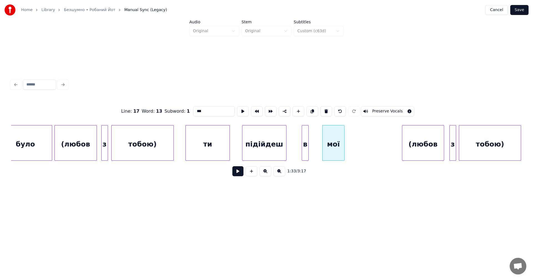
click at [324, 142] on div "мої" at bounding box center [333, 144] width 22 height 38
type input "***"
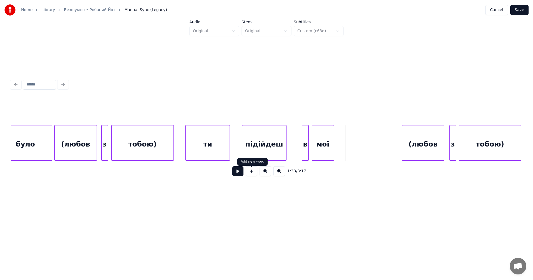
click at [254, 174] on button at bounding box center [252, 171] width 12 height 10
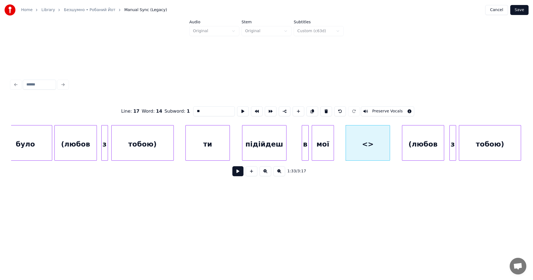
click at [178, 113] on div "Line : 17 Word : 14 Subword : 1 ** Preserve Vocals" at bounding box center [266, 111] width 511 height 28
type input "******"
click at [331, 205] on div "Line : 17 Word : 14 Subword : 1 ****** Preserve Vocals 1:33 / 3:17" at bounding box center [266, 129] width 515 height 168
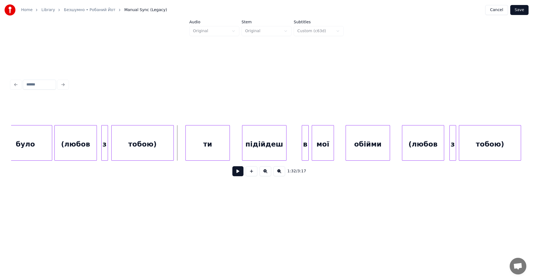
click at [237, 175] on button at bounding box center [237, 171] width 11 height 10
click at [235, 173] on button at bounding box center [237, 171] width 11 height 10
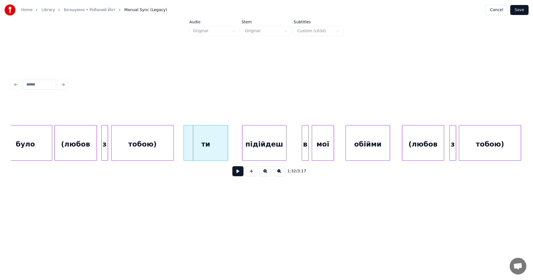
click at [209, 147] on div "ти" at bounding box center [206, 144] width 44 height 38
click at [211, 143] on div at bounding box center [211, 142] width 2 height 35
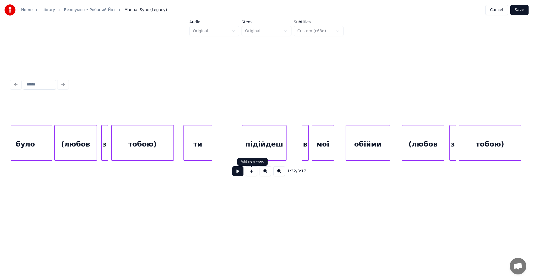
click at [235, 173] on button at bounding box center [237, 171] width 11 height 10
click at [218, 152] on div "підійдеш" at bounding box center [238, 144] width 44 height 38
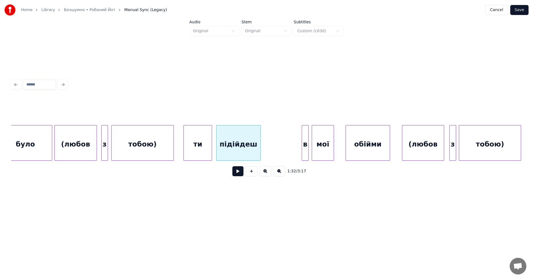
click at [234, 173] on button at bounding box center [237, 171] width 11 height 10
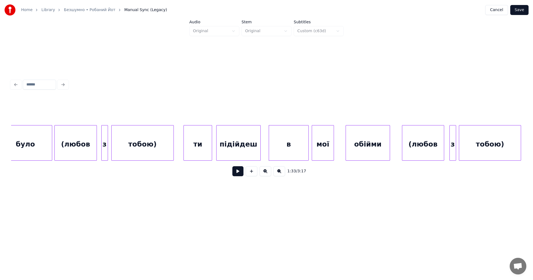
click at [270, 151] on div at bounding box center [270, 142] width 2 height 35
click at [274, 149] on div "в" at bounding box center [272, 143] width 7 height 36
click at [284, 145] on div "мої" at bounding box center [288, 144] width 22 height 38
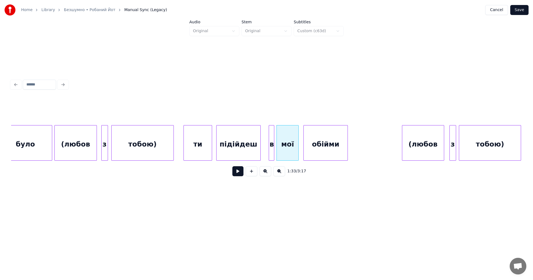
click at [321, 146] on div "обійми" at bounding box center [326, 144] width 44 height 38
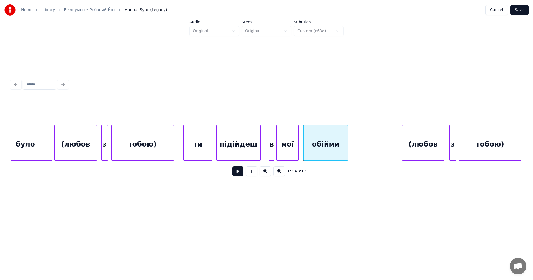
click at [232, 174] on button at bounding box center [237, 171] width 11 height 10
click at [347, 139] on div "обійми" at bounding box center [325, 143] width 44 height 36
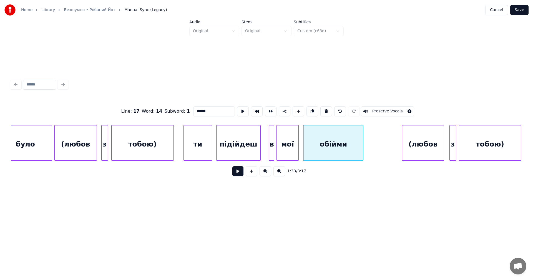
click at [363, 140] on div at bounding box center [362, 142] width 2 height 35
click at [334, 144] on div "обійми" at bounding box center [342, 144] width 63 height 38
click at [297, 148] on div "мої" at bounding box center [293, 144] width 22 height 38
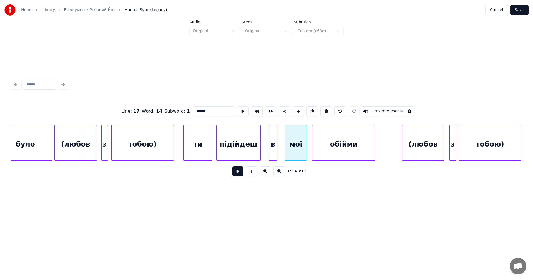
click at [276, 146] on div at bounding box center [276, 142] width 2 height 35
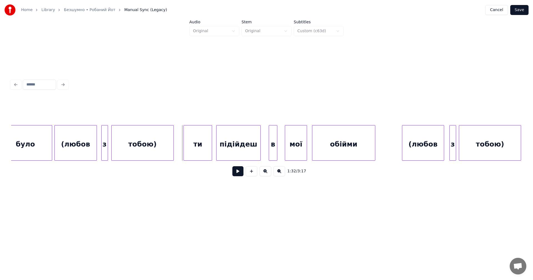
click at [238, 175] on button at bounding box center [237, 171] width 11 height 10
click at [521, 11] on button "Save" at bounding box center [519, 10] width 18 height 10
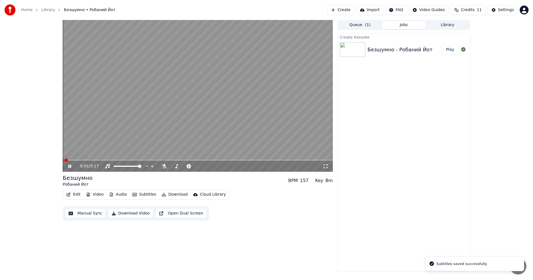
click at [177, 120] on video at bounding box center [198, 96] width 270 height 152
click at [226, 160] on span at bounding box center [198, 160] width 270 height 1
click at [216, 122] on video at bounding box center [198, 96] width 270 height 152
click at [201, 159] on video at bounding box center [198, 96] width 270 height 152
click at [200, 119] on video at bounding box center [198, 96] width 270 height 152
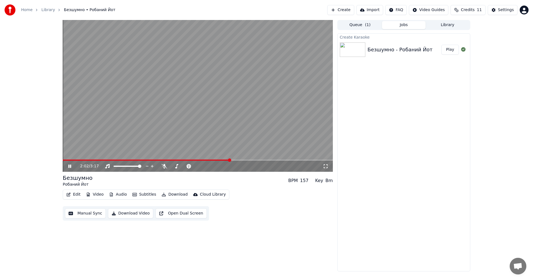
click at [224, 160] on span at bounding box center [146, 160] width 167 height 1
click at [209, 159] on video at bounding box center [198, 96] width 270 height 152
click at [209, 160] on span at bounding box center [136, 160] width 146 height 1
click at [208, 122] on video at bounding box center [198, 96] width 270 height 152
click at [242, 117] on video at bounding box center [198, 96] width 270 height 152
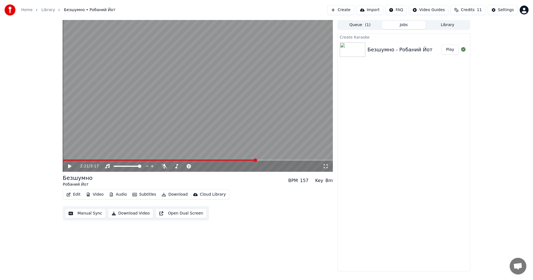
click at [493, 48] on div "2:21 / 3:17 Безшумно Робаний Йот BPM 157 Key Bm Edit Video Audio Subtitles Down…" at bounding box center [266, 145] width 533 height 251
click at [346, 11] on button "Create" at bounding box center [340, 10] width 27 height 10
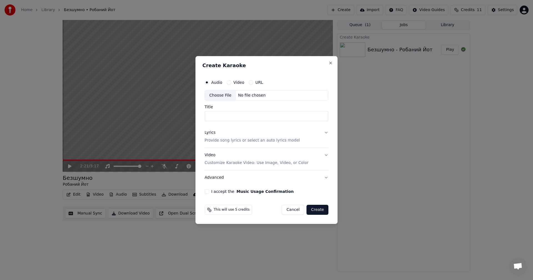
click at [325, 134] on button "Lyrics Provide song lyrics or select an auto lyrics model" at bounding box center [266, 137] width 124 height 22
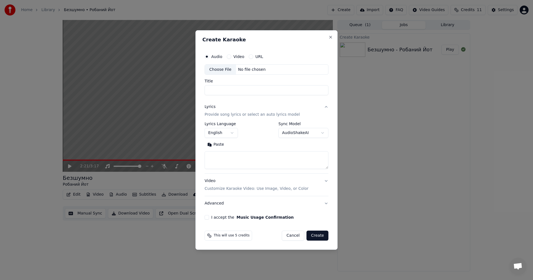
click at [280, 156] on textarea at bounding box center [266, 160] width 124 height 18
click at [231, 135] on body "**********" at bounding box center [266, 140] width 533 height 280
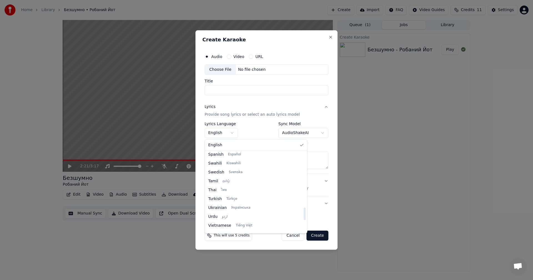
scroll to position [426, 0]
drag, startPoint x: 267, startPoint y: 162, endPoint x: 275, endPoint y: 237, distance: 75.6
click at [304, 232] on div at bounding box center [305, 225] width 2 height 12
select select "**"
drag, startPoint x: 225, startPoint y: 202, endPoint x: 226, endPoint y: 196, distance: 5.4
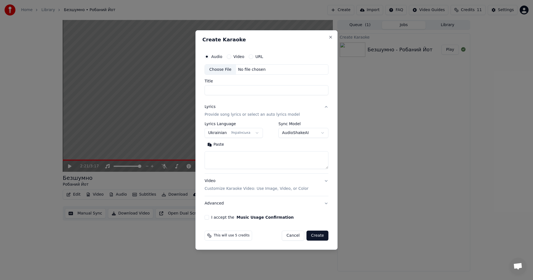
click at [229, 156] on textarea at bounding box center [266, 160] width 124 height 18
paste textarea "**********"
type textarea "**********"
click at [239, 88] on input "Title" at bounding box center [266, 90] width 124 height 10
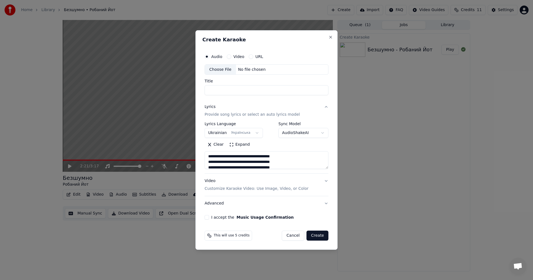
click at [214, 71] on div "Choose File" at bounding box center [220, 70] width 31 height 10
type input "**********"
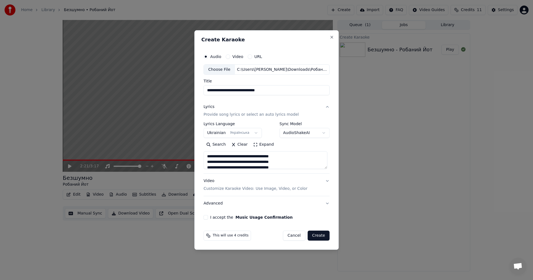
click at [327, 182] on button "Video Customize Karaoke Video: Use Image, Video, or Color" at bounding box center [266, 185] width 126 height 22
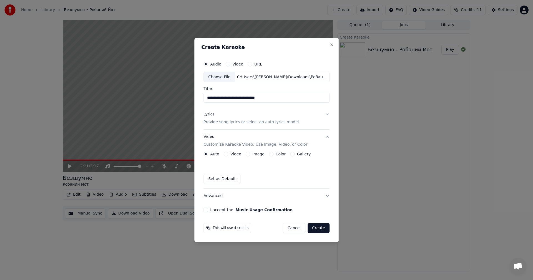
click at [248, 154] on button "Image" at bounding box center [248, 154] width 4 height 4
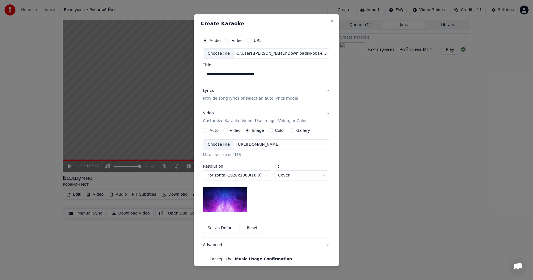
click at [218, 146] on div "Choose File" at bounding box center [218, 145] width 31 height 10
click at [203, 257] on button "I accept the Music Usage Confirmation" at bounding box center [205, 259] width 4 height 4
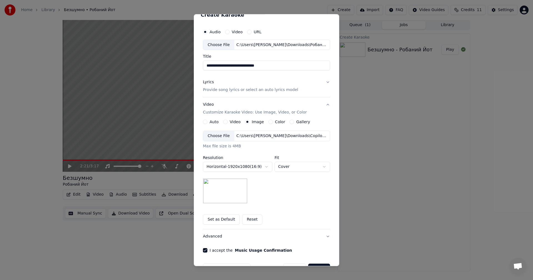
scroll to position [25, 0]
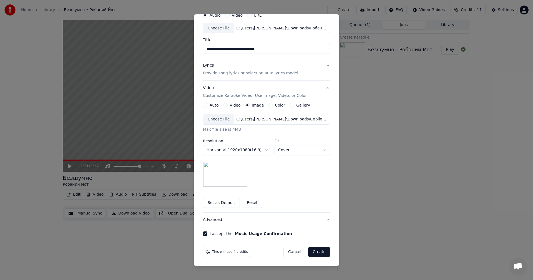
click at [315, 251] on button "Create" at bounding box center [319, 252] width 22 height 10
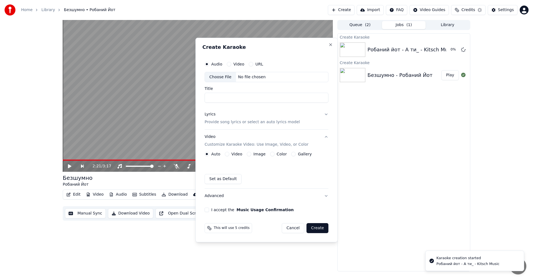
scroll to position [0, 0]
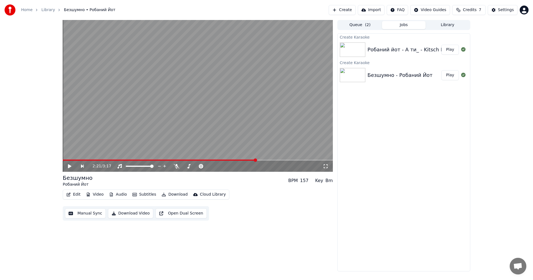
click at [388, 51] on div "Робаний йот - А ти_ - Kitsch Music" at bounding box center [410, 50] width 87 height 8
click at [448, 51] on button "Play" at bounding box center [449, 50] width 17 height 10
click at [178, 113] on video at bounding box center [198, 96] width 270 height 152
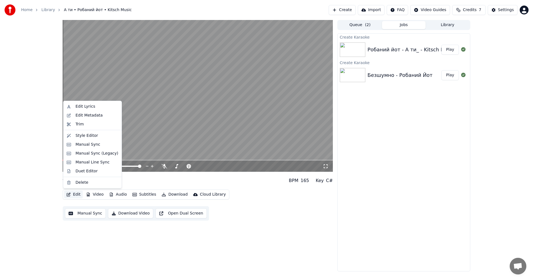
click at [78, 195] on button "Edit" at bounding box center [73, 195] width 19 height 8
click at [88, 143] on div "Manual Sync" at bounding box center [87, 145] width 25 height 6
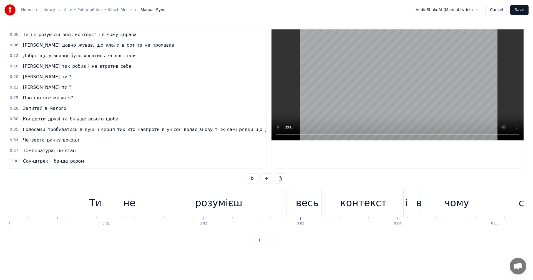
click at [347, 93] on video at bounding box center [397, 84] width 252 height 111
click at [358, 70] on video at bounding box center [397, 84] width 252 height 111
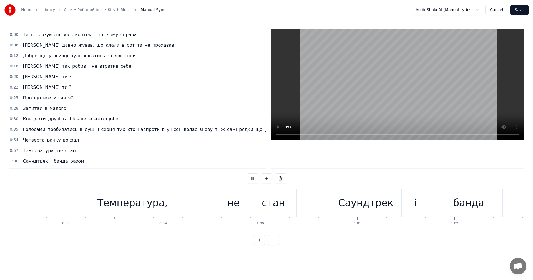
scroll to position [0, 5576]
click at [402, 85] on video at bounding box center [397, 84] width 252 height 111
click at [408, 85] on video at bounding box center [397, 84] width 252 height 111
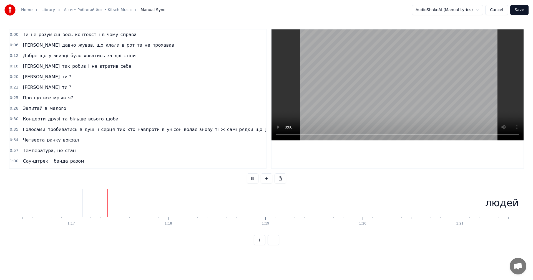
scroll to position [0, 7433]
click at [405, 94] on video at bounding box center [397, 84] width 252 height 111
click at [500, 9] on button "Cancel" at bounding box center [496, 10] width 22 height 10
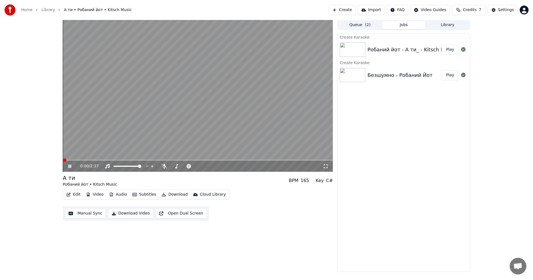
click at [114, 113] on video at bounding box center [198, 96] width 270 height 152
click at [79, 196] on button "Edit" at bounding box center [73, 195] width 19 height 8
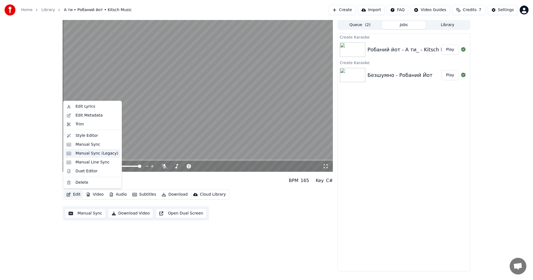
click at [97, 153] on div "Manual Sync (Legacy)" at bounding box center [96, 154] width 43 height 6
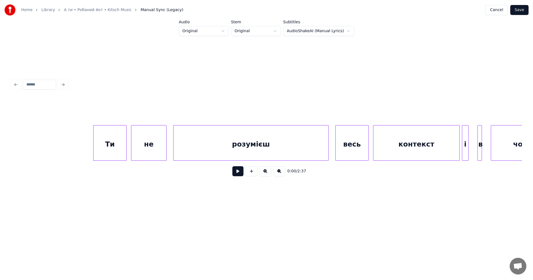
click at [238, 176] on button at bounding box center [237, 171] width 11 height 10
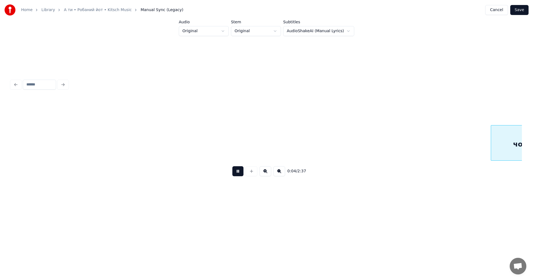
scroll to position [0, 511]
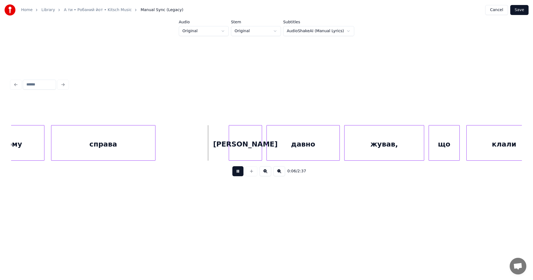
click at [279, 175] on button at bounding box center [279, 171] width 12 height 10
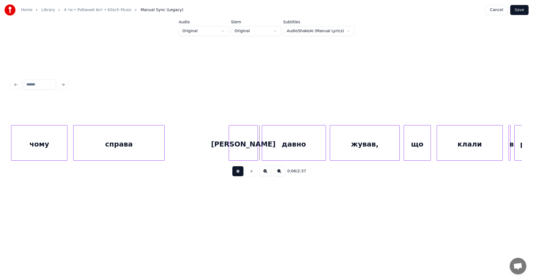
click at [279, 175] on button at bounding box center [279, 171] width 12 height 10
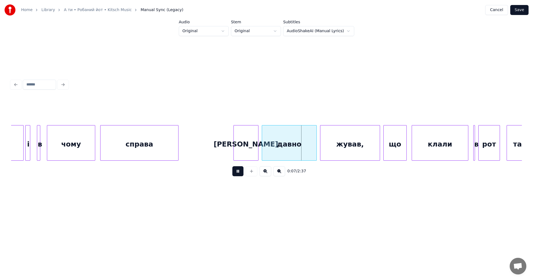
click at [279, 175] on button at bounding box center [279, 171] width 12 height 10
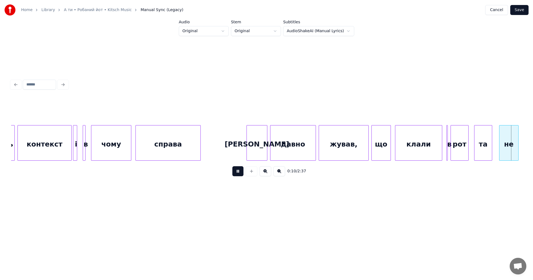
scroll to position [0, 730]
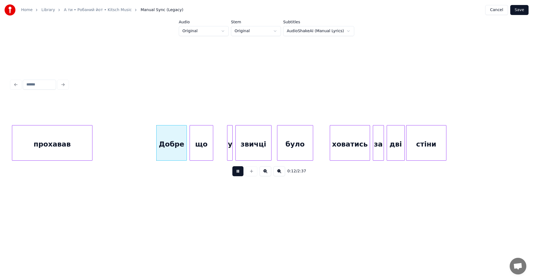
click at [238, 176] on button at bounding box center [237, 171] width 11 height 10
click at [239, 173] on button at bounding box center [237, 171] width 11 height 10
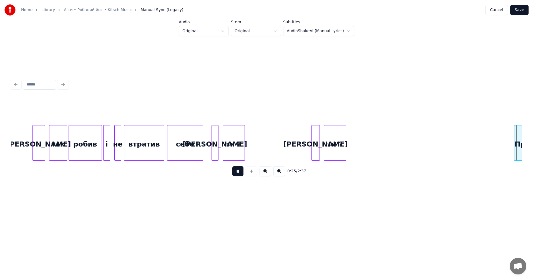
scroll to position [0, 1752]
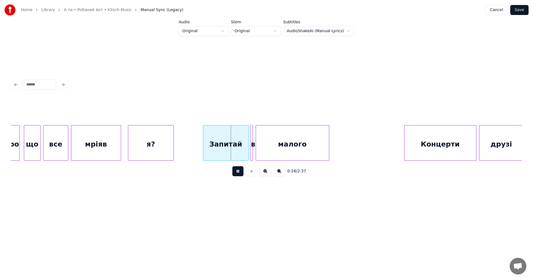
click at [278, 174] on button at bounding box center [279, 171] width 12 height 10
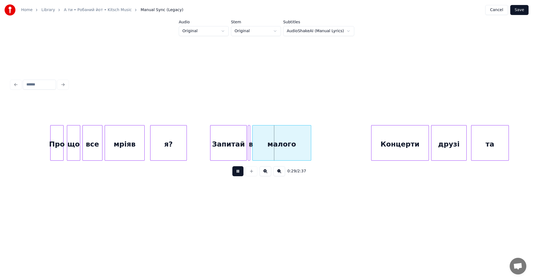
click at [279, 174] on button at bounding box center [279, 171] width 12 height 10
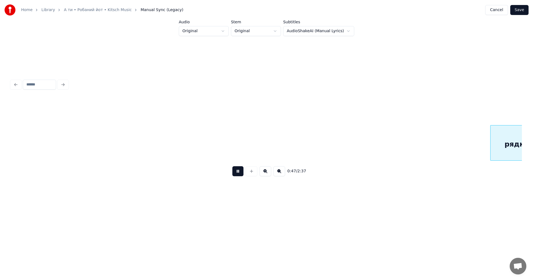
scroll to position [0, 1970]
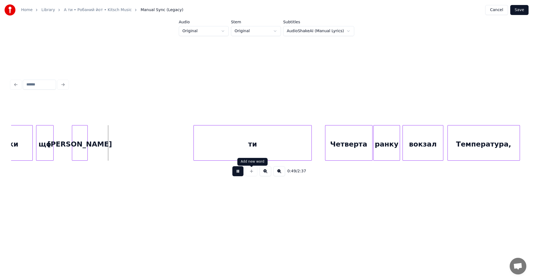
click at [237, 173] on button at bounding box center [237, 171] width 11 height 10
click at [256, 144] on div "ти" at bounding box center [253, 144] width 118 height 38
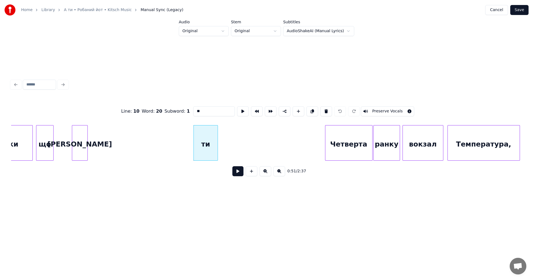
click at [217, 146] on div at bounding box center [217, 142] width 2 height 35
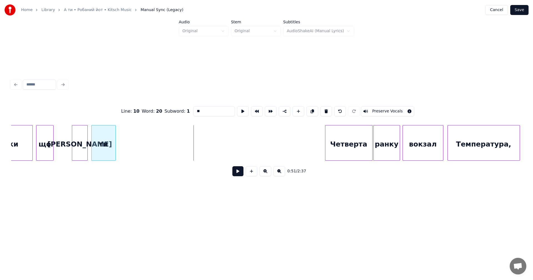
click at [106, 144] on div "ти" at bounding box center [104, 144] width 24 height 38
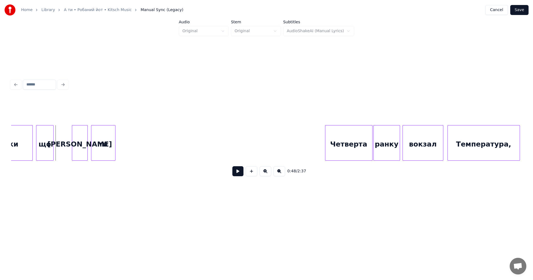
click at [237, 173] on button at bounding box center [237, 171] width 11 height 10
click at [238, 173] on button at bounding box center [237, 171] width 11 height 10
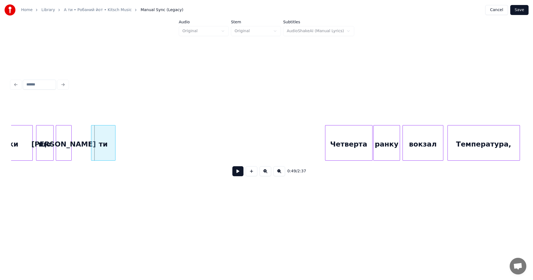
click at [60, 145] on div "[PERSON_NAME]" at bounding box center [63, 144] width 15 height 38
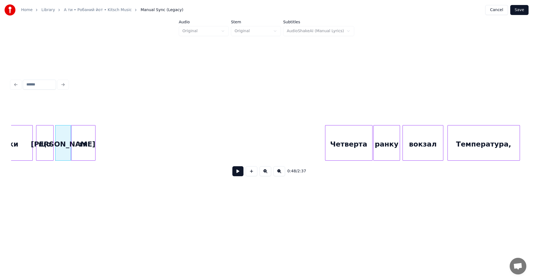
click at [80, 143] on div "ти" at bounding box center [83, 144] width 24 height 38
click at [236, 173] on button at bounding box center [237, 171] width 11 height 10
click at [237, 173] on button at bounding box center [237, 171] width 11 height 10
click at [95, 143] on div "ти" at bounding box center [83, 143] width 24 height 36
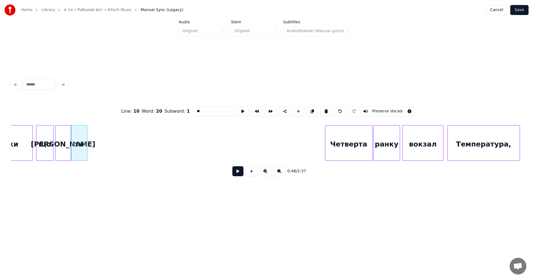
click at [87, 143] on div at bounding box center [86, 142] width 2 height 35
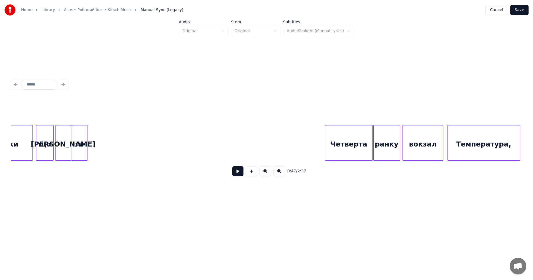
click at [65, 141] on div "[PERSON_NAME]" at bounding box center [62, 144] width 15 height 38
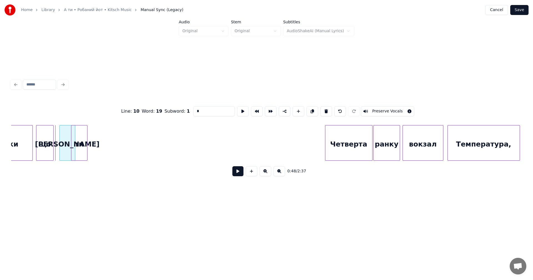
click at [60, 143] on div "[PERSON_NAME]" at bounding box center [67, 143] width 16 height 36
click at [68, 141] on div at bounding box center [69, 142] width 2 height 35
click at [60, 142] on div "[PERSON_NAME]" at bounding box center [61, 144] width 7 height 38
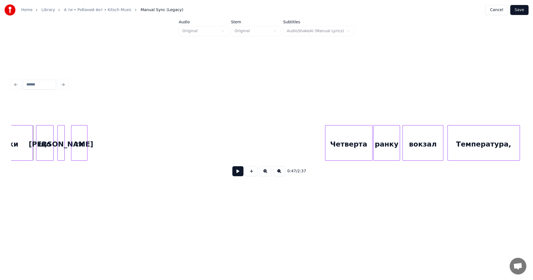
click at [234, 172] on button at bounding box center [237, 171] width 11 height 10
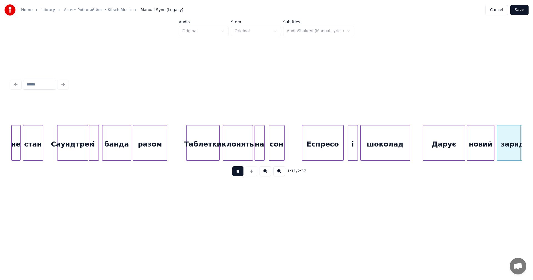
scroll to position [0, 2992]
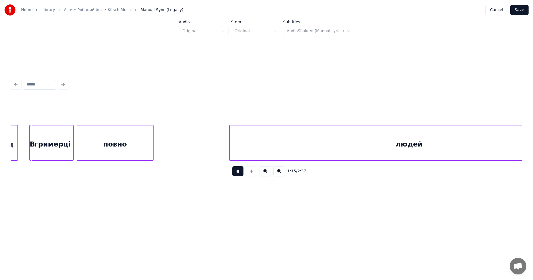
click at [234, 172] on button at bounding box center [237, 171] width 11 height 10
click at [75, 139] on div "заряд В гримерці повно людей" at bounding box center [288, 143] width 6536 height 36
click at [238, 172] on button at bounding box center [237, 171] width 11 height 10
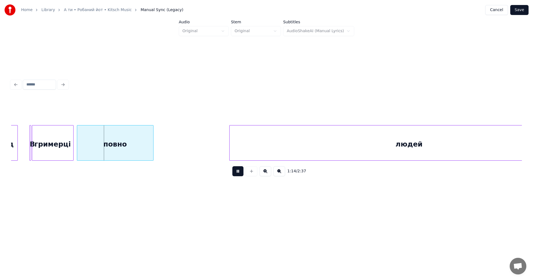
click at [238, 172] on button at bounding box center [237, 171] width 11 height 10
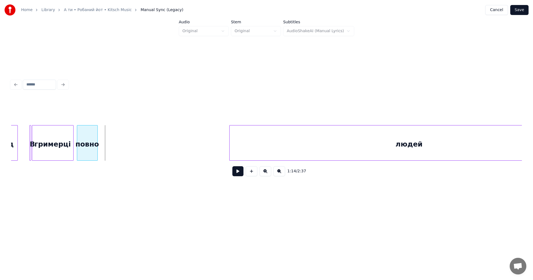
click at [97, 135] on div at bounding box center [97, 142] width 2 height 35
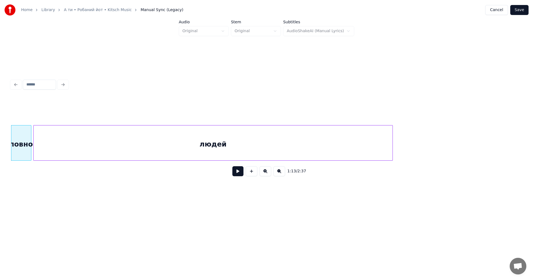
click at [250, 146] on div "людей" at bounding box center [213, 144] width 359 height 38
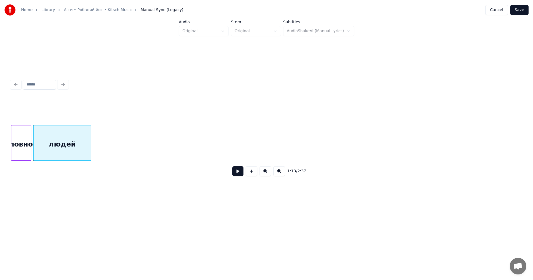
click at [90, 141] on div at bounding box center [90, 142] width 2 height 35
click at [24, 138] on div "повно" at bounding box center [21, 144] width 20 height 38
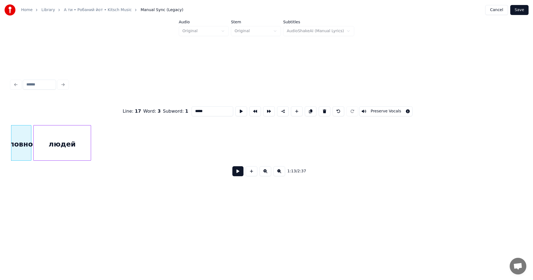
scroll to position [0, 3057]
click at [235, 173] on button at bounding box center [237, 171] width 11 height 10
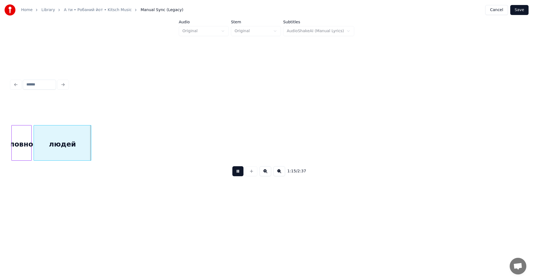
click at [235, 173] on button at bounding box center [237, 171] width 11 height 10
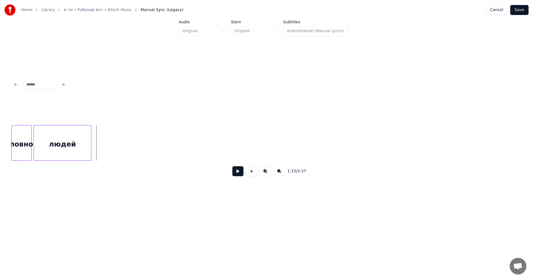
click at [235, 173] on button at bounding box center [237, 171] width 11 height 10
click at [238, 172] on button at bounding box center [237, 171] width 11 height 10
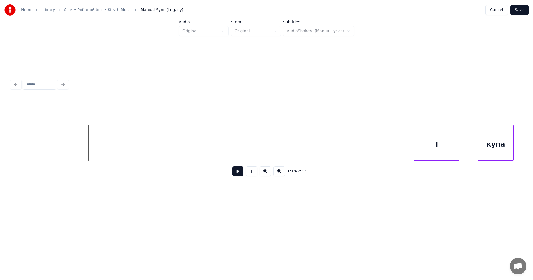
scroll to position [0, 3152]
click at [69, 144] on div "І" at bounding box center [91, 144] width 45 height 38
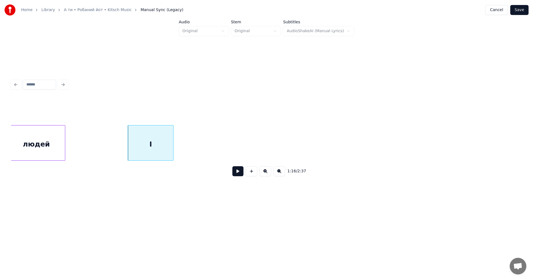
scroll to position [0, 3047]
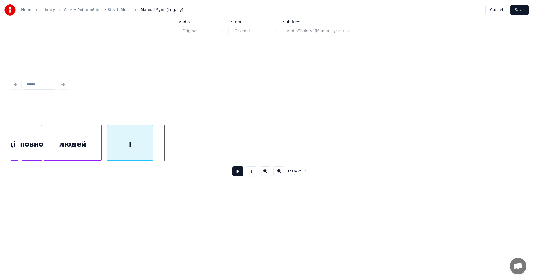
click at [132, 145] on div "І" at bounding box center [129, 144] width 45 height 38
click at [121, 143] on div at bounding box center [122, 142] width 2 height 35
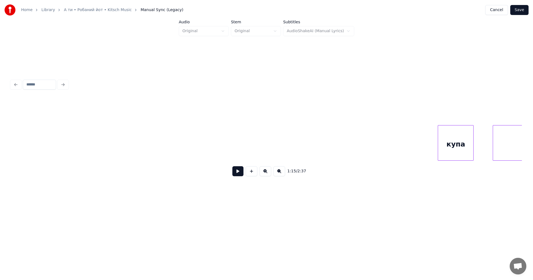
scroll to position [0, 3239]
click at [75, 140] on div "купа" at bounding box center [92, 144] width 35 height 38
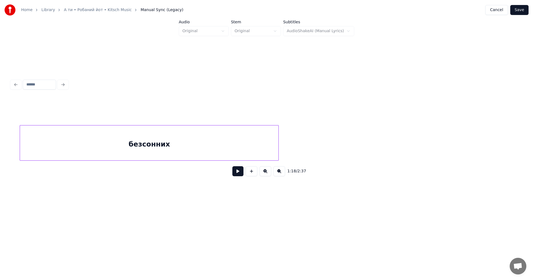
click at [244, 143] on div "безсонних" at bounding box center [149, 144] width 258 height 38
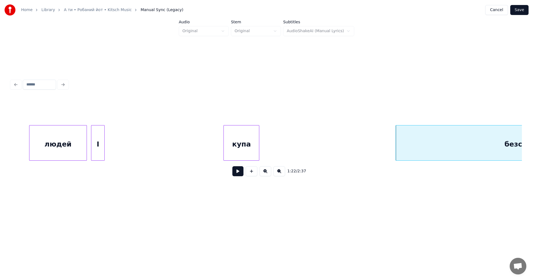
scroll to position [0, 3040]
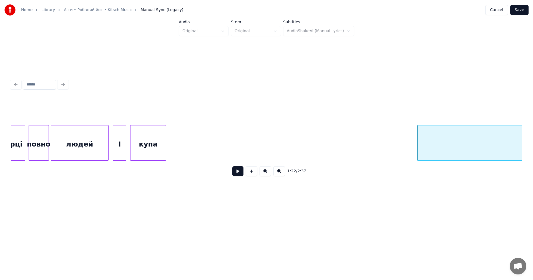
click at [152, 140] on div "купа" at bounding box center [147, 144] width 35 height 38
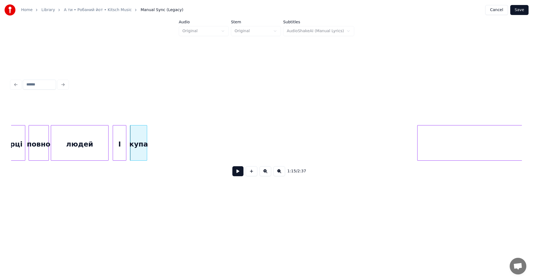
click at [146, 139] on div at bounding box center [146, 142] width 2 height 35
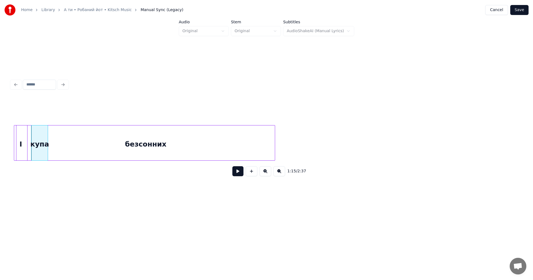
scroll to position [0, 3116]
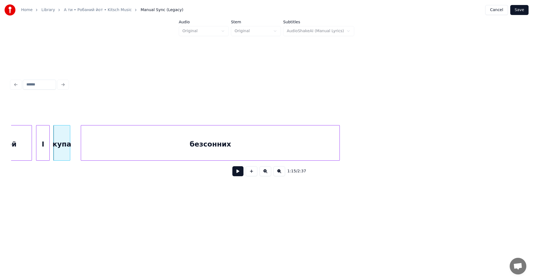
click at [202, 143] on div "безсонних" at bounding box center [210, 144] width 258 height 38
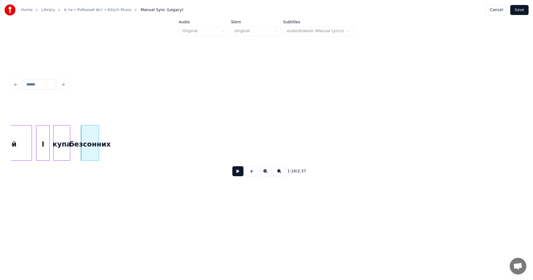
click at [98, 137] on div at bounding box center [98, 142] width 2 height 35
click at [83, 136] on div "безсонних" at bounding box center [80, 144] width 18 height 38
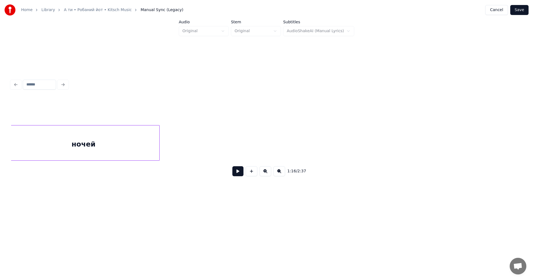
scroll to position [0, 3693]
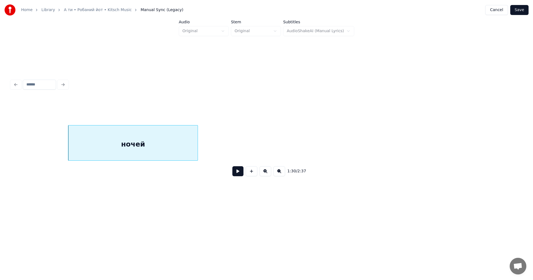
click at [196, 148] on div at bounding box center [197, 142] width 2 height 35
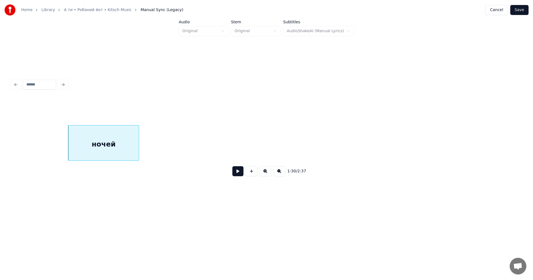
drag, startPoint x: 320, startPoint y: 163, endPoint x: 317, endPoint y: 163, distance: 2.8
click at [317, 163] on div "1:30 / 2:37" at bounding box center [266, 171] width 511 height 21
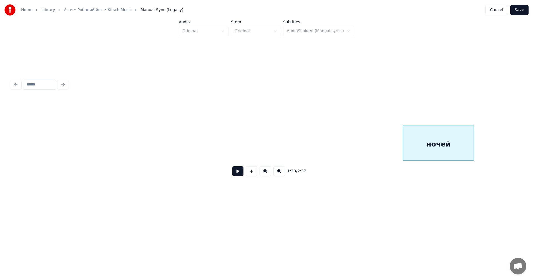
scroll to position [0, 3325]
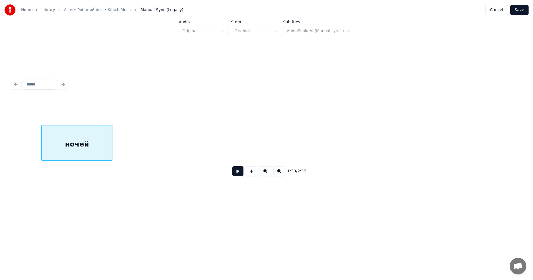
click at [65, 137] on div "ночей" at bounding box center [77, 144] width 70 height 38
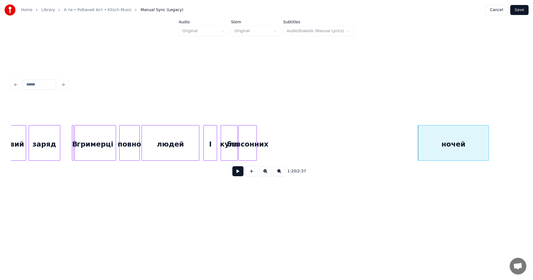
scroll to position [0, 2960]
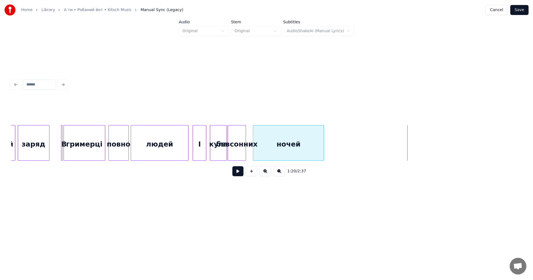
click at [263, 141] on div "ночей" at bounding box center [288, 144] width 70 height 38
click at [189, 139] on div "ночей безсонних купа І людей повно гримерці В заряд новий" at bounding box center [319, 143] width 6536 height 36
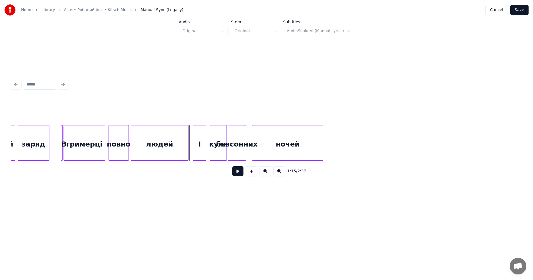
click at [239, 171] on button at bounding box center [237, 171] width 11 height 10
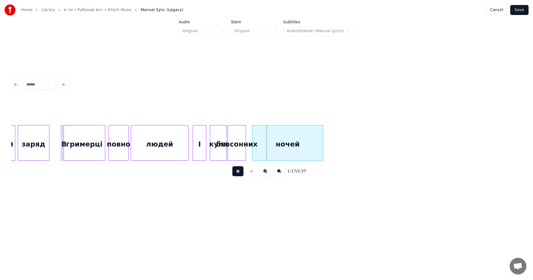
click at [239, 171] on button at bounding box center [237, 171] width 11 height 10
click at [129, 144] on div "ночей безсонних купа І людей повно гримерці В заряд новий" at bounding box center [319, 143] width 6536 height 36
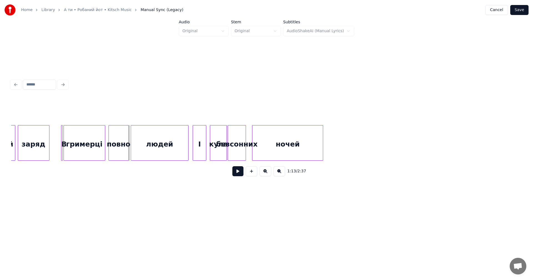
click at [241, 174] on button at bounding box center [237, 171] width 11 height 10
click at [239, 173] on button at bounding box center [237, 171] width 11 height 10
click at [210, 138] on div "купа" at bounding box center [214, 144] width 16 height 38
click at [229, 138] on div "безсонних" at bounding box center [235, 144] width 18 height 38
click at [190, 142] on div "ночей безсонних купа І людей повно гримерці В заряд новий" at bounding box center [319, 143] width 6536 height 36
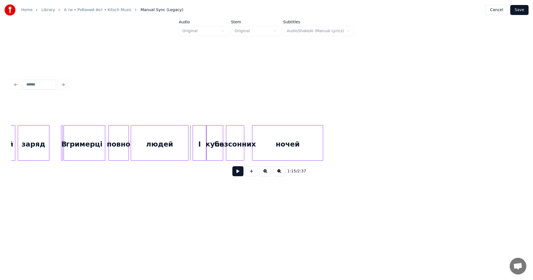
click at [238, 171] on button at bounding box center [237, 171] width 11 height 10
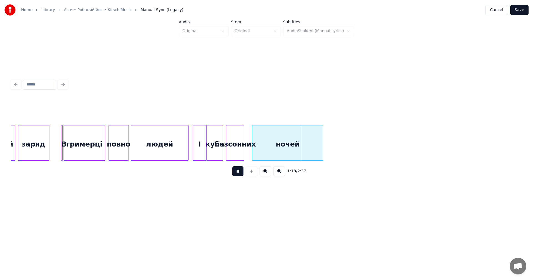
click at [238, 171] on button at bounding box center [237, 171] width 11 height 10
click at [295, 148] on div at bounding box center [296, 142] width 2 height 35
drag, startPoint x: 191, startPoint y: 142, endPoint x: 212, endPoint y: 155, distance: 24.2
click at [191, 142] on div "ночей безсонних купа І людей повно гримерці В заряд новий" at bounding box center [319, 143] width 6536 height 36
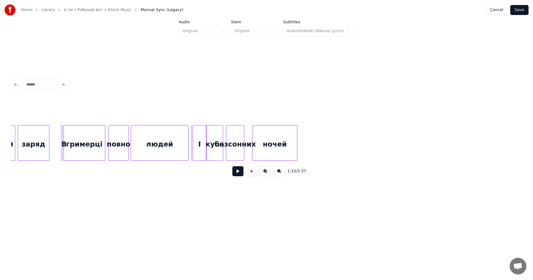
click at [238, 171] on button at bounding box center [237, 171] width 11 height 10
click at [202, 149] on div "І" at bounding box center [199, 144] width 13 height 38
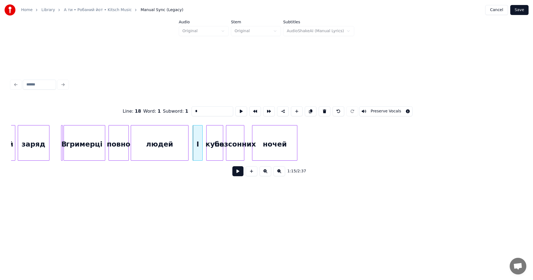
click at [202, 149] on div at bounding box center [202, 142] width 2 height 35
click at [210, 151] on div "купа" at bounding box center [212, 144] width 16 height 38
click at [226, 151] on div at bounding box center [225, 142] width 2 height 35
click at [191, 146] on div "ночей безсонних купа І людей повно гримерці В заряд новий" at bounding box center [319, 143] width 6536 height 36
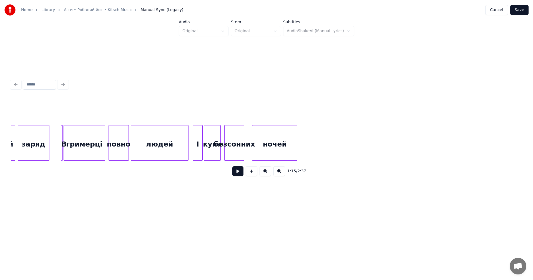
click at [237, 172] on button at bounding box center [237, 171] width 11 height 10
click at [238, 173] on button at bounding box center [237, 171] width 11 height 10
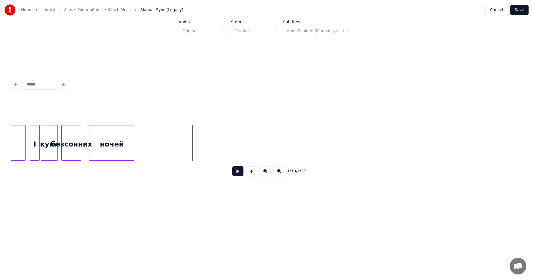
scroll to position [0, 3134]
click at [239, 171] on button at bounding box center [237, 171] width 11 height 10
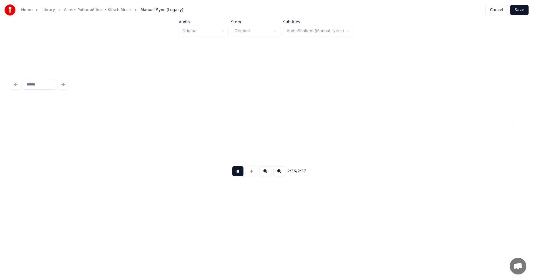
scroll to position [0, 6025]
click at [233, 175] on button at bounding box center [237, 171] width 11 height 10
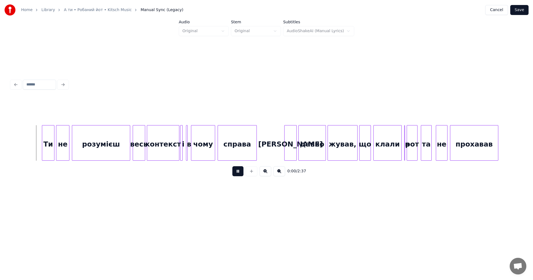
click at [236, 175] on button at bounding box center [237, 171] width 11 height 10
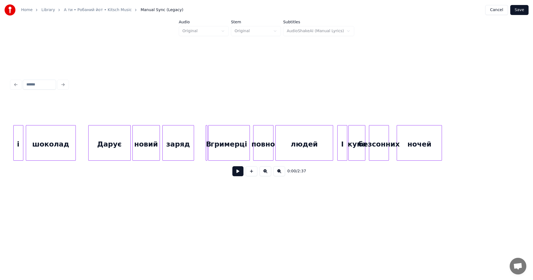
scroll to position [0, 2819]
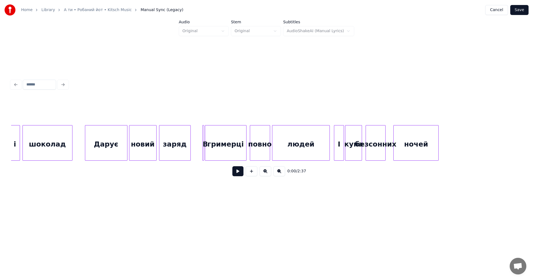
click at [522, 10] on button "Save" at bounding box center [519, 10] width 18 height 10
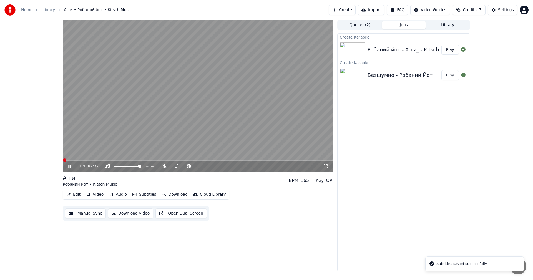
click at [206, 124] on video at bounding box center [198, 96] width 270 height 152
click at [98, 214] on button "Manual Sync" at bounding box center [85, 213] width 41 height 10
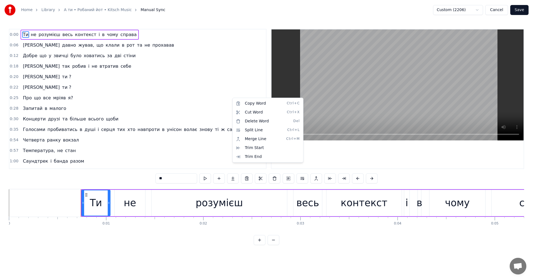
click at [281, 56] on html "Home Library А ти • Робаний йот • Kitsch Music Manual Sync Custom (2206) Cancel…" at bounding box center [266, 127] width 533 height 254
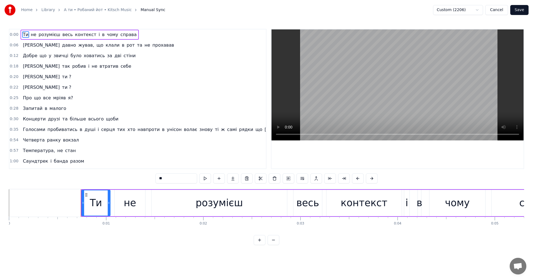
click at [499, 12] on button "Cancel" at bounding box center [496, 10] width 22 height 10
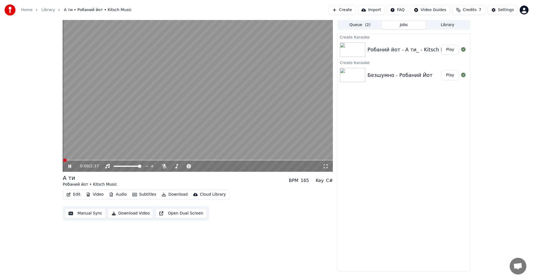
click at [170, 104] on video at bounding box center [198, 96] width 270 height 152
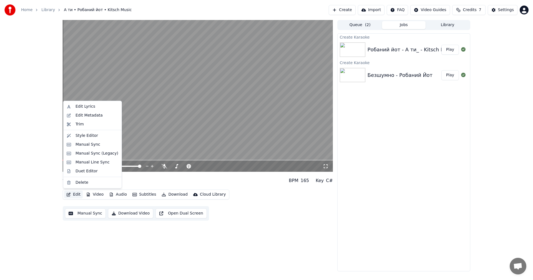
click at [77, 195] on button "Edit" at bounding box center [73, 195] width 19 height 8
click at [93, 109] on div "Edit Lyrics" at bounding box center [96, 107] width 43 height 6
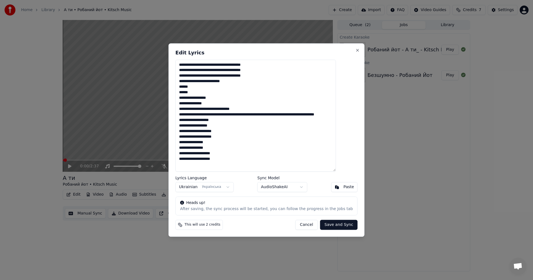
click at [252, 161] on textarea "**********" at bounding box center [255, 116] width 160 height 112
click at [250, 165] on textarea "**********" at bounding box center [255, 116] width 160 height 112
paste textarea "**********"
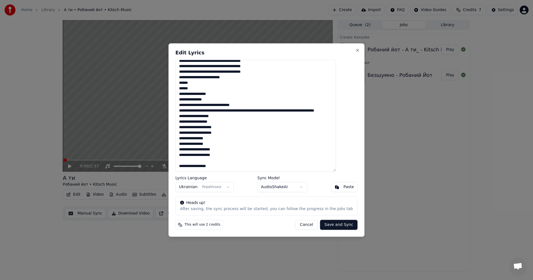
click at [231, 167] on textarea "**********" at bounding box center [255, 116] width 160 height 112
paste textarea "**********"
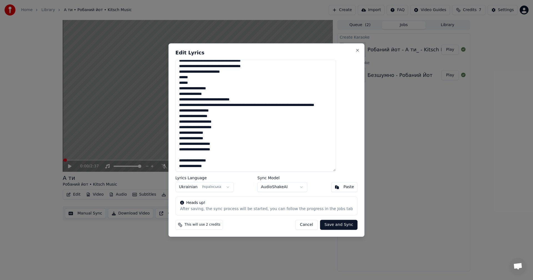
click at [233, 166] on textarea "**********" at bounding box center [255, 116] width 160 height 112
paste textarea "**********"
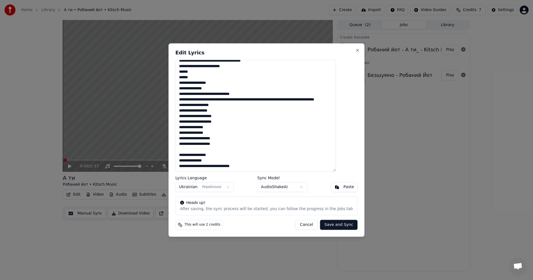
click at [263, 164] on textarea "**********" at bounding box center [255, 116] width 160 height 112
paste textarea "**********"
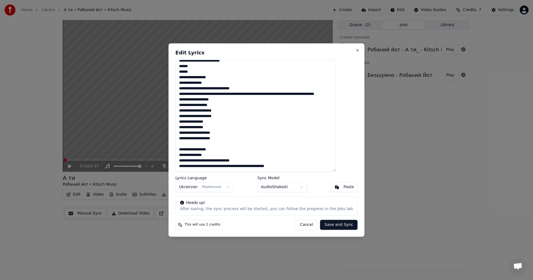
scroll to position [26, 0]
click at [317, 168] on textarea "**********" at bounding box center [255, 116] width 160 height 112
paste textarea "**********"
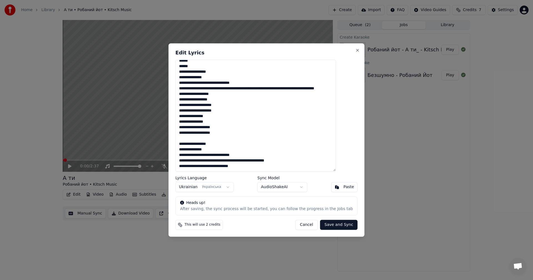
type textarea "**********"
click at [339, 225] on button "Save and Sync" at bounding box center [338, 225] width 37 height 10
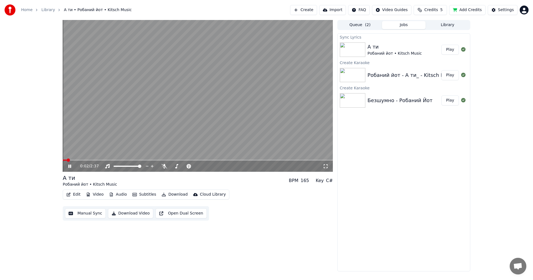
click at [286, 114] on video at bounding box center [198, 96] width 270 height 152
click at [78, 194] on button "Edit" at bounding box center [73, 195] width 19 height 8
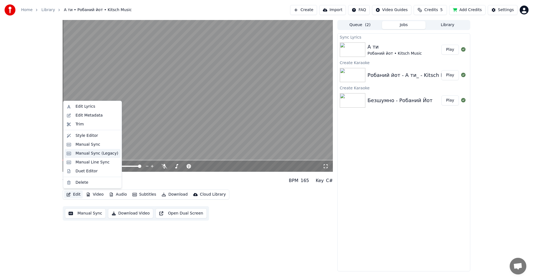
click at [93, 152] on div "Manual Sync (Legacy)" at bounding box center [96, 154] width 43 height 6
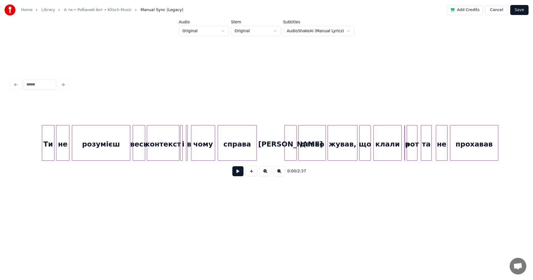
click at [236, 171] on button at bounding box center [237, 171] width 11 height 10
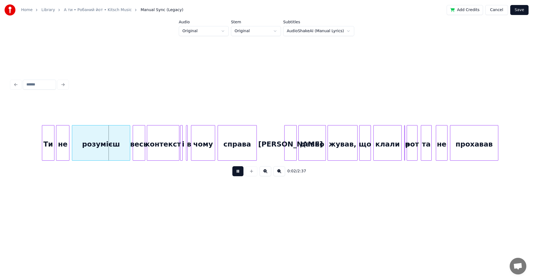
click at [278, 171] on button at bounding box center [279, 171] width 12 height 10
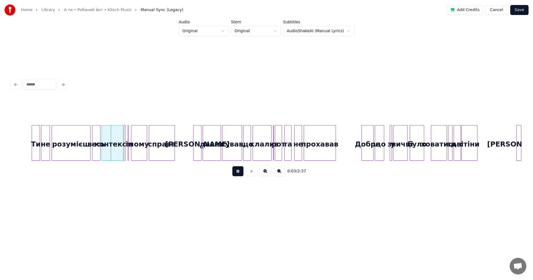
click at [268, 174] on button at bounding box center [265, 171] width 12 height 10
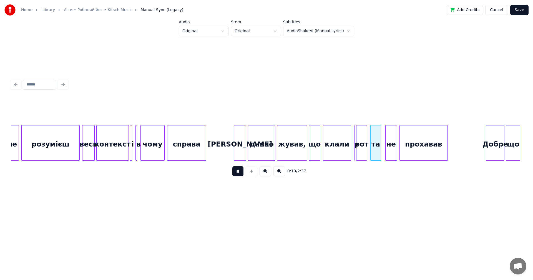
click at [465, 222] on html "Home Library А ти • Робаний йот • Kitsch Music Manual Sync (Legacy) Add Credits…" at bounding box center [266, 111] width 533 height 222
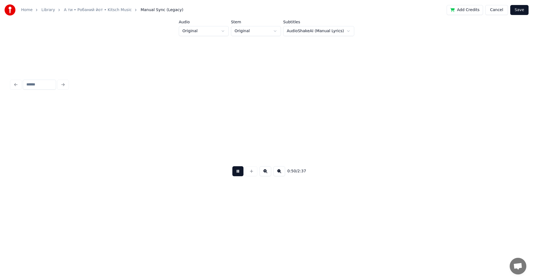
scroll to position [0, 2093]
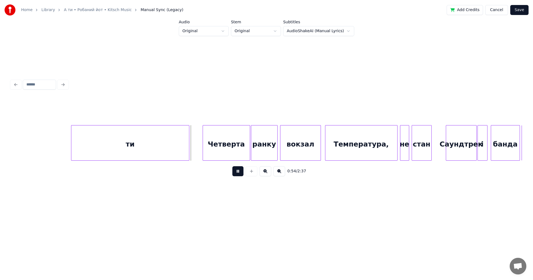
click at [237, 174] on button at bounding box center [237, 171] width 11 height 10
click at [241, 176] on button at bounding box center [237, 171] width 11 height 10
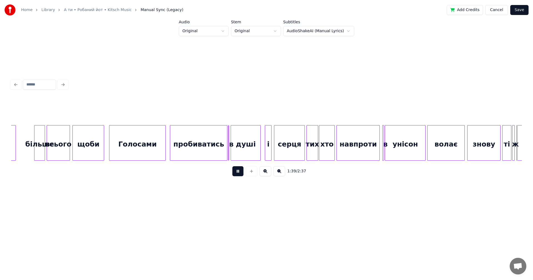
scroll to position [0, 4135]
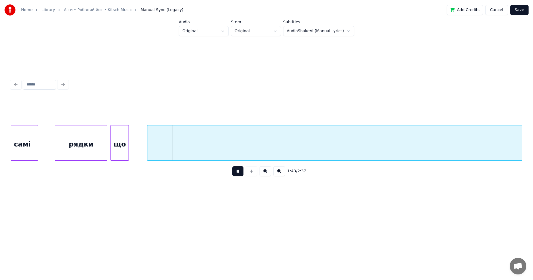
click at [239, 172] on button at bounding box center [237, 171] width 11 height 10
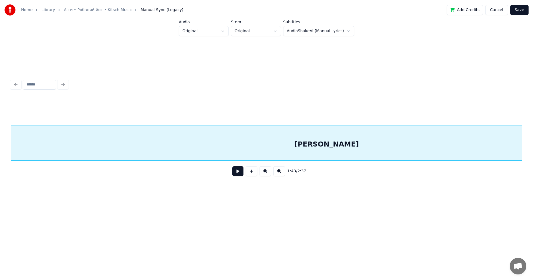
click at [352, 144] on div "[PERSON_NAME]" at bounding box center [326, 144] width 1577 height 38
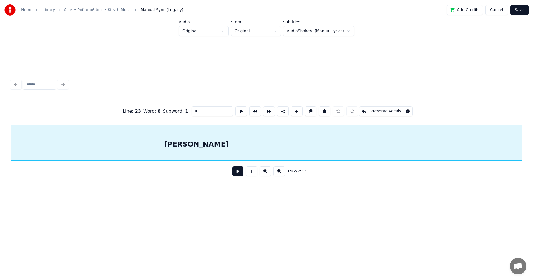
click at [278, 144] on div "[PERSON_NAME]" at bounding box center [196, 144] width 1577 height 38
click at [322, 111] on button at bounding box center [325, 111] width 12 height 10
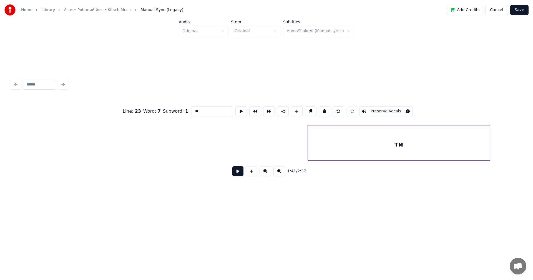
scroll to position [0, 5772]
click at [384, 148] on div "ти" at bounding box center [355, 144] width 182 height 38
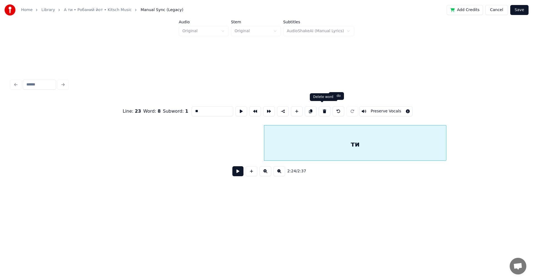
click at [325, 110] on button at bounding box center [325, 111] width 12 height 10
type input "**"
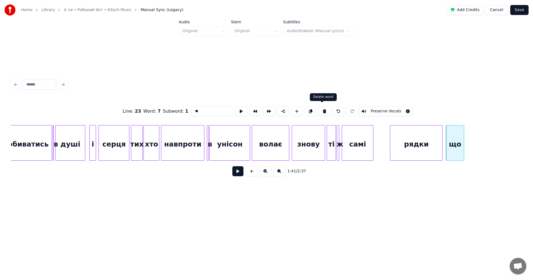
scroll to position [0, 3897]
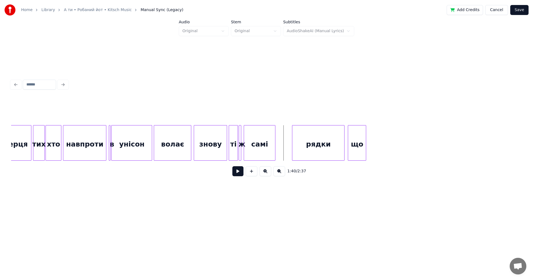
click at [238, 174] on button at bounding box center [237, 171] width 11 height 10
click at [260, 174] on button at bounding box center [265, 171] width 12 height 10
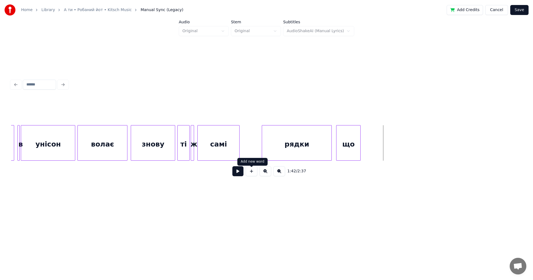
click at [253, 175] on button at bounding box center [252, 171] width 12 height 10
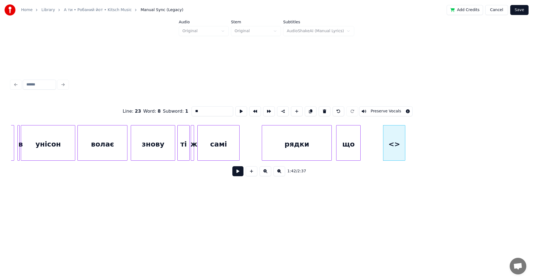
drag, startPoint x: 219, startPoint y: 109, endPoint x: 180, endPoint y: 108, distance: 39.4
click at [180, 108] on div "Line : 23 Word : 8 Subword : 1 ** Preserve Vocals" at bounding box center [266, 111] width 511 height 28
type input "*"
click at [386, 145] on div at bounding box center [386, 142] width 2 height 35
type input "*"
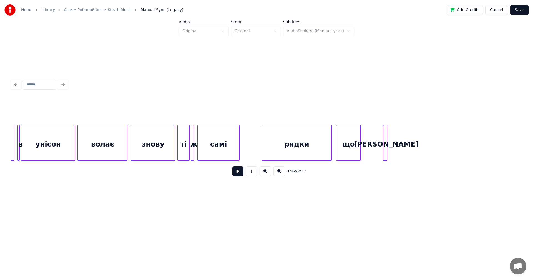
click at [385, 147] on div at bounding box center [386, 142] width 2 height 35
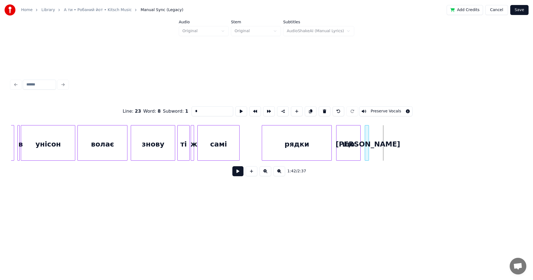
click at [369, 153] on div "[PERSON_NAME]" at bounding box center [368, 144] width 6 height 38
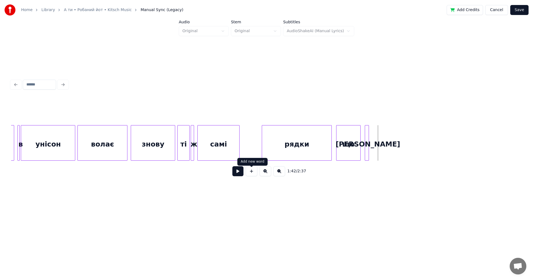
click at [256, 175] on button at bounding box center [252, 171] width 12 height 10
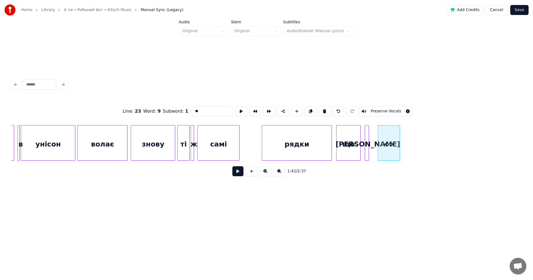
drag, startPoint x: 200, startPoint y: 111, endPoint x: 184, endPoint y: 111, distance: 16.6
click at [184, 111] on div "Line : 23 Word : 9 Subword : 1 ** Preserve Vocals" at bounding box center [266, 111] width 511 height 28
click at [390, 147] on div at bounding box center [391, 142] width 2 height 35
click at [378, 143] on div "ти" at bounding box center [377, 144] width 13 height 38
type input "**"
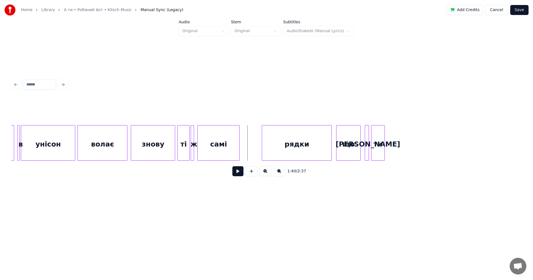
click at [238, 173] on button at bounding box center [237, 171] width 11 height 10
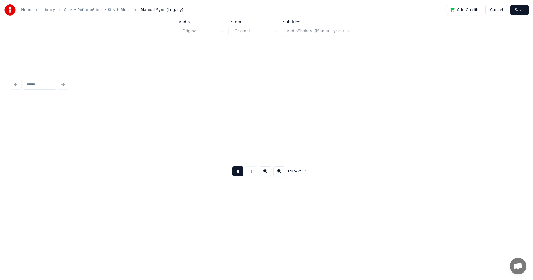
scroll to position [0, 5831]
click at [238, 173] on button at bounding box center [237, 171] width 11 height 10
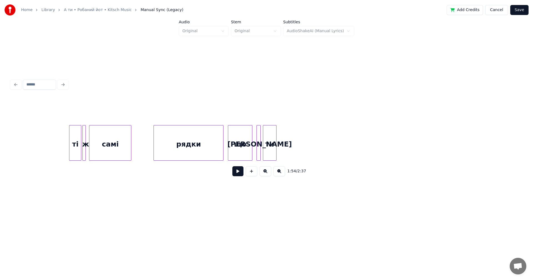
scroll to position [0, 5197]
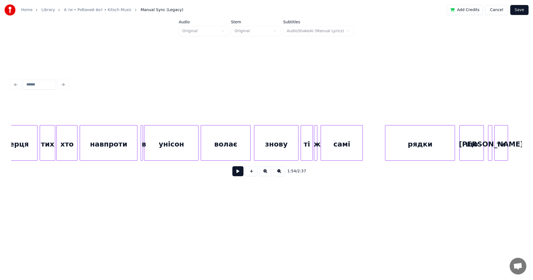
click at [238, 172] on button at bounding box center [237, 171] width 11 height 10
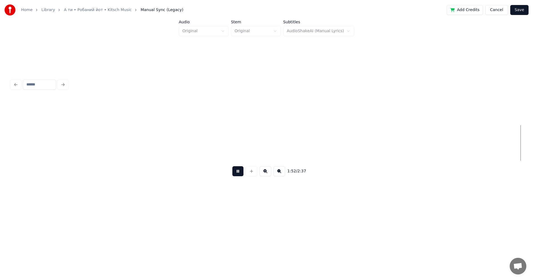
scroll to position [0, 6218]
click at [238, 172] on button at bounding box center [237, 171] width 11 height 10
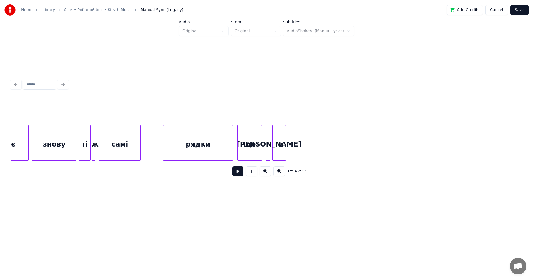
scroll to position [0, 5414]
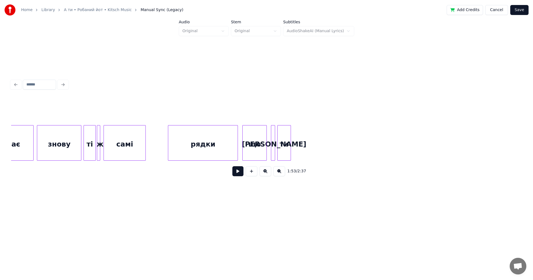
click at [286, 143] on div "ти" at bounding box center [283, 144] width 13 height 38
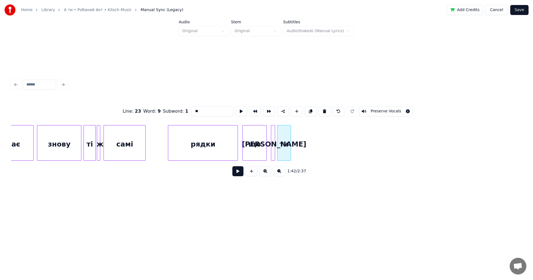
click at [207, 109] on input "**" at bounding box center [212, 111] width 42 height 10
type input "**********"
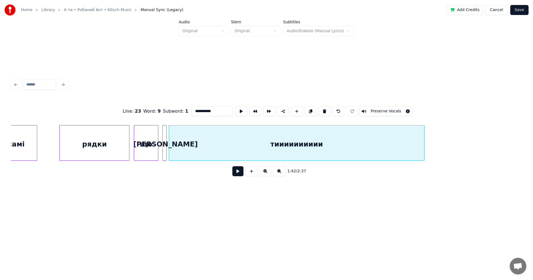
scroll to position [0, 5525]
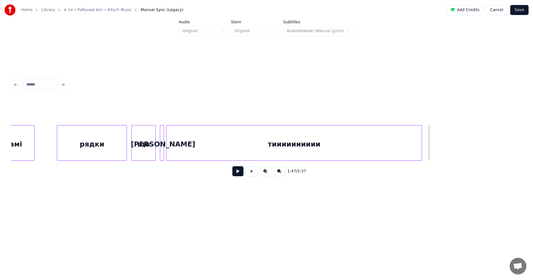
click at [422, 133] on div "тииииииииии" at bounding box center [294, 143] width 256 height 36
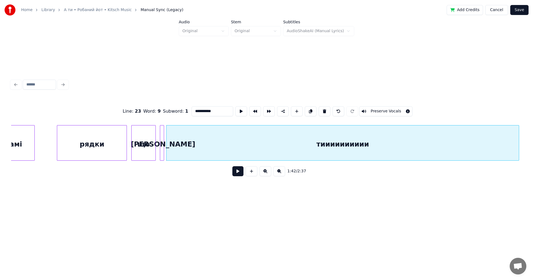
click at [522, 133] on div "**********" at bounding box center [266, 129] width 515 height 110
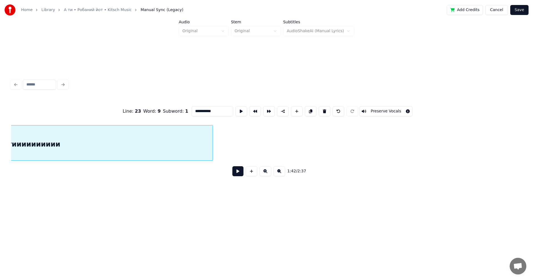
scroll to position [0, 5858]
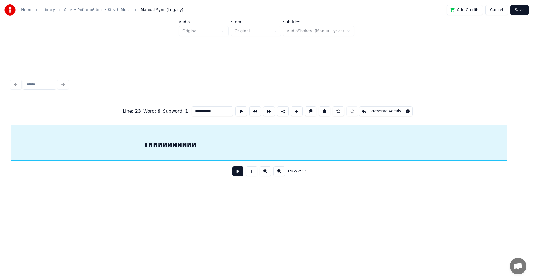
click at [506, 130] on div at bounding box center [506, 142] width 2 height 35
click at [461, 143] on div "тииииииииии" at bounding box center [348, 144] width 674 height 38
click at [427, 143] on div "тииииииииии" at bounding box center [348, 144] width 674 height 38
click at [396, 146] on div "тииииииииии" at bounding box center [348, 144] width 674 height 38
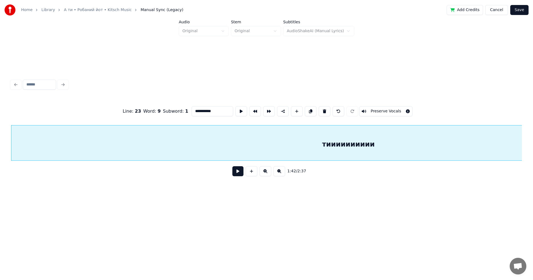
click at [395, 146] on div "тииииииииии" at bounding box center [348, 144] width 674 height 38
click at [239, 174] on button at bounding box center [237, 171] width 11 height 10
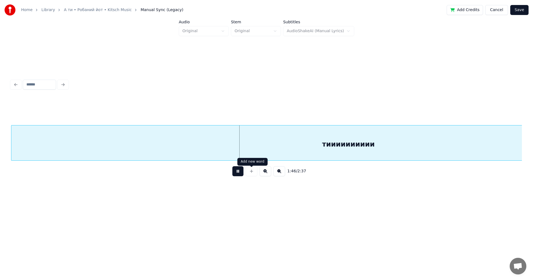
click at [239, 174] on button at bounding box center [237, 171] width 11 height 10
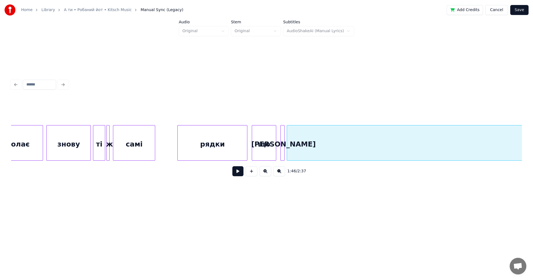
scroll to position [0, 5366]
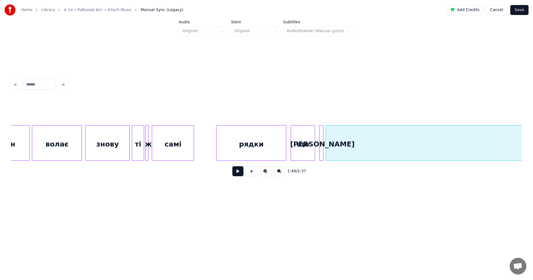
click at [310, 150] on div "що" at bounding box center [303, 144] width 24 height 38
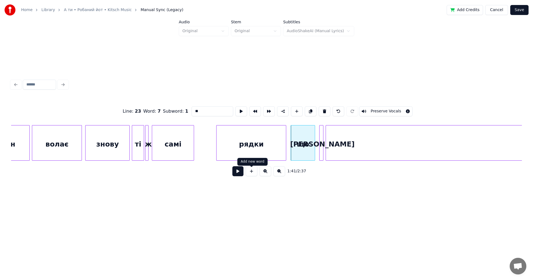
click at [240, 174] on button at bounding box center [237, 171] width 11 height 10
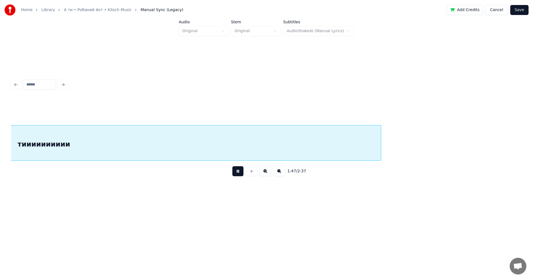
scroll to position [0, 5992]
click at [238, 175] on button at bounding box center [237, 171] width 11 height 10
click at [356, 143] on div at bounding box center [356, 142] width 2 height 35
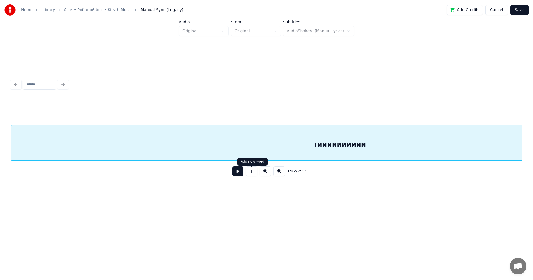
click at [238, 176] on button at bounding box center [237, 171] width 11 height 10
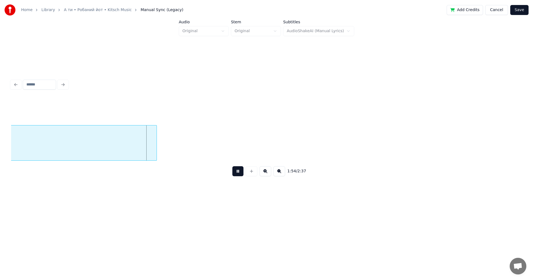
click at [240, 173] on button at bounding box center [237, 171] width 11 height 10
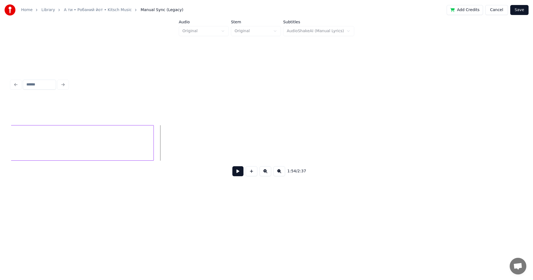
click at [152, 137] on div at bounding box center [153, 142] width 2 height 35
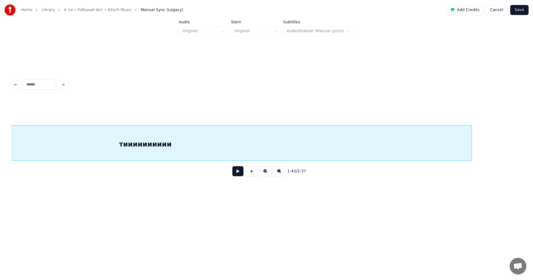
scroll to position [0, 5989]
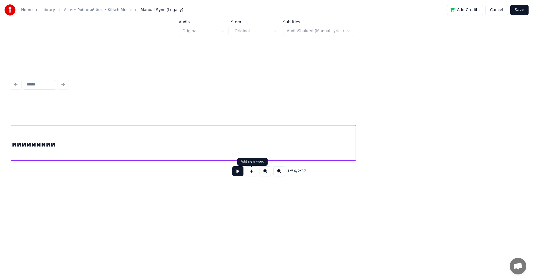
click at [239, 173] on button at bounding box center [237, 171] width 11 height 10
click at [275, 141] on div "тииииииииии" at bounding box center [29, 144] width 652 height 38
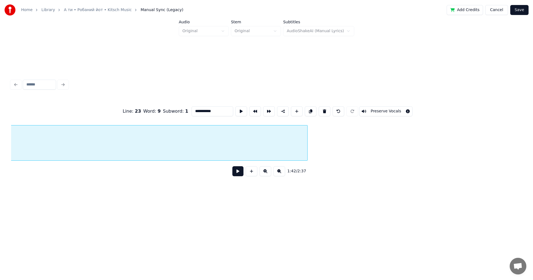
scroll to position [0, 6046]
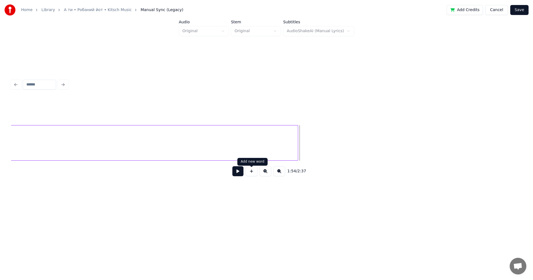
click at [238, 174] on button at bounding box center [237, 171] width 11 height 10
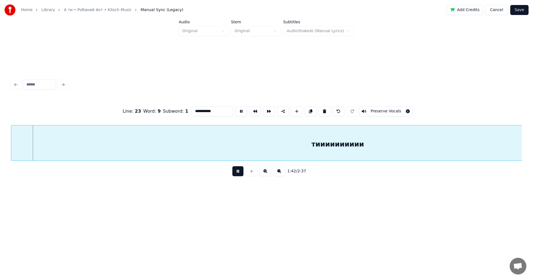
click at [292, 173] on span "1:42" at bounding box center [291, 171] width 9 height 6
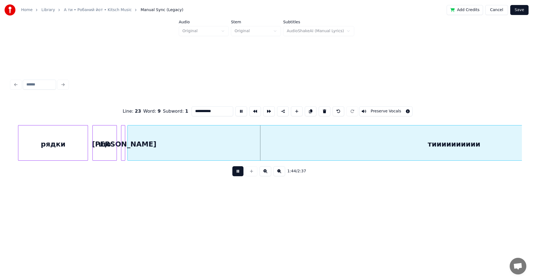
scroll to position [0, 5525]
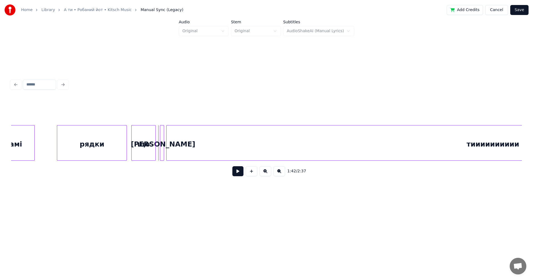
click at [236, 175] on button at bounding box center [237, 171] width 11 height 10
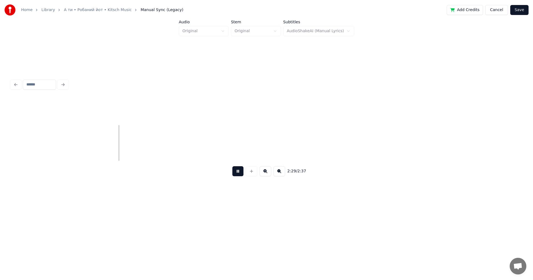
scroll to position [0, 8204]
click at [237, 173] on button at bounding box center [237, 171] width 11 height 10
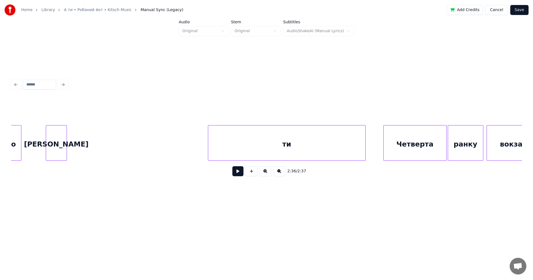
scroll to position [0, 2678]
click at [242, 173] on button at bounding box center [237, 171] width 11 height 10
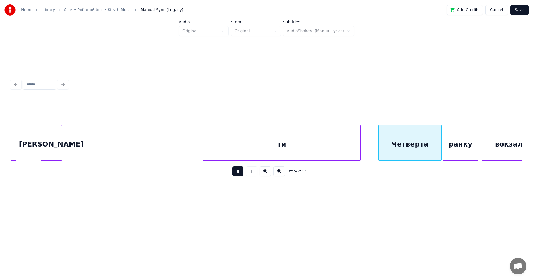
click at [241, 173] on button at bounding box center [237, 171] width 11 height 10
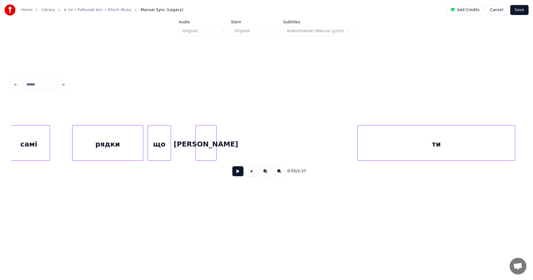
scroll to position [0, 2500]
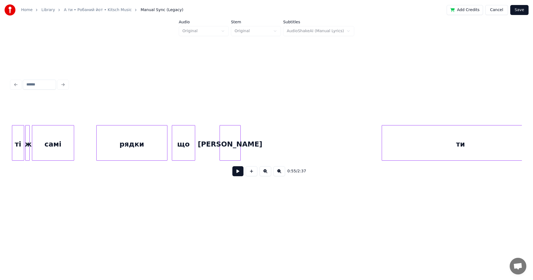
click at [239, 175] on button at bounding box center [237, 171] width 11 height 10
click at [207, 143] on div "[PERSON_NAME]" at bounding box center [207, 144] width 21 height 38
click at [201, 146] on div at bounding box center [200, 142] width 2 height 35
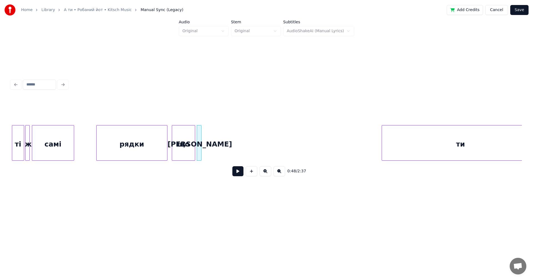
click at [461, 144] on div "ти" at bounding box center [460, 144] width 157 height 38
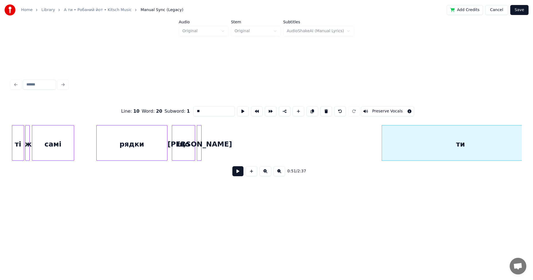
scroll to position [0, 2515]
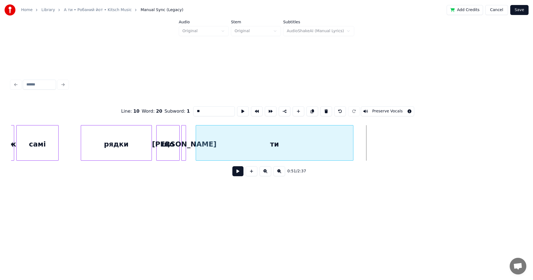
click at [281, 145] on div "ти" at bounding box center [274, 144] width 157 height 38
click at [353, 140] on div "ти" at bounding box center [275, 143] width 158 height 36
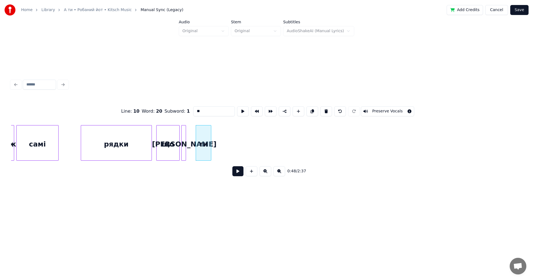
click at [211, 145] on div at bounding box center [210, 142] width 2 height 35
click at [196, 144] on div "ти" at bounding box center [195, 144] width 16 height 38
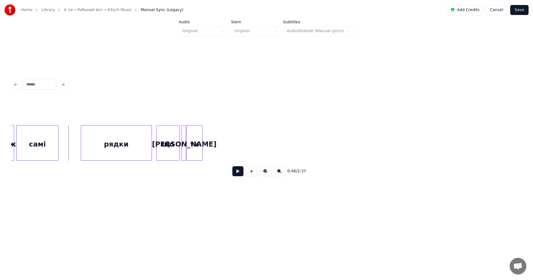
click at [239, 171] on button at bounding box center [237, 171] width 11 height 10
click at [210, 143] on div at bounding box center [209, 142] width 2 height 35
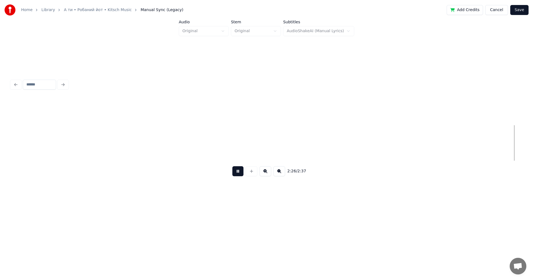
scroll to position [0, 8132]
click at [238, 173] on button at bounding box center [237, 171] width 11 height 10
click at [518, 11] on button "Save" at bounding box center [519, 10] width 18 height 10
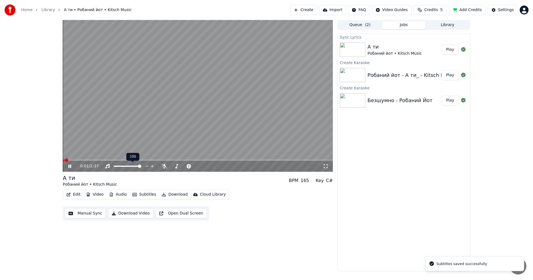
click at [171, 117] on video at bounding box center [198, 96] width 270 height 152
click at [102, 186] on div "Робаний йот • Kitsch Music" at bounding box center [90, 185] width 54 height 6
click at [77, 195] on button "Edit" at bounding box center [73, 195] width 19 height 8
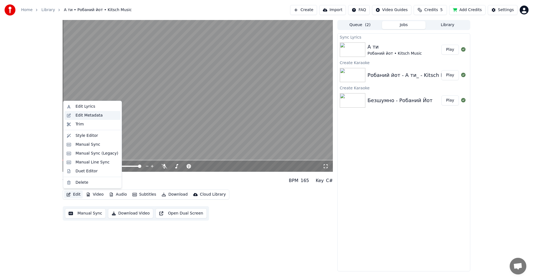
click at [94, 113] on div "Edit Metadata" at bounding box center [88, 116] width 27 height 6
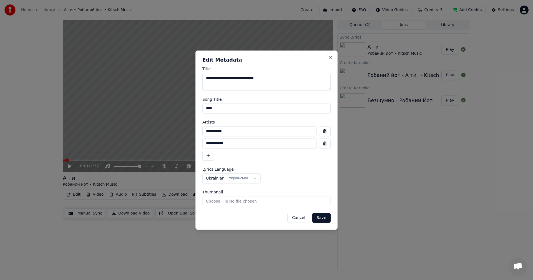
drag, startPoint x: 271, startPoint y: 79, endPoint x: 240, endPoint y: 80, distance: 30.8
click at [240, 79] on textarea "**********" at bounding box center [266, 82] width 128 height 18
type textarea "**********"
click at [321, 217] on button "Save" at bounding box center [321, 218] width 18 height 10
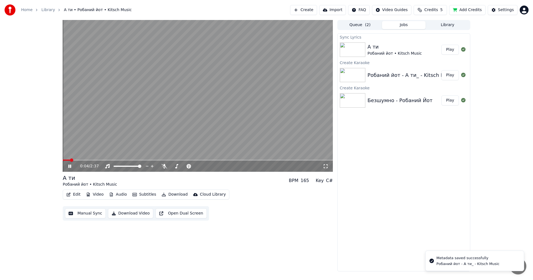
click at [162, 108] on video at bounding box center [198, 96] width 270 height 152
click at [76, 194] on button "Edit" at bounding box center [73, 195] width 19 height 8
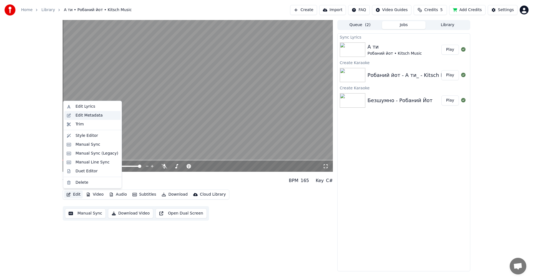
click at [90, 116] on div "Edit Metadata" at bounding box center [88, 116] width 27 height 6
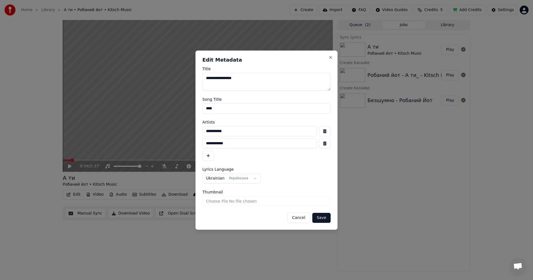
click at [244, 81] on textarea "**********" at bounding box center [266, 82] width 128 height 18
drag, startPoint x: 261, startPoint y: 81, endPoint x: 186, endPoint y: 84, distance: 74.1
click at [186, 84] on body "**********" at bounding box center [266, 140] width 533 height 280
type textarea "*"
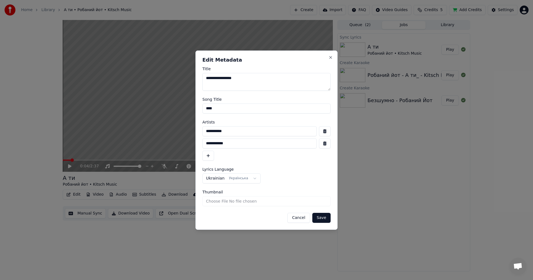
type textarea "**********"
drag, startPoint x: 233, startPoint y: 144, endPoint x: 203, endPoint y: 142, distance: 30.0
click at [203, 142] on input "**********" at bounding box center [259, 143] width 114 height 10
click at [319, 219] on button "Save" at bounding box center [321, 218] width 18 height 10
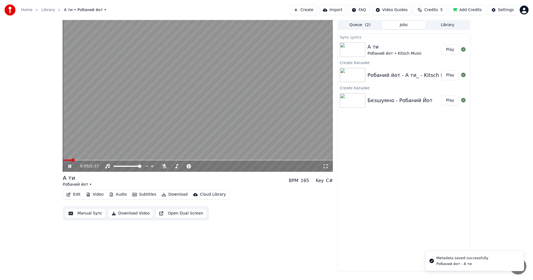
click at [71, 158] on span at bounding box center [72, 159] width 3 height 3
click at [238, 117] on video at bounding box center [198, 96] width 270 height 152
drag, startPoint x: 498, startPoint y: 170, endPoint x: 489, endPoint y: 171, distance: 9.2
click at [498, 170] on div "0:04 / 2:37 А ти Робаний йот • BPM 165 Key C# Edit Video Audio Subtitles Downlo…" at bounding box center [266, 145] width 533 height 251
click at [135, 212] on button "Download Video" at bounding box center [130, 213] width 45 height 10
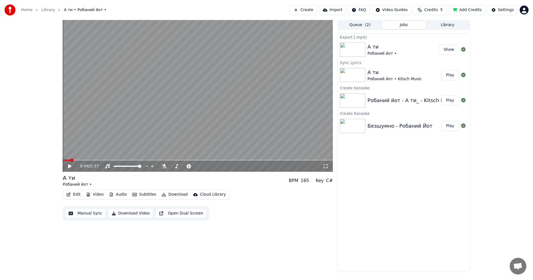
click at [365, 25] on span "( 2 )" at bounding box center [368, 25] width 6 height 6
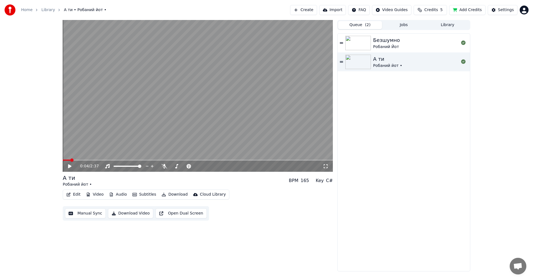
click at [407, 26] on button "Jobs" at bounding box center [404, 25] width 44 height 8
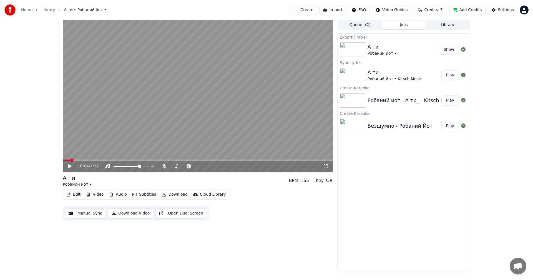
click at [310, 11] on button "Create" at bounding box center [303, 10] width 27 height 10
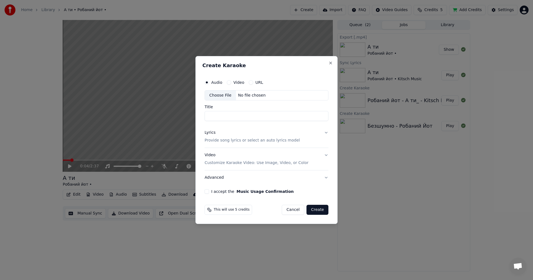
click at [218, 93] on div "Choose File" at bounding box center [220, 95] width 31 height 10
click at [223, 95] on div "Choose File" at bounding box center [220, 95] width 31 height 10
type input "**********"
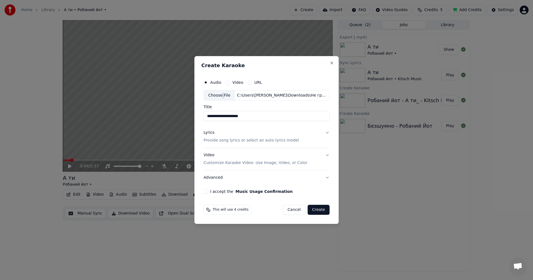
click at [326, 132] on button "Lyrics Provide song lyrics or select an auto lyrics model" at bounding box center [266, 137] width 126 height 22
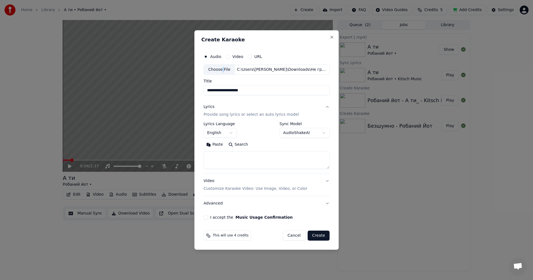
click at [246, 160] on textarea at bounding box center [266, 160] width 126 height 18
paste textarea "**********"
click at [313, 165] on textarea "**********" at bounding box center [265, 160] width 124 height 18
paste textarea "**********"
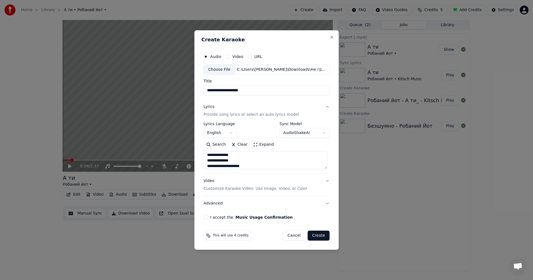
scroll to position [181, 0]
click at [271, 166] on textarea "**********" at bounding box center [265, 160] width 124 height 18
paste textarea "*****"
paste textarea "******"
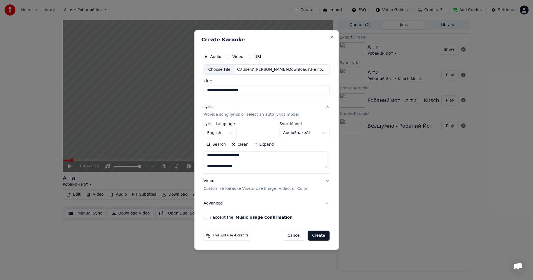
scroll to position [196, 0]
paste textarea "*****"
paste textarea "******"
type textarea "**********"
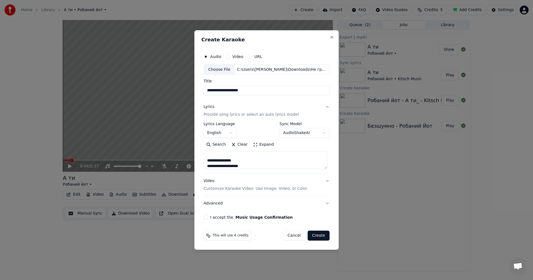
drag, startPoint x: 278, startPoint y: 161, endPoint x: 275, endPoint y: 161, distance: 3.1
click at [278, 161] on textarea "**********" at bounding box center [265, 160] width 124 height 18
click at [327, 182] on button "Video Customize Karaoke Video: Use Image, Video, or Color" at bounding box center [266, 185] width 126 height 22
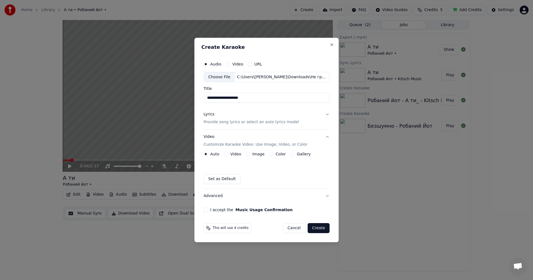
click at [249, 154] on button "Image" at bounding box center [248, 154] width 4 height 4
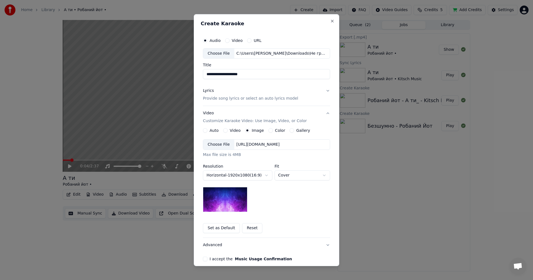
click at [211, 145] on div "Choose File" at bounding box center [218, 145] width 31 height 10
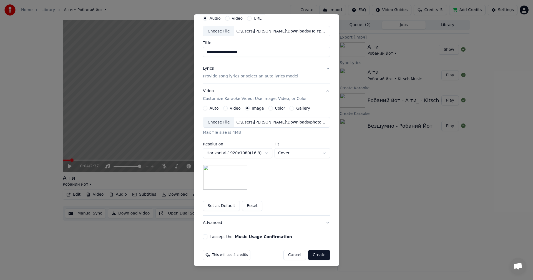
scroll to position [25, 0]
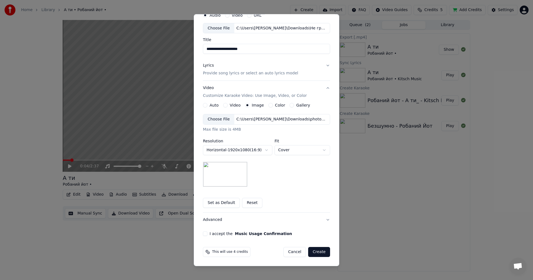
click at [205, 233] on div "I accept the Music Usage Confirmation" at bounding box center [266, 233] width 127 height 4
click at [204, 234] on button "I accept the Music Usage Confirmation" at bounding box center [205, 233] width 4 height 4
click at [316, 253] on button "Create" at bounding box center [319, 252] width 22 height 10
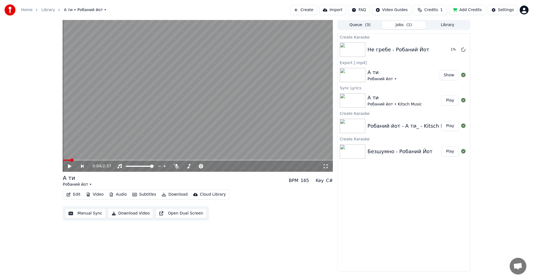
click at [441, 24] on button "Library" at bounding box center [447, 25] width 44 height 8
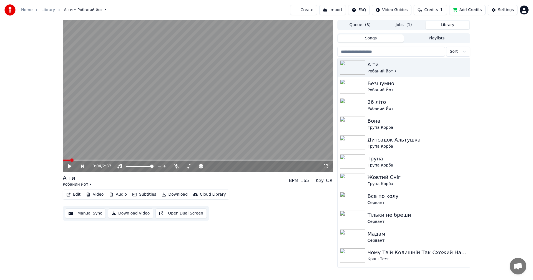
click at [409, 28] on button "Jobs ( 1 )" at bounding box center [404, 25] width 44 height 8
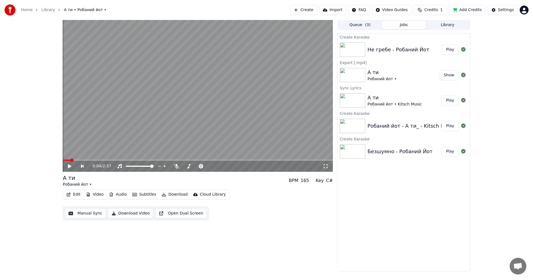
click at [397, 50] on div "Не гребе - Робаний Йот" at bounding box center [398, 50] width 62 height 8
click at [448, 50] on button "Play" at bounding box center [449, 50] width 17 height 10
click at [175, 105] on video at bounding box center [198, 96] width 270 height 152
click at [77, 195] on button "Edit" at bounding box center [73, 195] width 19 height 8
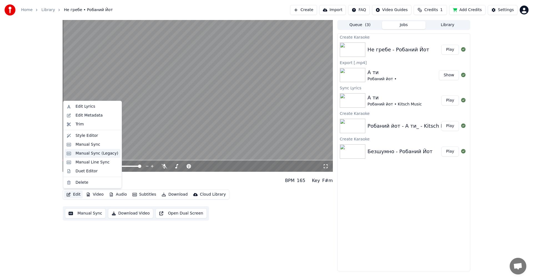
click at [98, 151] on div "Manual Sync (Legacy)" at bounding box center [96, 154] width 43 height 6
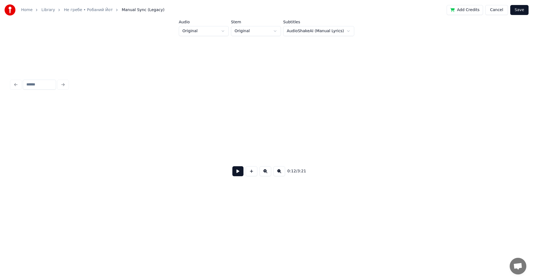
scroll to position [0, 690]
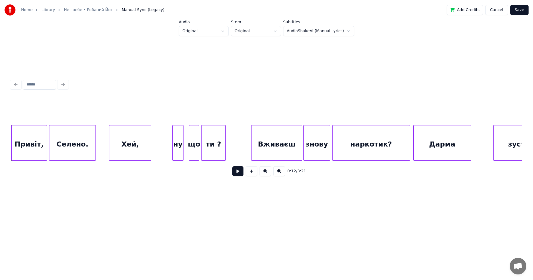
click at [232, 174] on button at bounding box center [237, 171] width 11 height 10
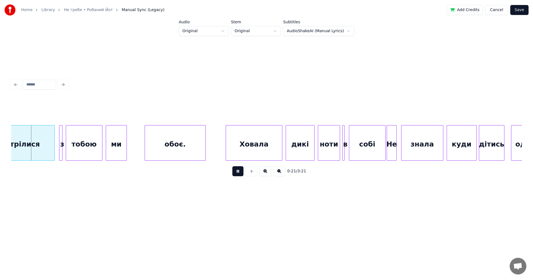
click at [278, 175] on button at bounding box center [279, 171] width 12 height 10
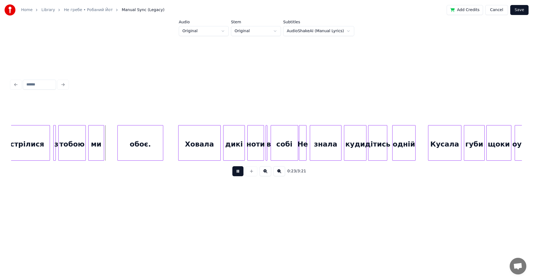
click at [279, 173] on button at bounding box center [279, 171] width 12 height 10
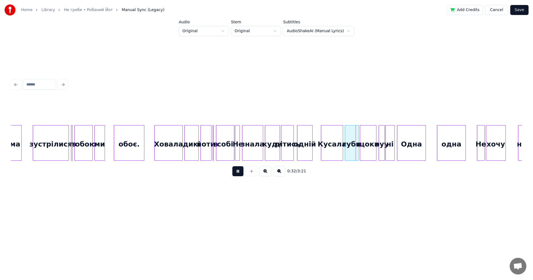
click at [266, 174] on button at bounding box center [265, 171] width 12 height 10
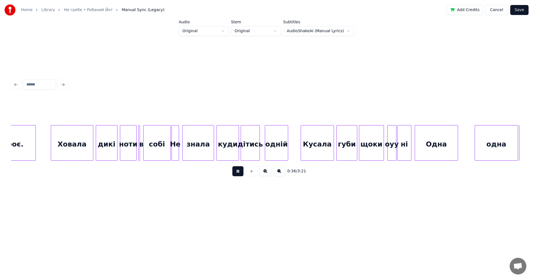
scroll to position [0, 1532]
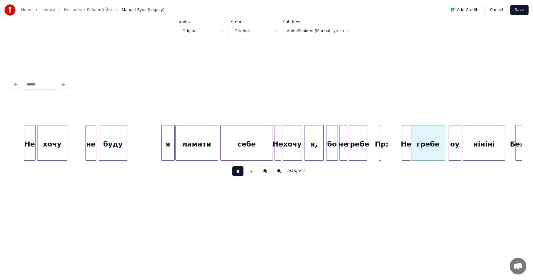
click at [236, 174] on button at bounding box center [237, 171] width 11 height 10
click at [382, 140] on div "Пр:" at bounding box center [382, 144] width 6 height 38
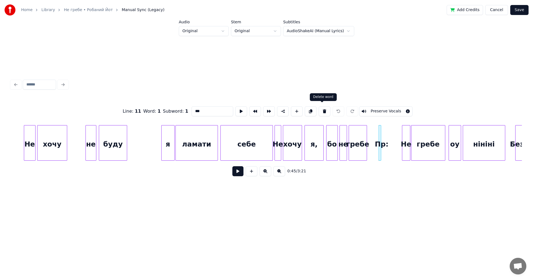
click at [322, 109] on button at bounding box center [325, 111] width 12 height 10
type input "*****"
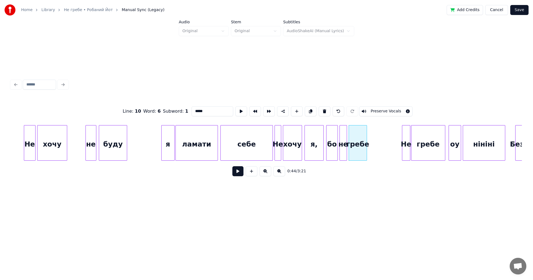
click at [239, 173] on button at bounding box center [237, 171] width 11 height 10
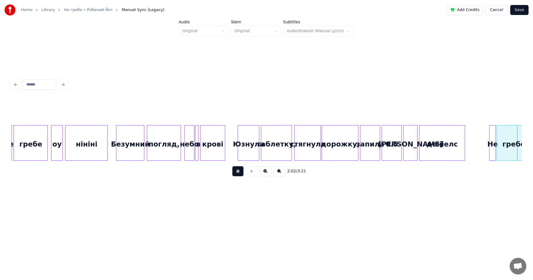
scroll to position [0, 5106]
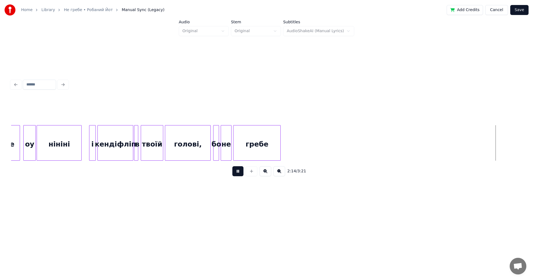
click at [238, 173] on button at bounding box center [237, 171] width 11 height 10
click at [236, 175] on button at bounding box center [237, 171] width 11 height 10
click at [239, 175] on button at bounding box center [237, 171] width 11 height 10
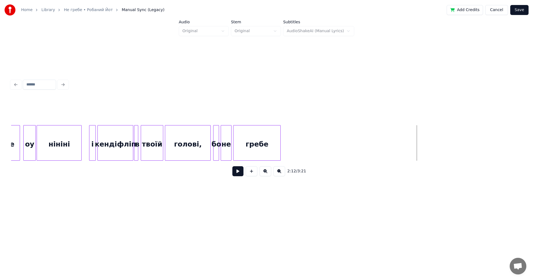
drag, startPoint x: 232, startPoint y: 140, endPoint x: 236, endPoint y: 171, distance: 31.6
click at [236, 176] on button at bounding box center [237, 171] width 11 height 10
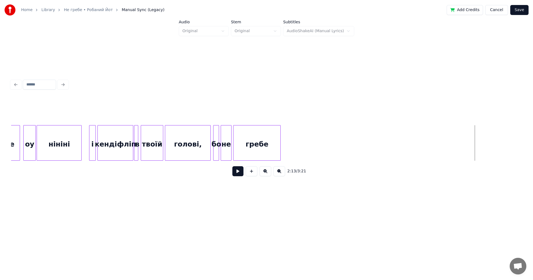
click at [253, 174] on button at bounding box center [252, 171] width 12 height 10
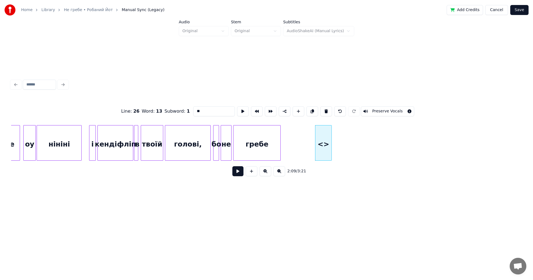
drag, startPoint x: 194, startPoint y: 107, endPoint x: 169, endPoint y: 105, distance: 24.5
click at [171, 105] on div "Line : 26 Word : 13 Subword : 1 ** Preserve Vocals" at bounding box center [266, 111] width 511 height 28
type input "*"
type input "***"
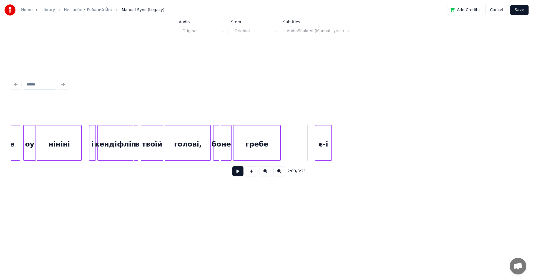
click at [320, 142] on div "є-і" at bounding box center [323, 144] width 16 height 38
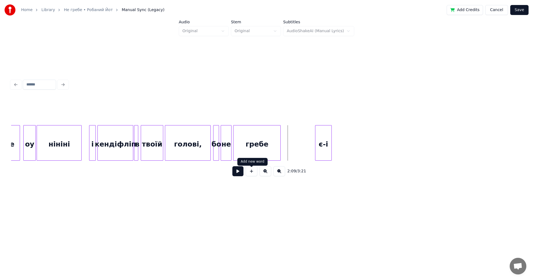
click at [240, 176] on button at bounding box center [237, 171] width 11 height 10
click at [241, 174] on button at bounding box center [237, 171] width 11 height 10
click at [343, 140] on div at bounding box center [342, 142] width 2 height 35
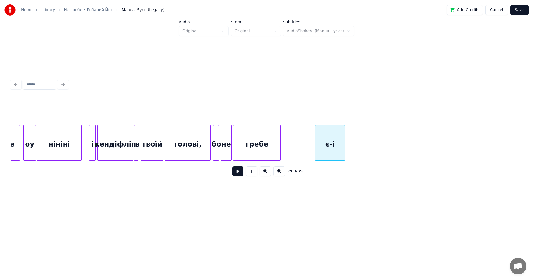
click at [237, 175] on button at bounding box center [237, 171] width 11 height 10
click at [235, 174] on button at bounding box center [237, 171] width 11 height 10
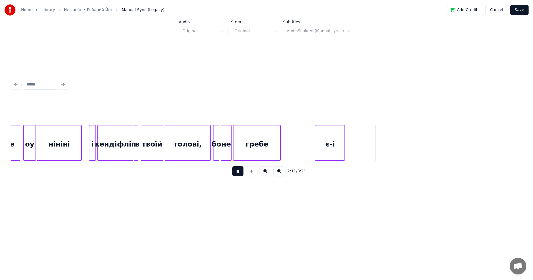
click at [242, 172] on button at bounding box center [237, 171] width 11 height 10
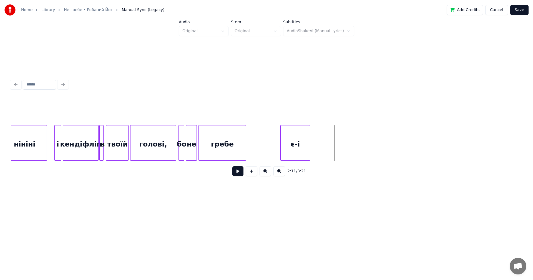
scroll to position [0, 5178]
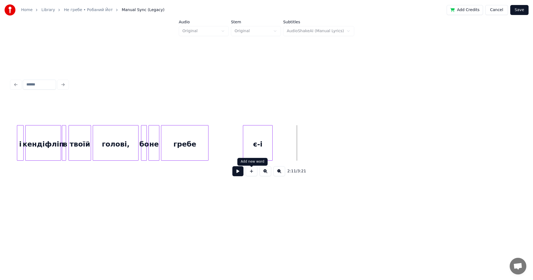
click at [240, 171] on button at bounding box center [237, 171] width 11 height 10
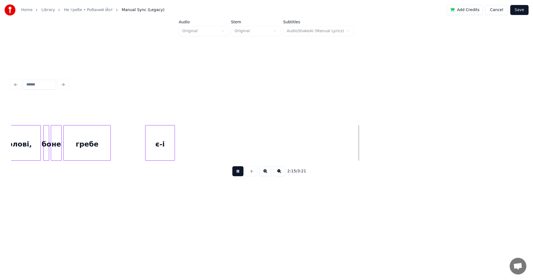
scroll to position [0, 5280]
click at [236, 176] on button at bounding box center [237, 171] width 11 height 10
click at [253, 174] on button at bounding box center [252, 171] width 12 height 10
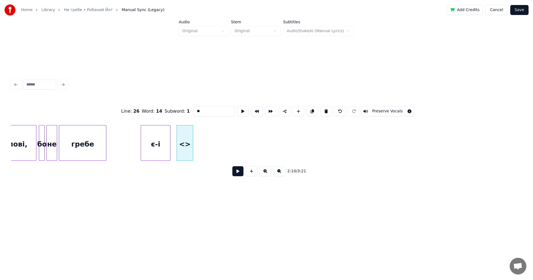
drag, startPoint x: 195, startPoint y: 110, endPoint x: 190, endPoint y: 110, distance: 4.7
click at [193, 110] on input "**" at bounding box center [214, 111] width 42 height 10
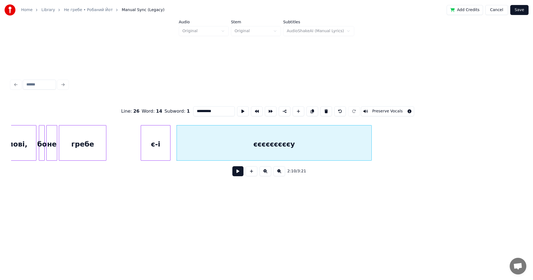
click at [371, 133] on div at bounding box center [371, 142] width 2 height 35
type input "**********"
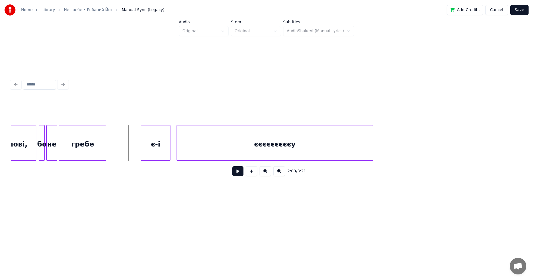
click at [238, 174] on button at bounding box center [237, 171] width 11 height 10
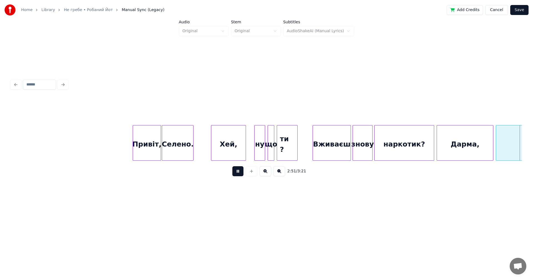
scroll to position [0, 7139]
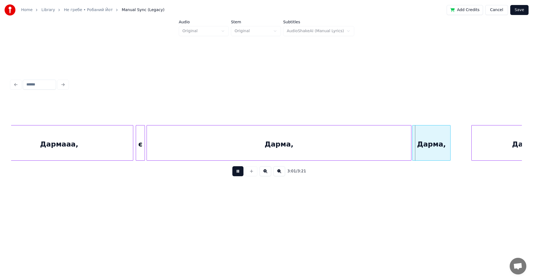
click at [239, 174] on button at bounding box center [237, 171] width 11 height 10
click at [243, 138] on div "Дарма," at bounding box center [279, 144] width 264 height 38
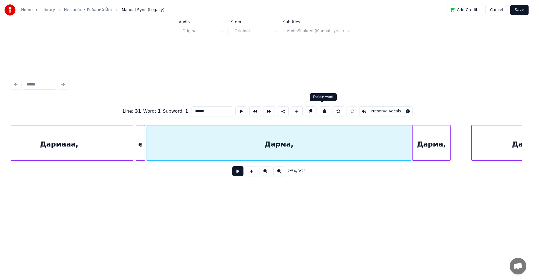
click at [320, 111] on button at bounding box center [325, 111] width 12 height 10
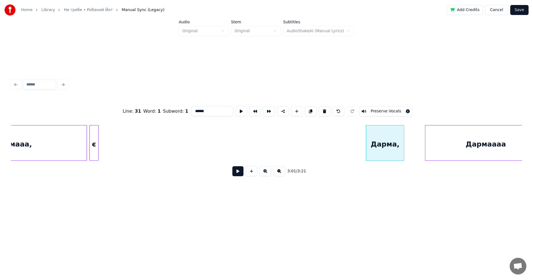
scroll to position [0, 7190]
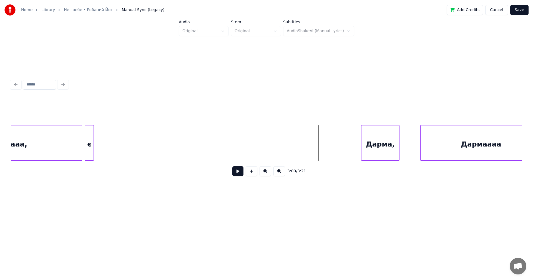
click at [240, 173] on button at bounding box center [237, 171] width 11 height 10
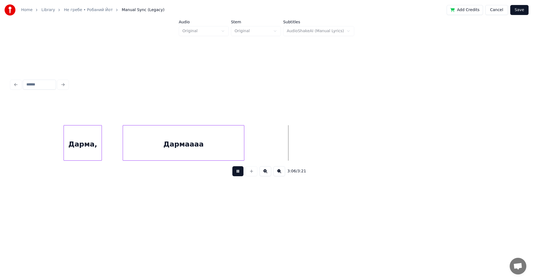
scroll to position [0, 7493]
click at [235, 175] on button at bounding box center [237, 171] width 11 height 10
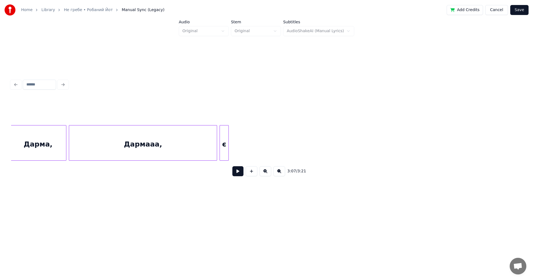
scroll to position [0, 6935]
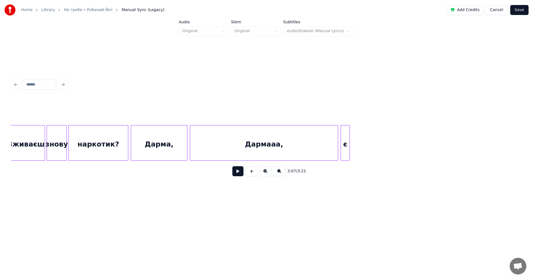
click at [239, 176] on button at bounding box center [237, 171] width 11 height 10
drag, startPoint x: 236, startPoint y: 175, endPoint x: 329, endPoint y: 150, distance: 95.3
click at [238, 174] on button at bounding box center [237, 171] width 11 height 10
click at [347, 144] on div "є" at bounding box center [345, 144] width 9 height 38
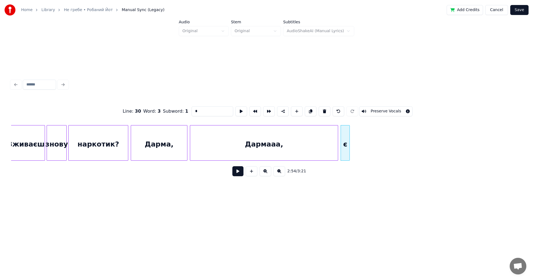
click at [204, 110] on input "*" at bounding box center [212, 111] width 42 height 10
click at [353, 138] on div at bounding box center [353, 142] width 2 height 35
type input "**"
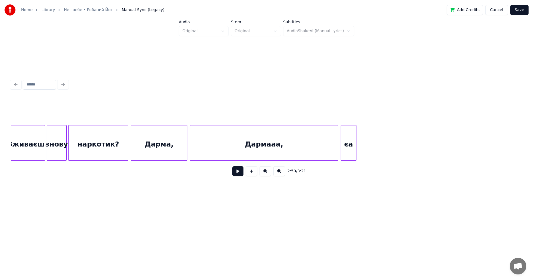
click at [239, 175] on button at bounding box center [237, 171] width 11 height 10
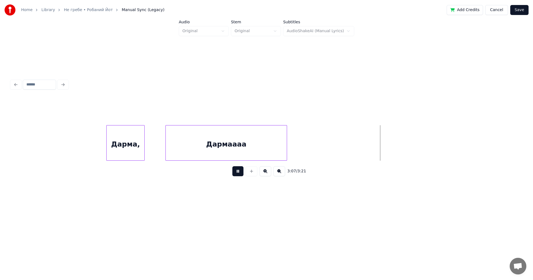
click at [239, 175] on button at bounding box center [237, 171] width 11 height 10
click at [519, 9] on button "Save" at bounding box center [519, 10] width 18 height 10
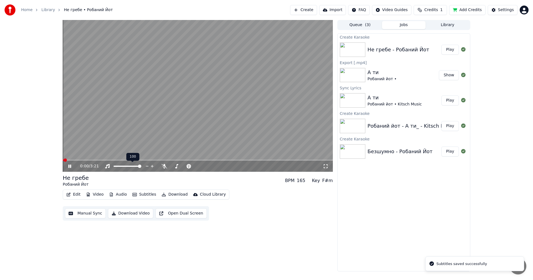
click at [153, 118] on video at bounding box center [198, 96] width 270 height 152
click at [79, 195] on button "Edit" at bounding box center [73, 195] width 19 height 8
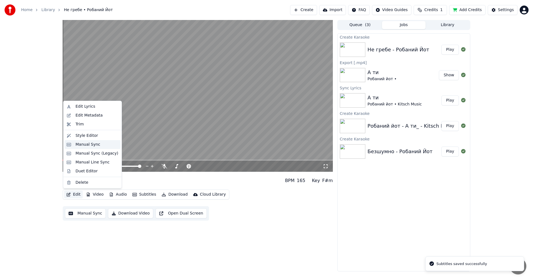
click at [94, 148] on div "Manual Sync" at bounding box center [92, 144] width 56 height 9
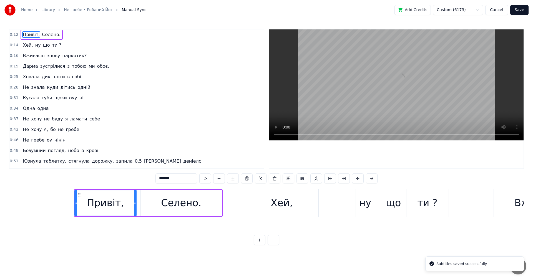
scroll to position [0, 1180]
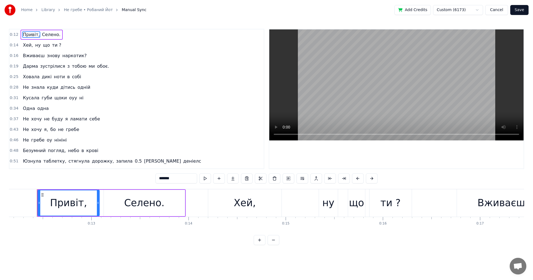
click at [365, 78] on video at bounding box center [396, 84] width 254 height 111
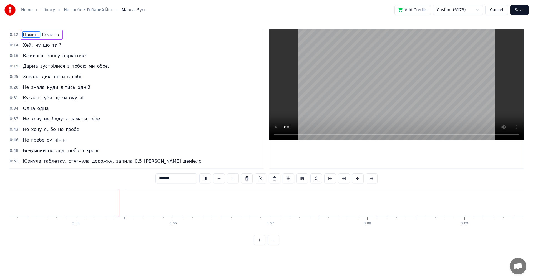
scroll to position [0, 17916]
click at [400, 102] on video at bounding box center [396, 84] width 254 height 111
click at [520, 12] on button "Save" at bounding box center [519, 10] width 18 height 10
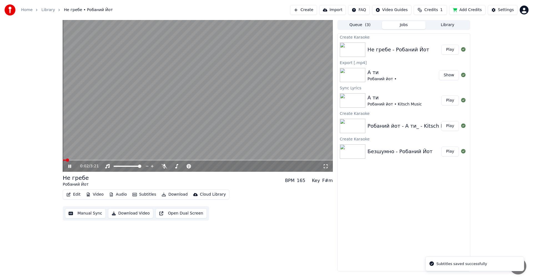
click at [125, 213] on button "Download Video" at bounding box center [130, 213] width 45 height 10
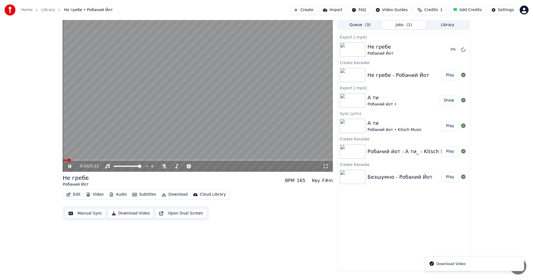
click at [233, 106] on video at bounding box center [198, 96] width 270 height 152
click at [521, 14] on div "Create Import FAQ Video Guides Credits 1 Add Credits Settings" at bounding box center [409, 10] width 238 height 10
drag, startPoint x: 521, startPoint y: 14, endPoint x: 522, endPoint y: 12, distance: 3.0
click at [522, 13] on div "Create Import FAQ Video Guides Credits 1 Add Credits Settings" at bounding box center [409, 10] width 238 height 10
click at [522, 12] on html "Home Library [GEOGRAPHIC_DATA] • Робаний Йот Create Import FAQ Video Guides Cre…" at bounding box center [266, 140] width 533 height 280
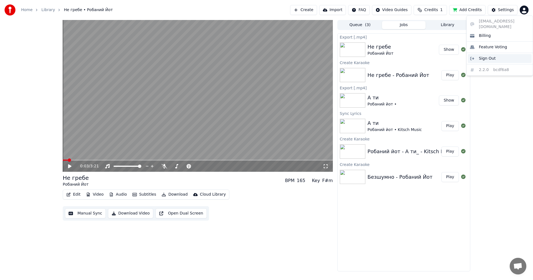
click at [492, 56] on span "Sign Out" at bounding box center [487, 59] width 17 height 6
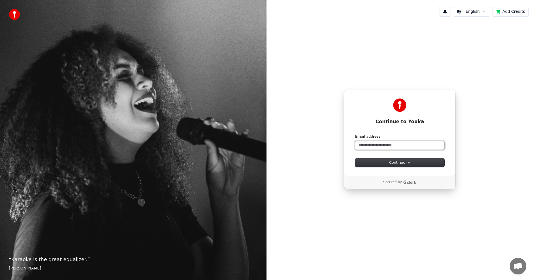
click at [393, 145] on input "Email address" at bounding box center [399, 145] width 89 height 8
paste input "**********"
click at [397, 161] on span "Continue" at bounding box center [399, 162] width 21 height 5
type input "**********"
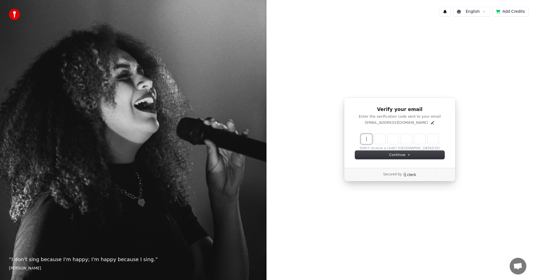
click at [370, 140] on input "Enter verification code" at bounding box center [405, 139] width 89 height 10
paste input "******"
type input "******"
